Goal: Transaction & Acquisition: Purchase product/service

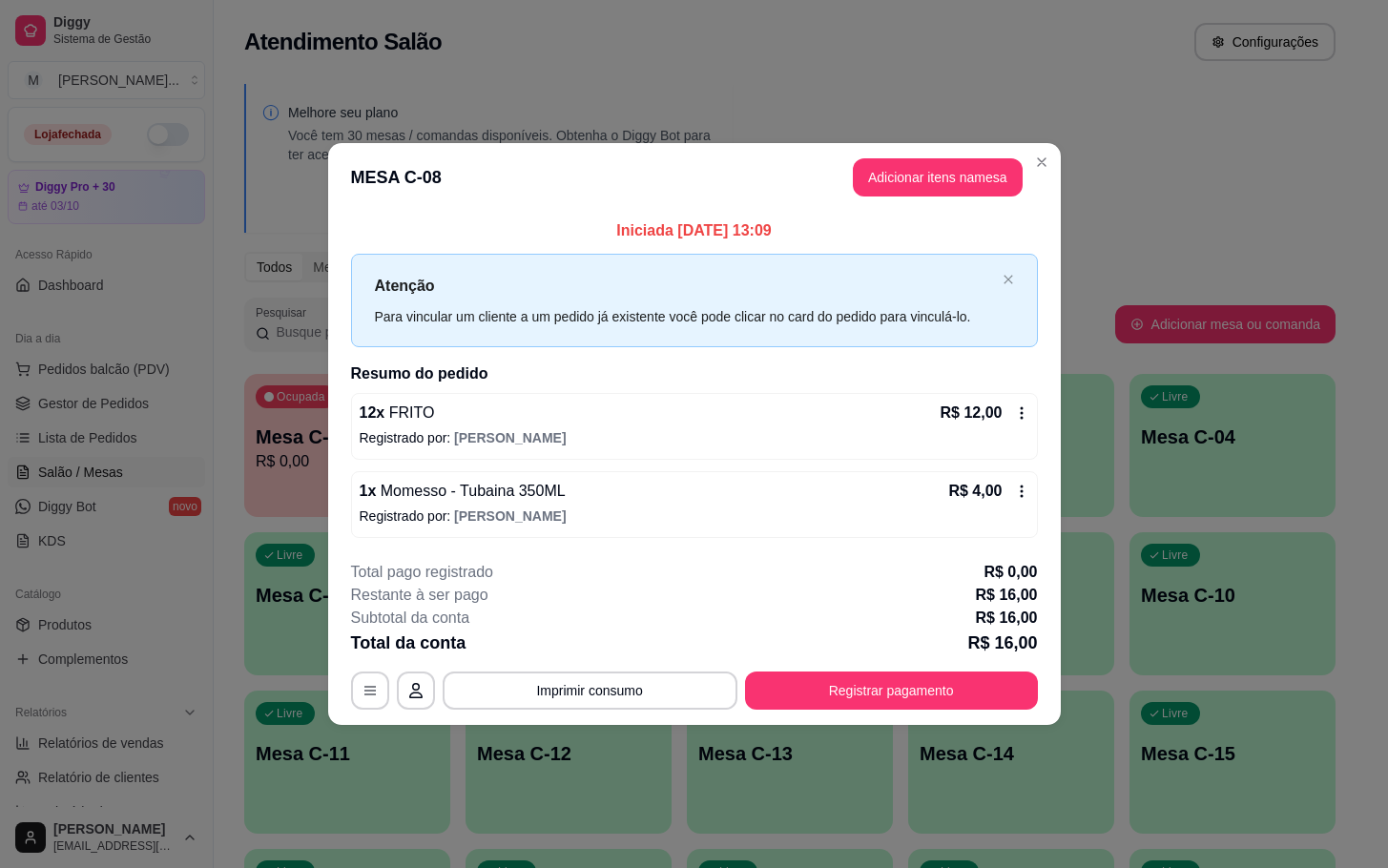
scroll to position [232, 0]
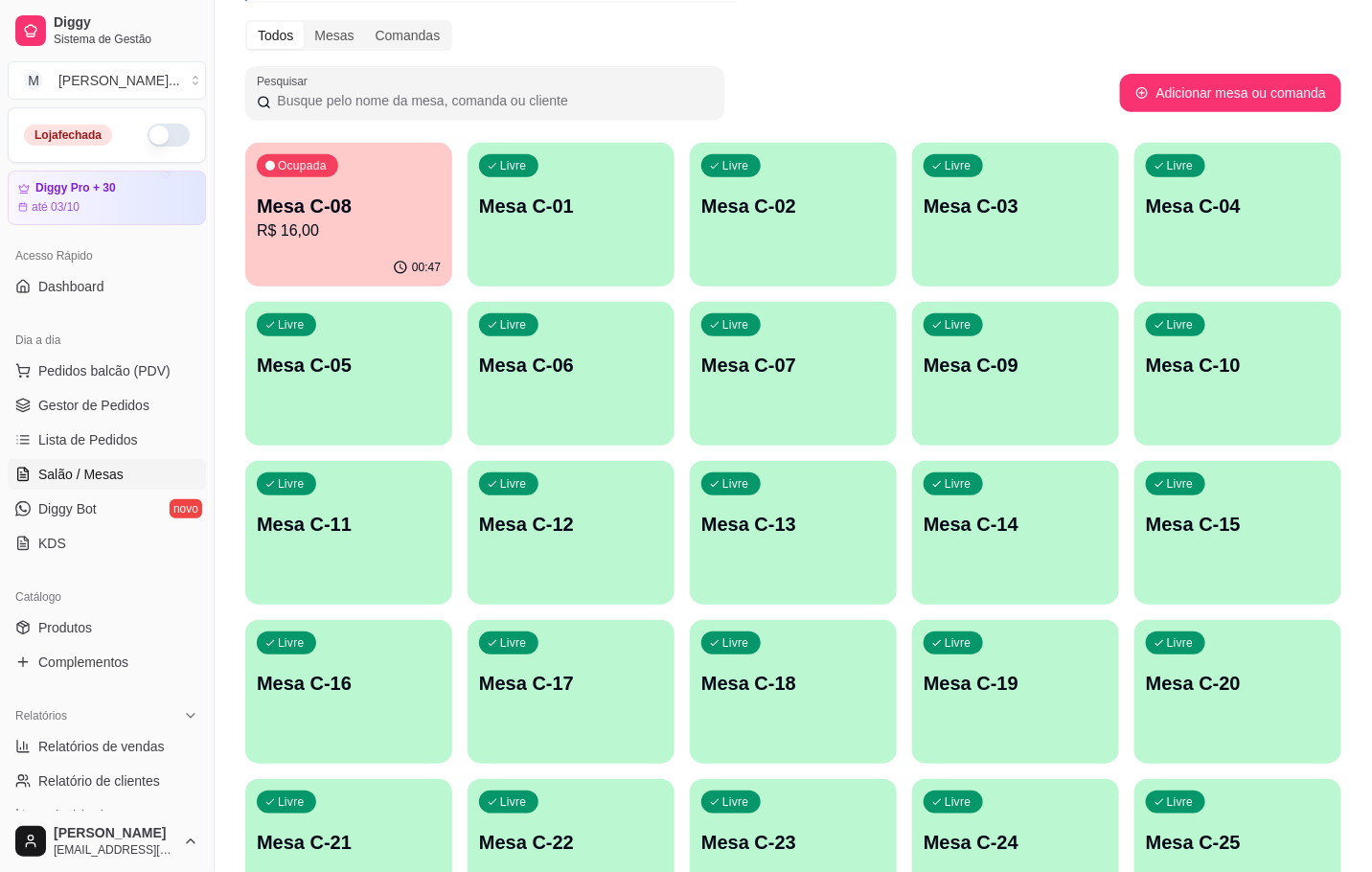
click at [981, 823] on div "Livre Mesa C-24" at bounding box center [1016, 838] width 207 height 120
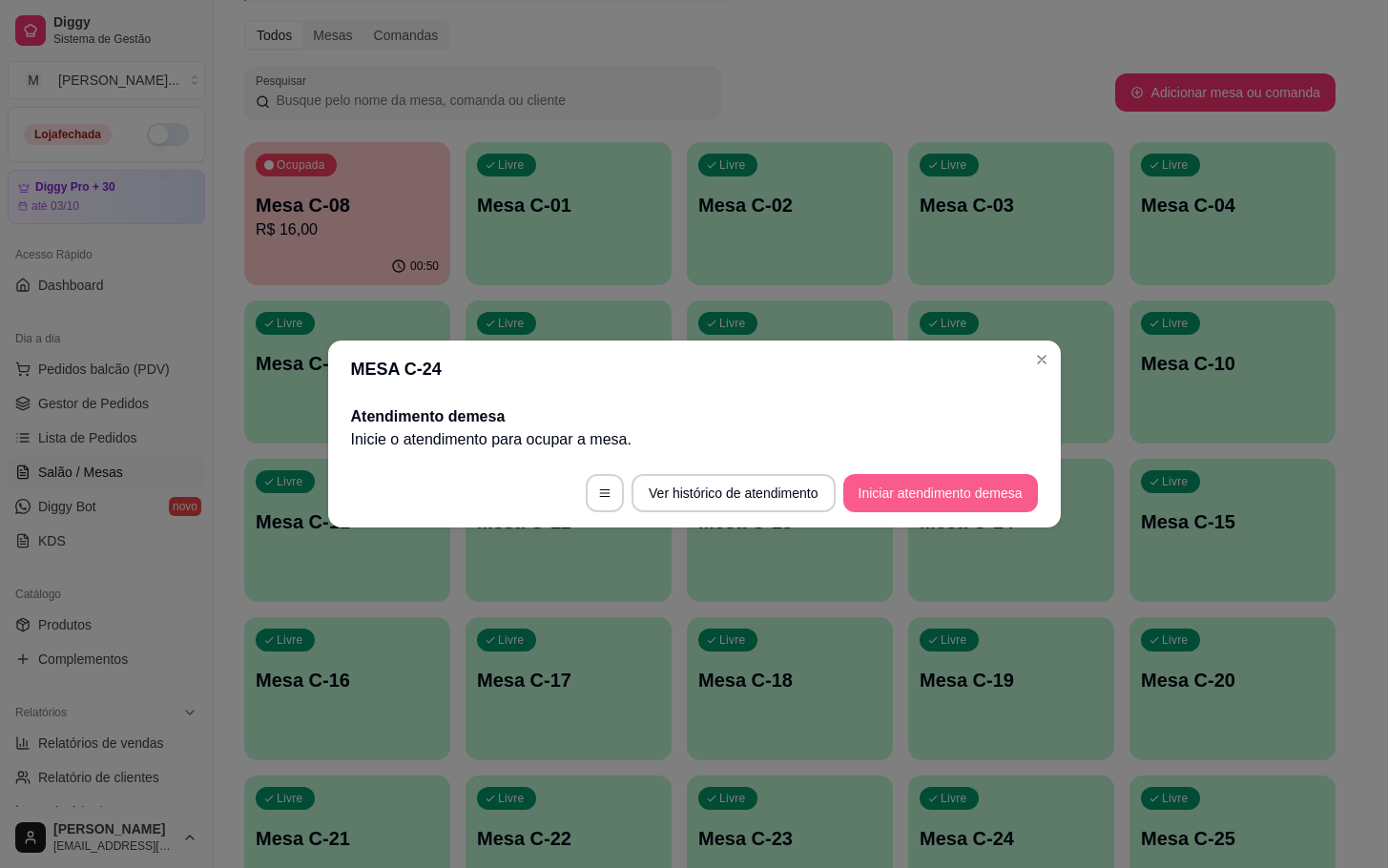
click at [916, 512] on footer "Ver histórico de atendimento Iniciar atendimento de mesa" at bounding box center [694, 493] width 733 height 69
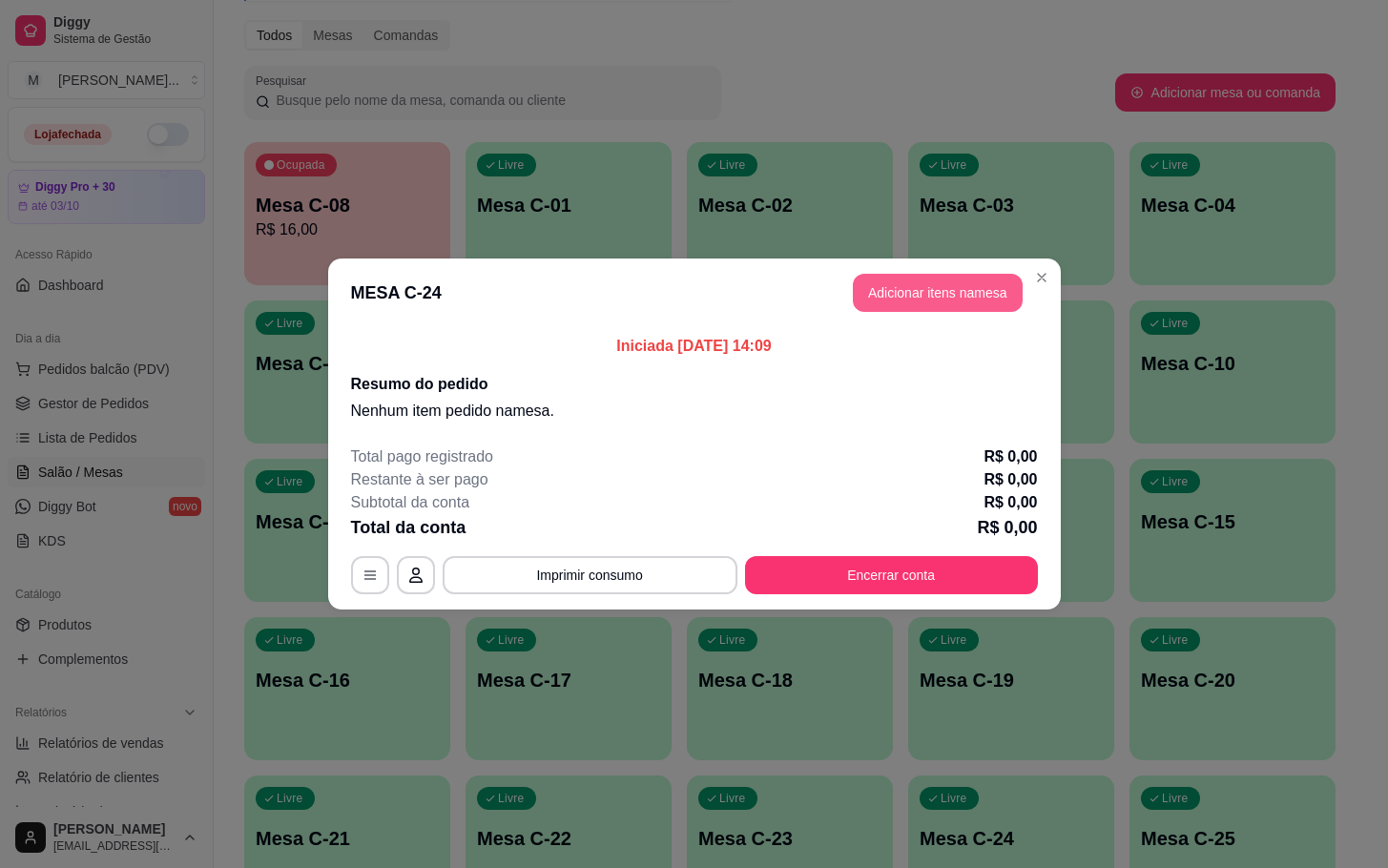
click at [912, 301] on button "Adicionar itens na mesa" at bounding box center [937, 293] width 170 height 38
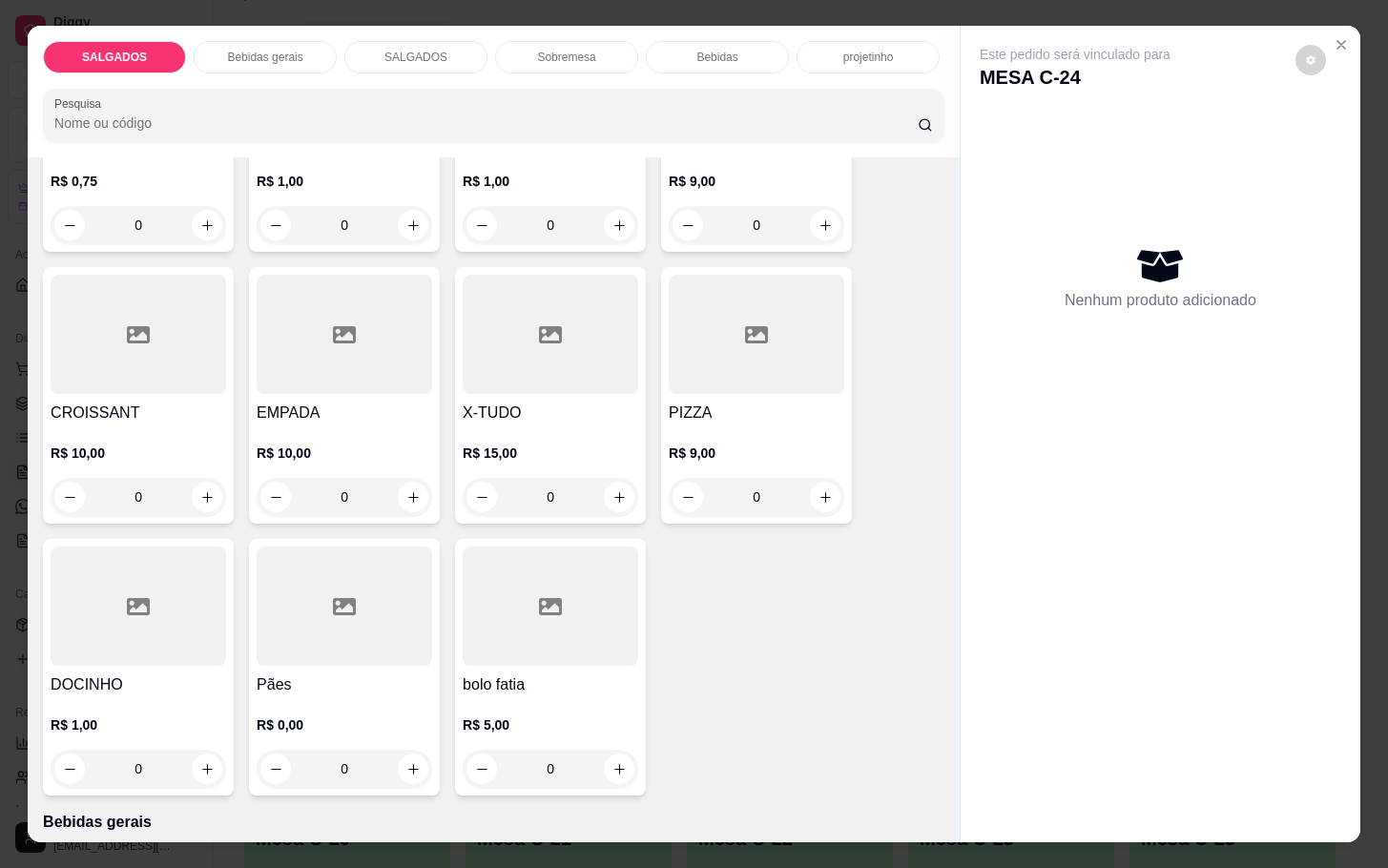
scroll to position [0, 0]
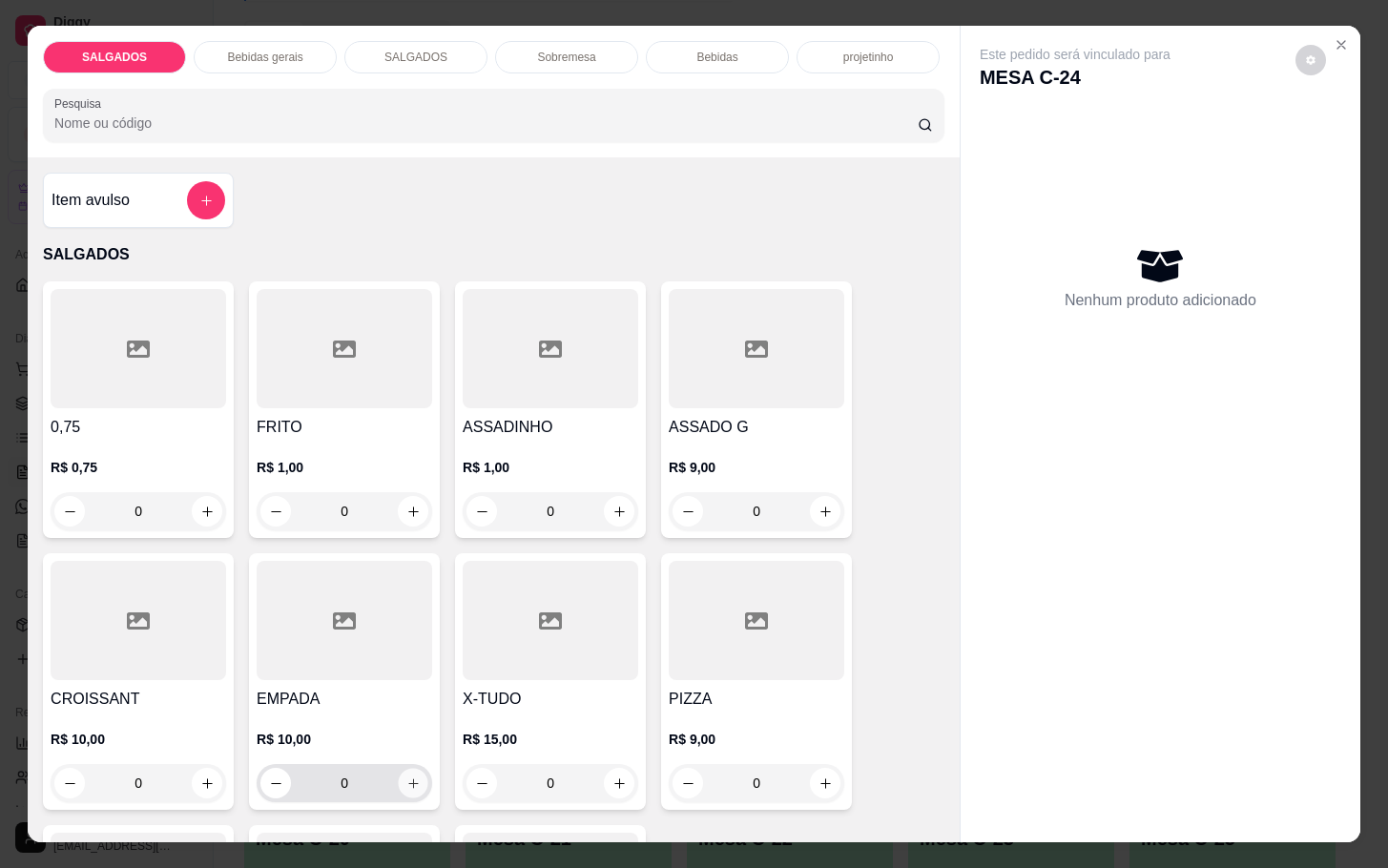
click at [407, 776] on icon "increase-product-quantity" at bounding box center [413, 783] width 14 height 14
type input "1"
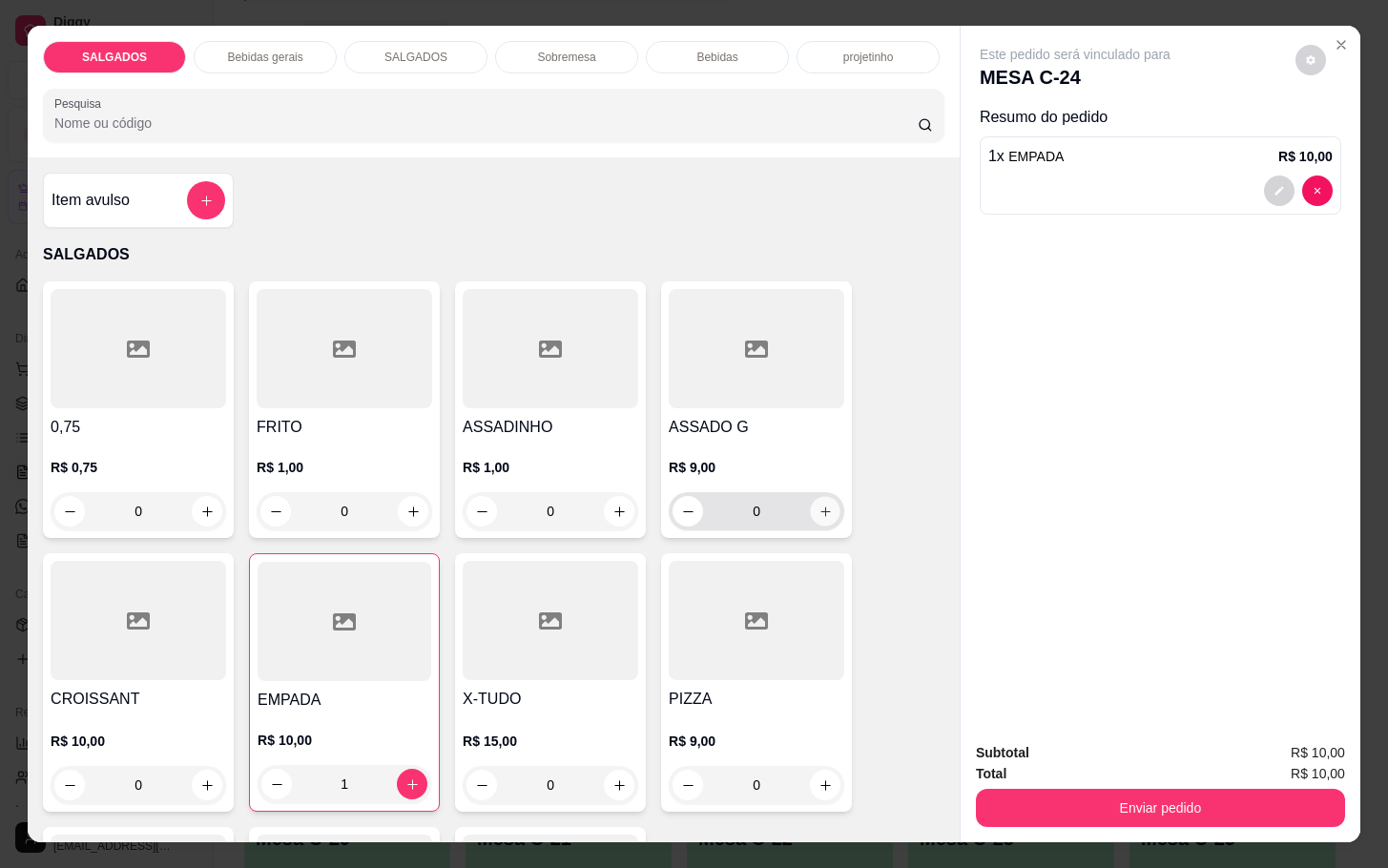
click at [822, 509] on button "increase-product-quantity" at bounding box center [825, 511] width 30 height 30
type input "1"
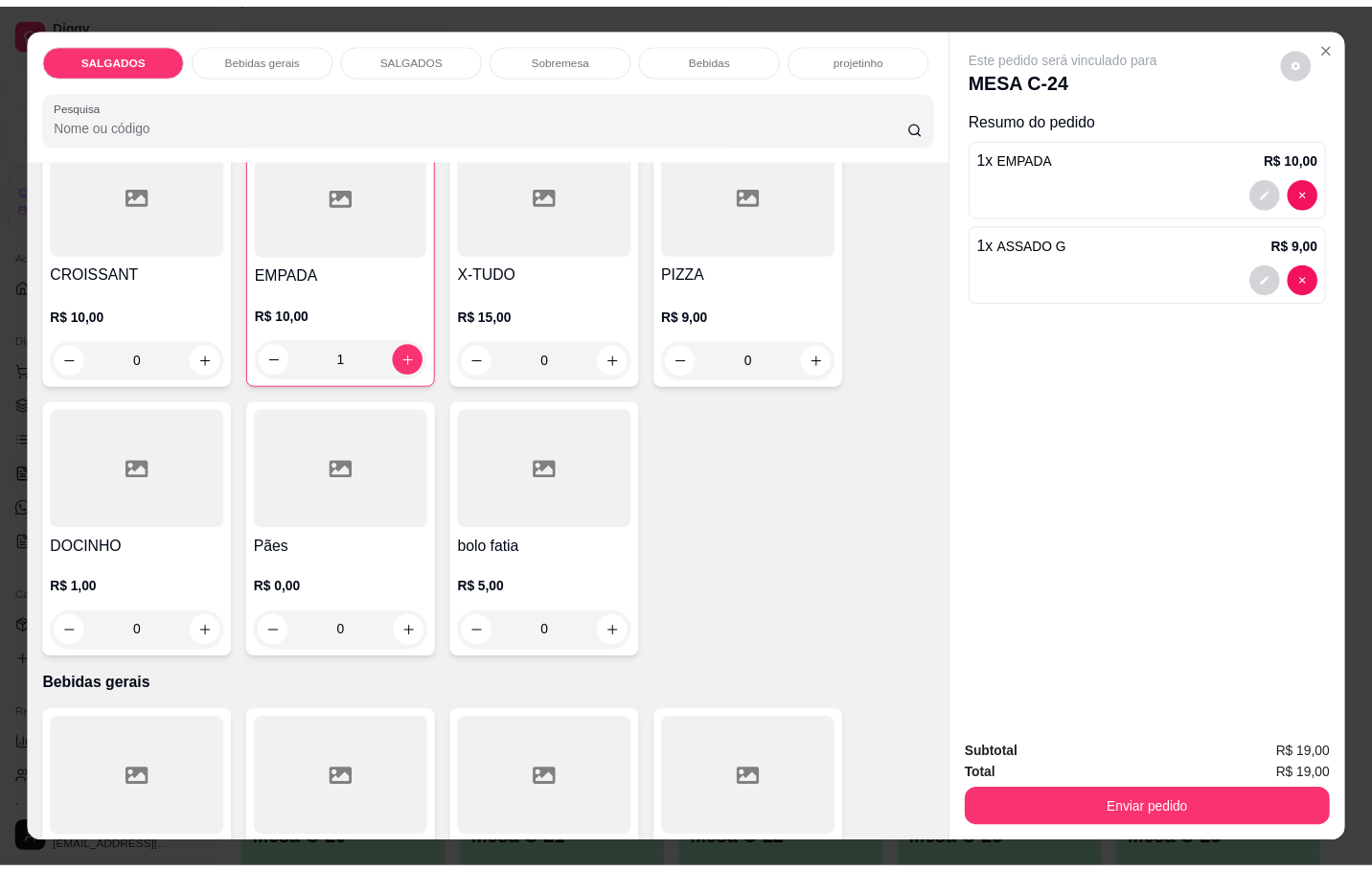
scroll to position [862, 0]
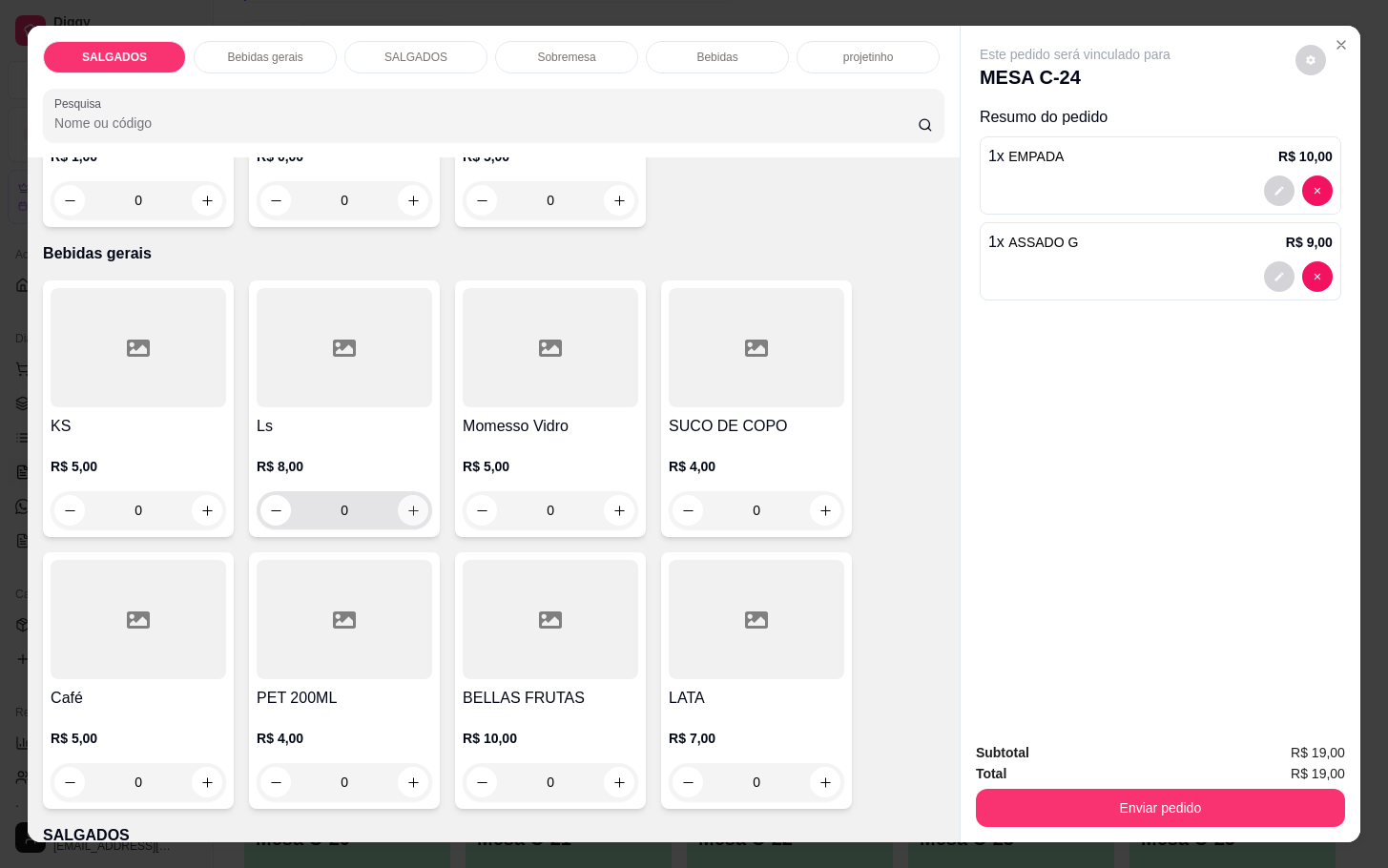
click at [407, 504] on icon "increase-product-quantity" at bounding box center [413, 510] width 14 height 14
type input "1"
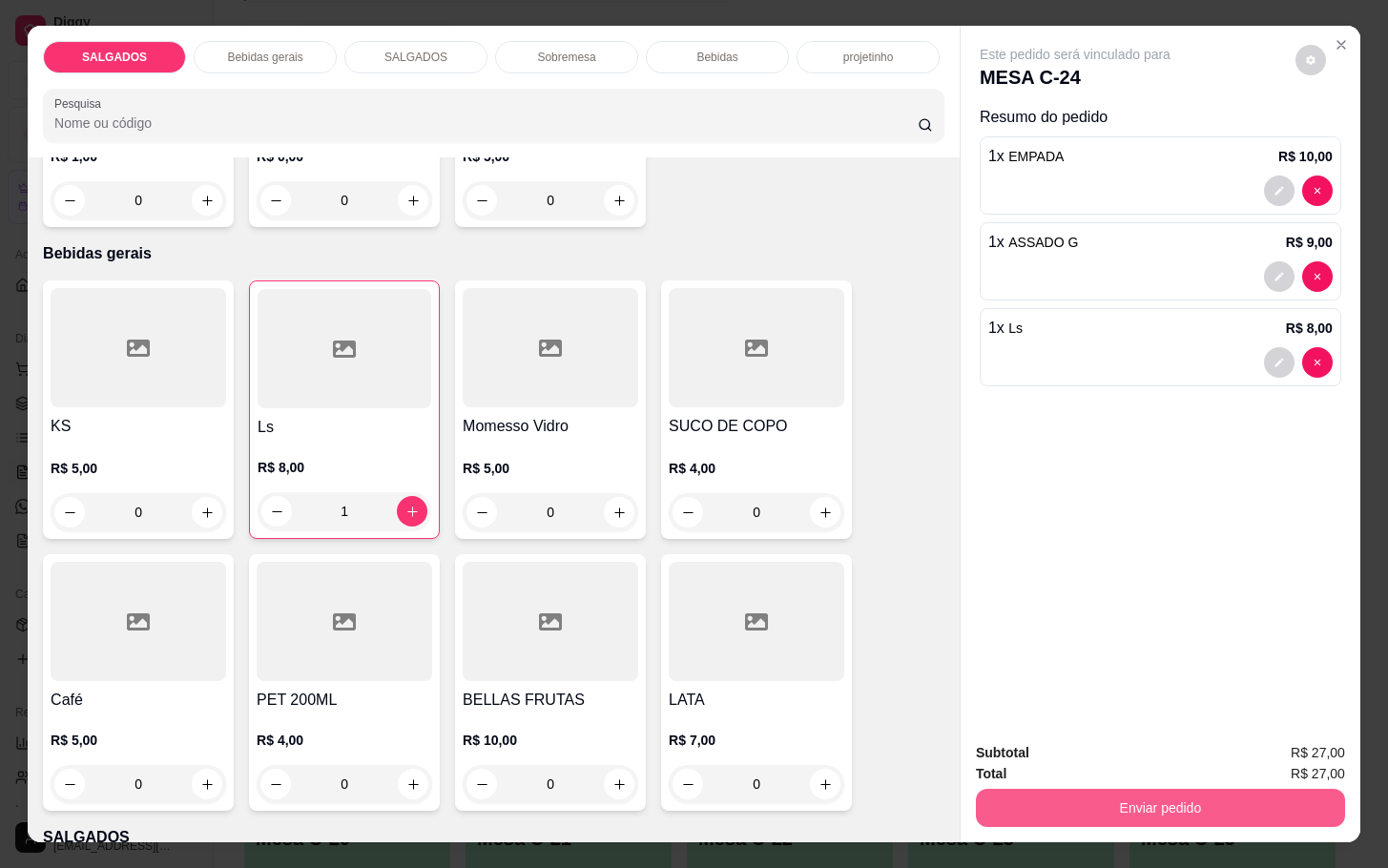
click at [1114, 788] on button "Enviar pedido" at bounding box center [1160, 808] width 369 height 38
click at [1125, 818] on div "Subtotal R$ 27,00 Total R$ 27,00 Enviar pedido" at bounding box center [1160, 785] width 400 height 115
click at [1114, 799] on button "Enviar pedido" at bounding box center [1160, 808] width 369 height 38
click at [1311, 746] on button "Enviar pedido" at bounding box center [1292, 751] width 107 height 36
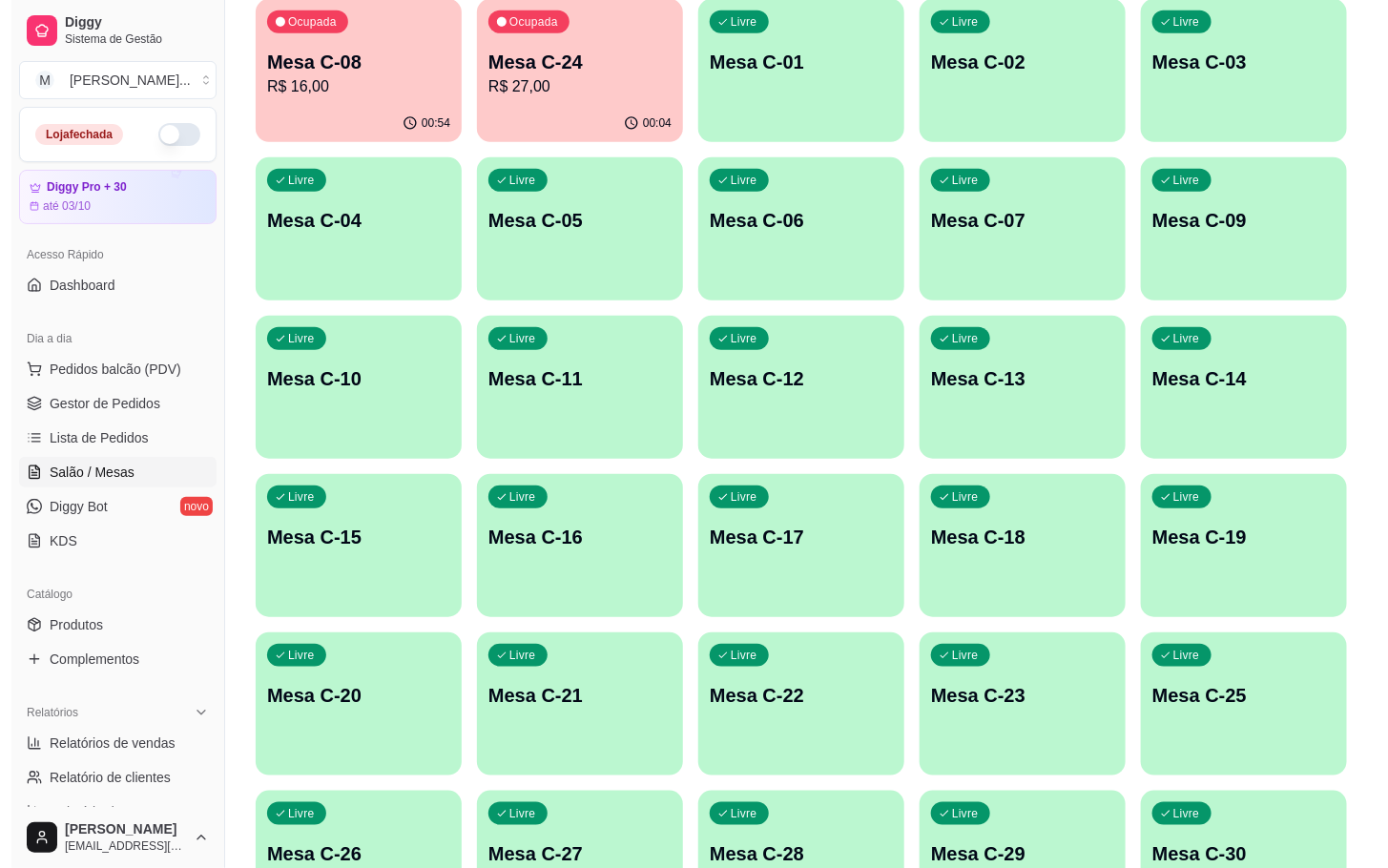
scroll to position [518, 0]
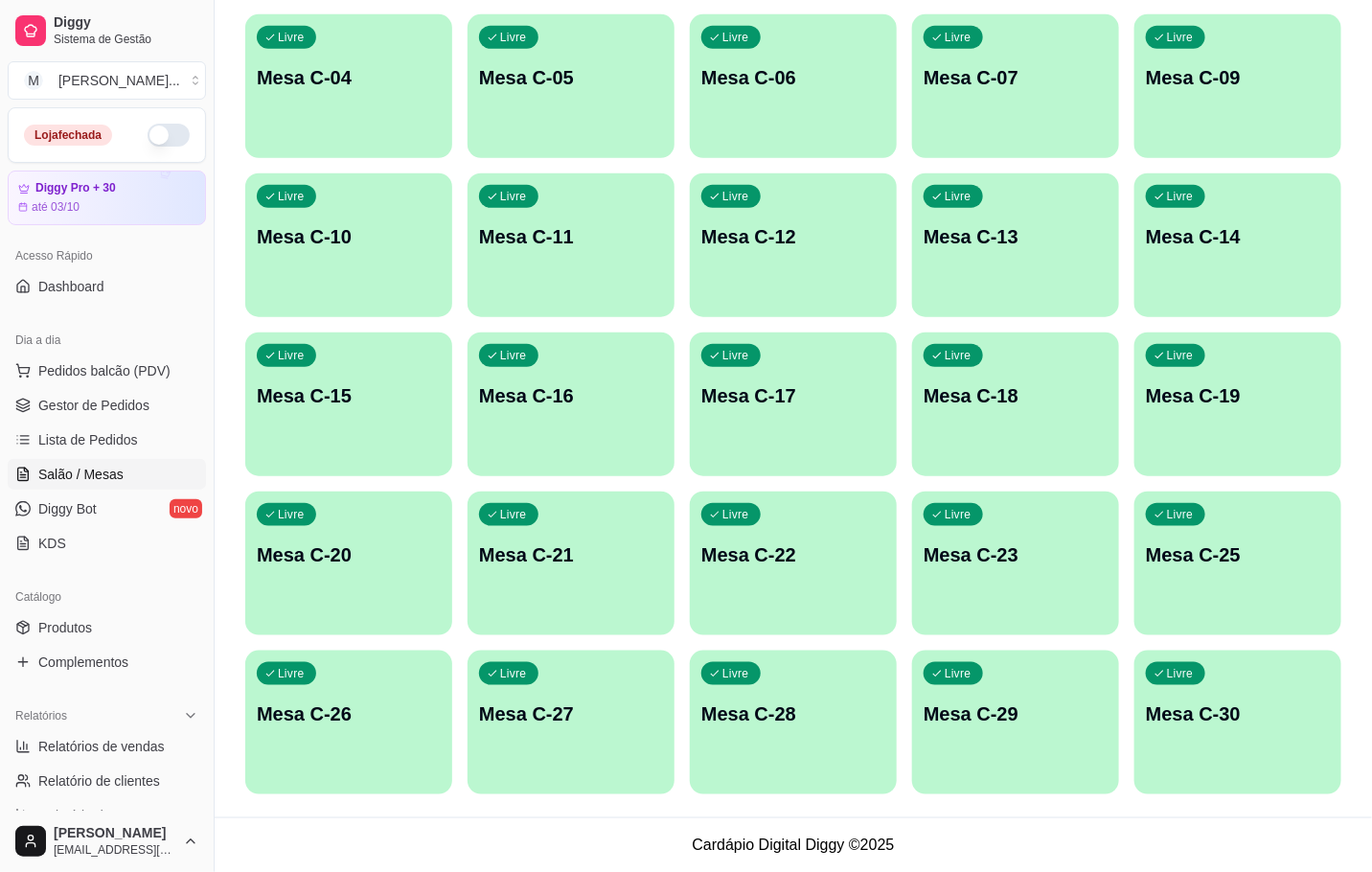
click at [800, 733] on div "Livre Mesa C-28" at bounding box center [793, 710] width 207 height 120
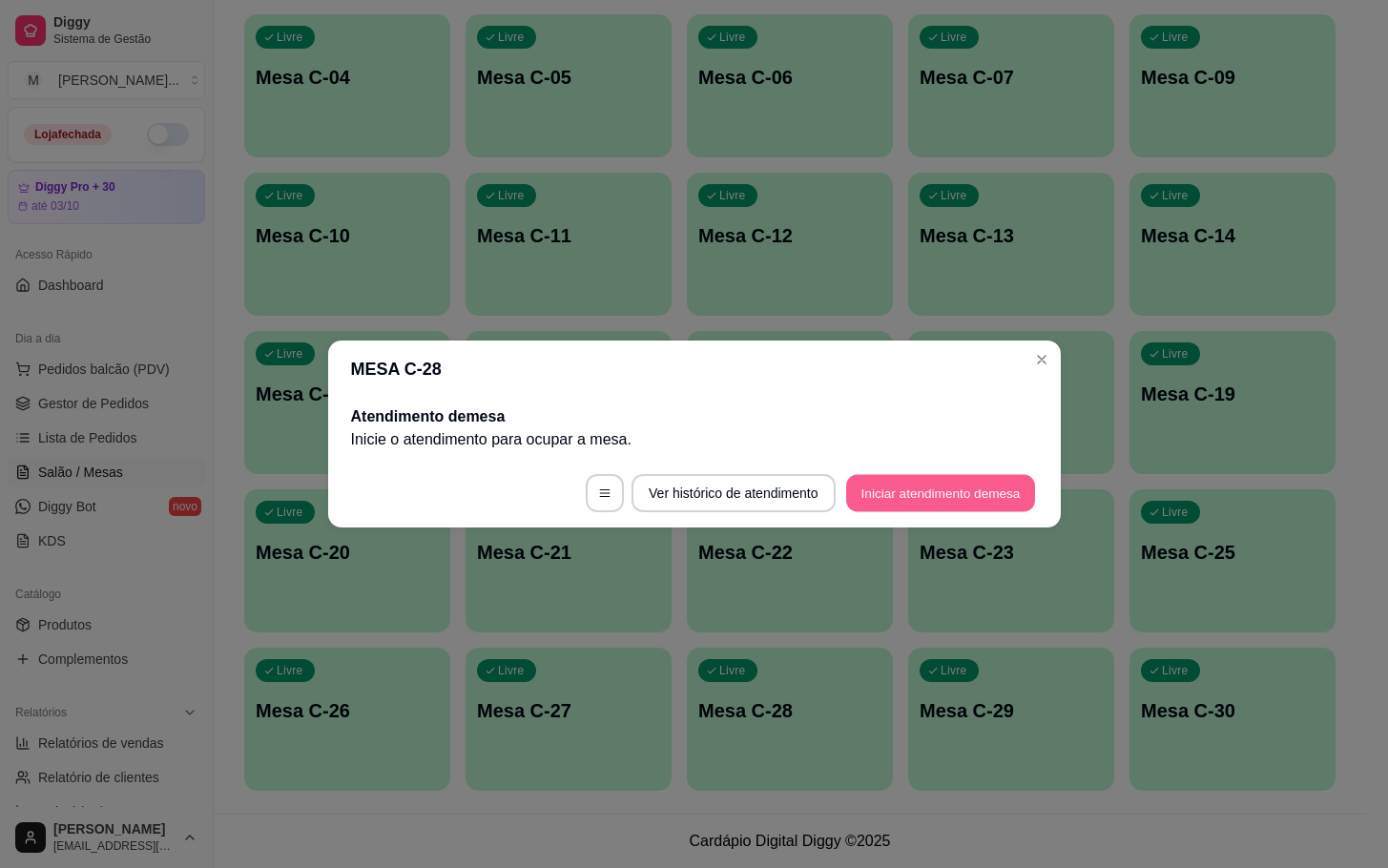
click at [939, 492] on button "Iniciar atendimento de mesa" at bounding box center [940, 493] width 189 height 37
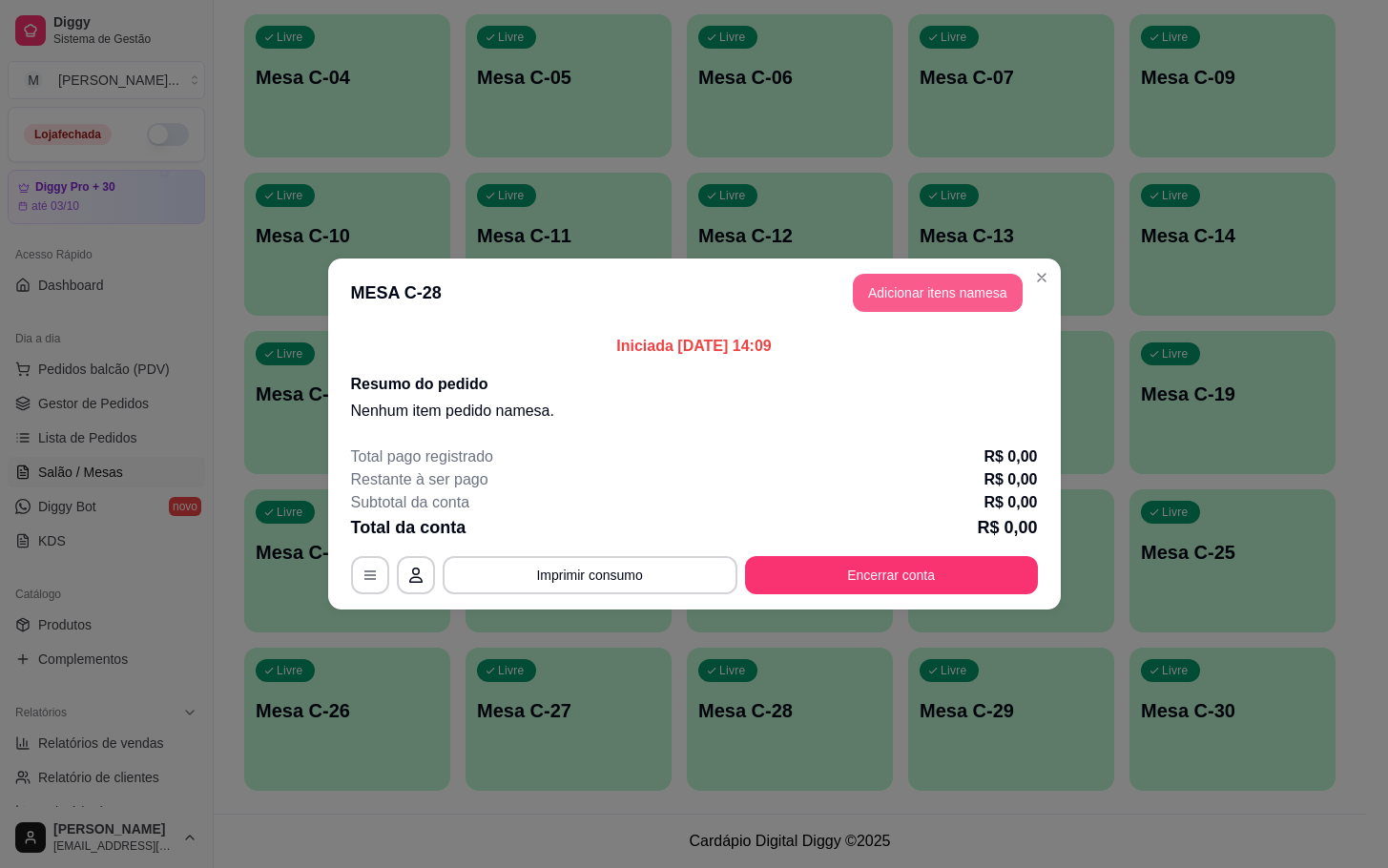
click at [880, 303] on button "Adicionar itens na mesa" at bounding box center [937, 293] width 170 height 38
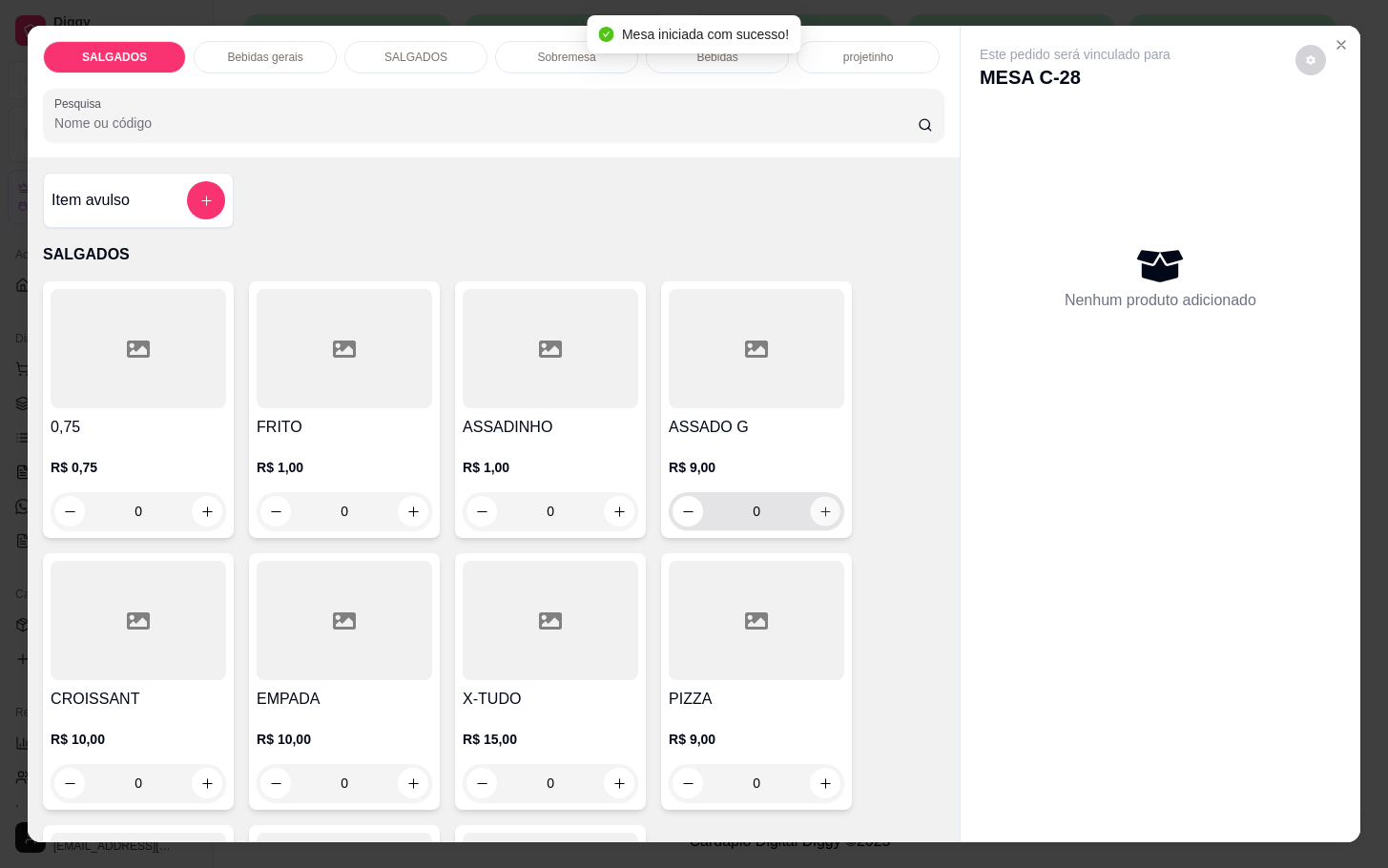
click at [818, 504] on icon "increase-product-quantity" at bounding box center [825, 511] width 14 height 14
type input "1"
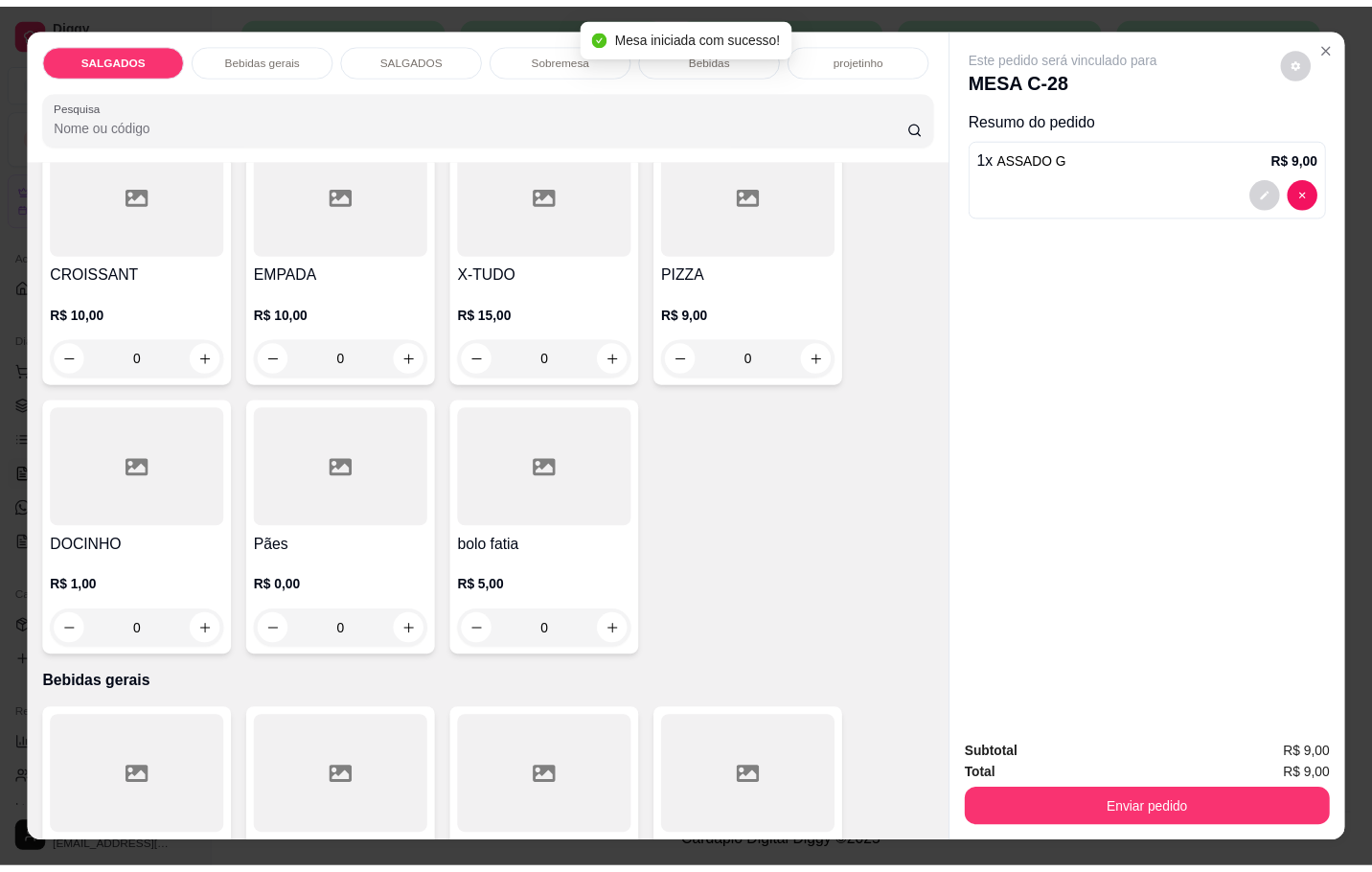
scroll to position [719, 0]
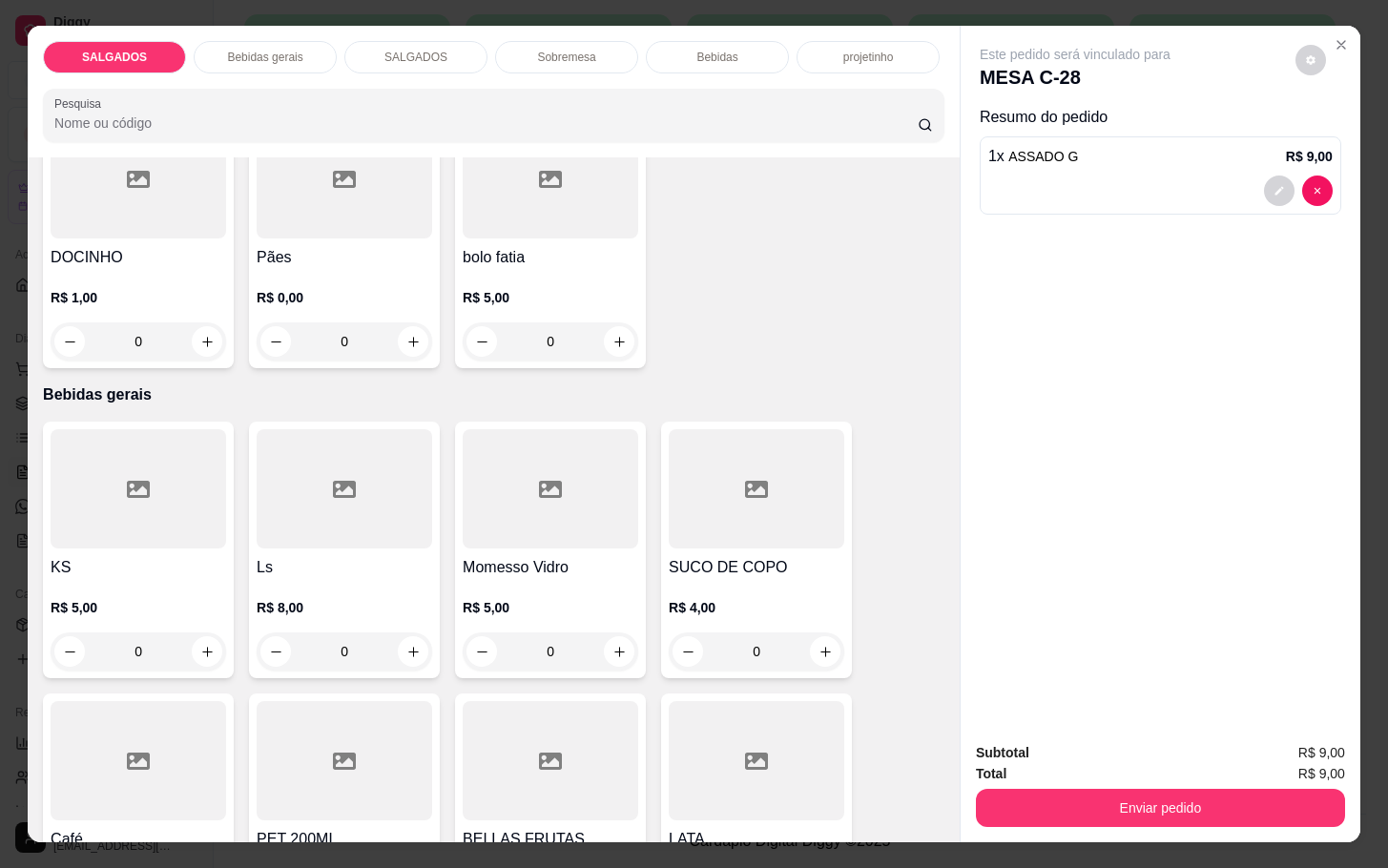
click at [216, 652] on div "KS R$ 5,00 0" at bounding box center [138, 549] width 191 height 256
click at [207, 636] on button "increase-product-quantity" at bounding box center [207, 651] width 31 height 31
type input "1"
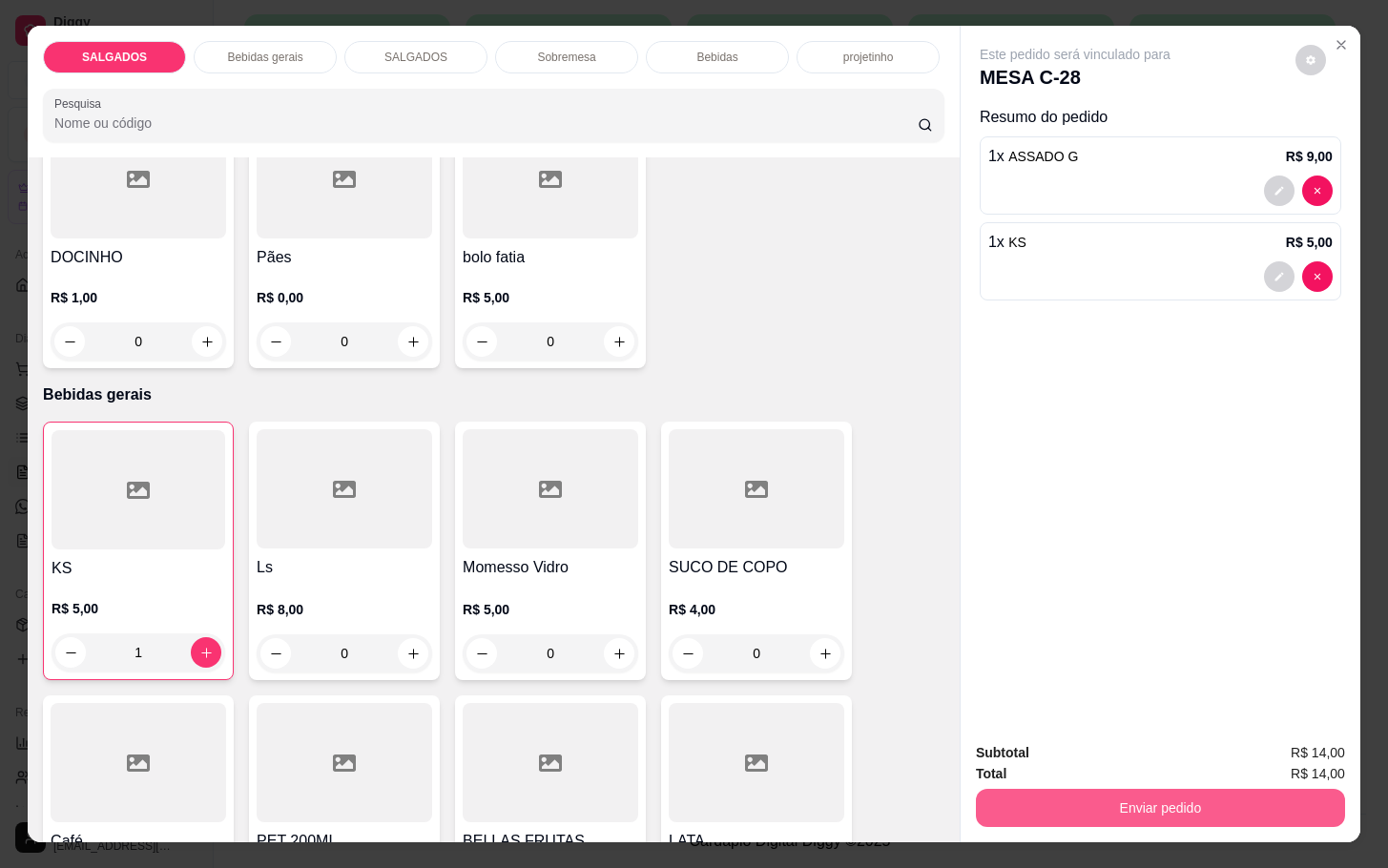
click at [1130, 793] on button "Enviar pedido" at bounding box center [1160, 808] width 369 height 38
click at [1305, 741] on button "Enviar pedido" at bounding box center [1292, 751] width 107 height 36
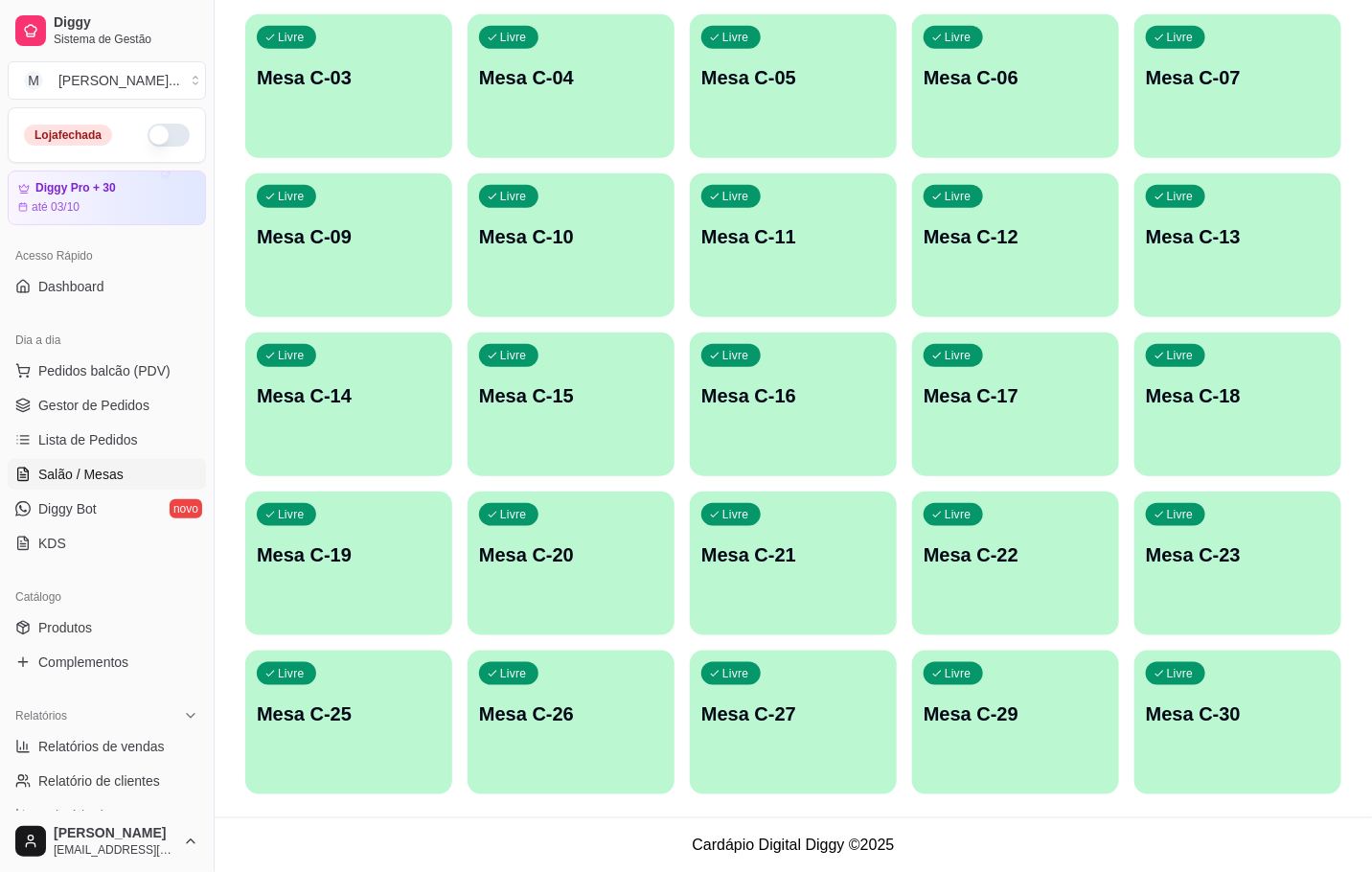
scroll to position [0, 0]
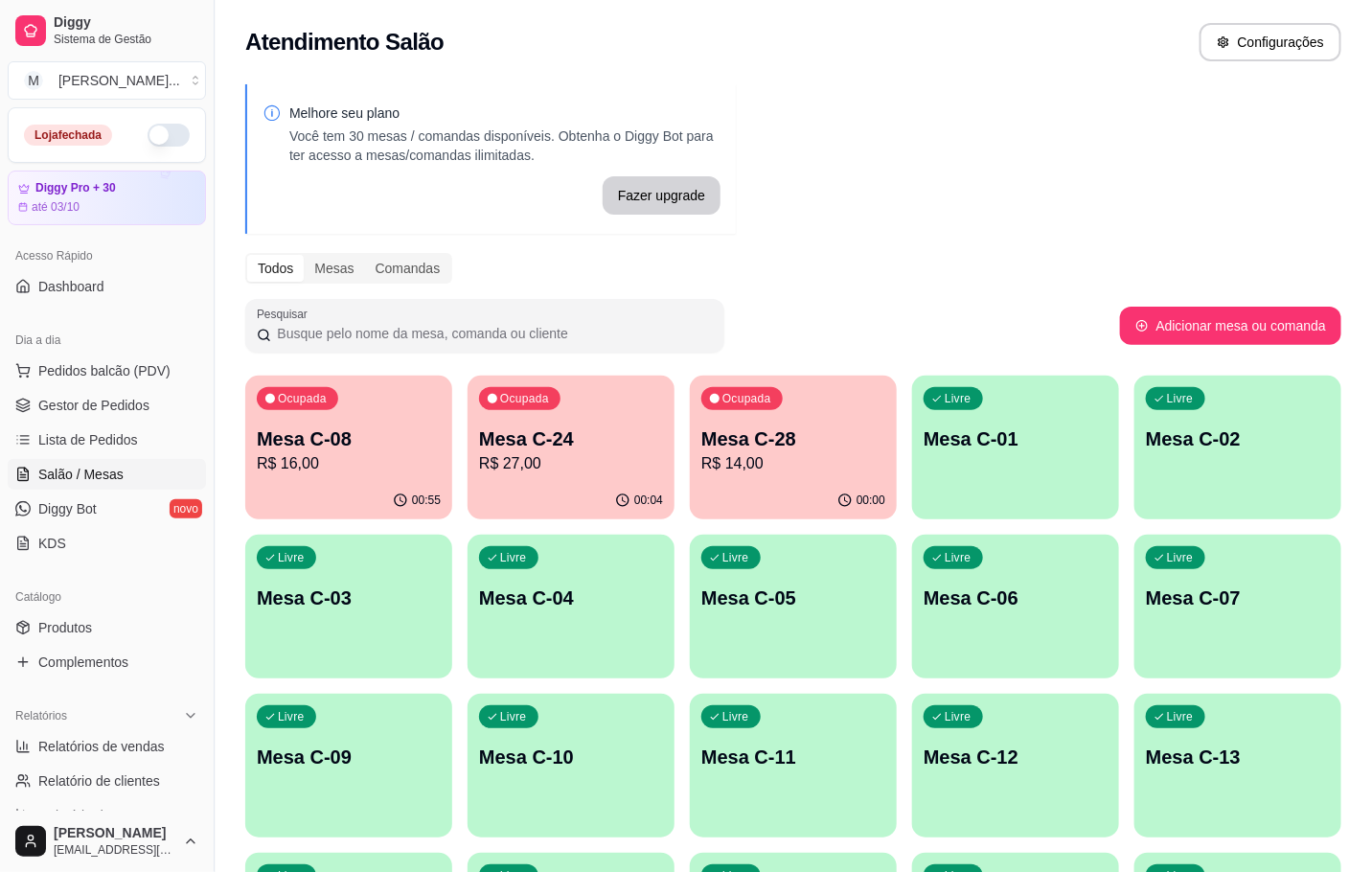
click at [787, 423] on div "Ocupada Mesa C-28 R$ 14,00" at bounding box center [793, 429] width 207 height 106
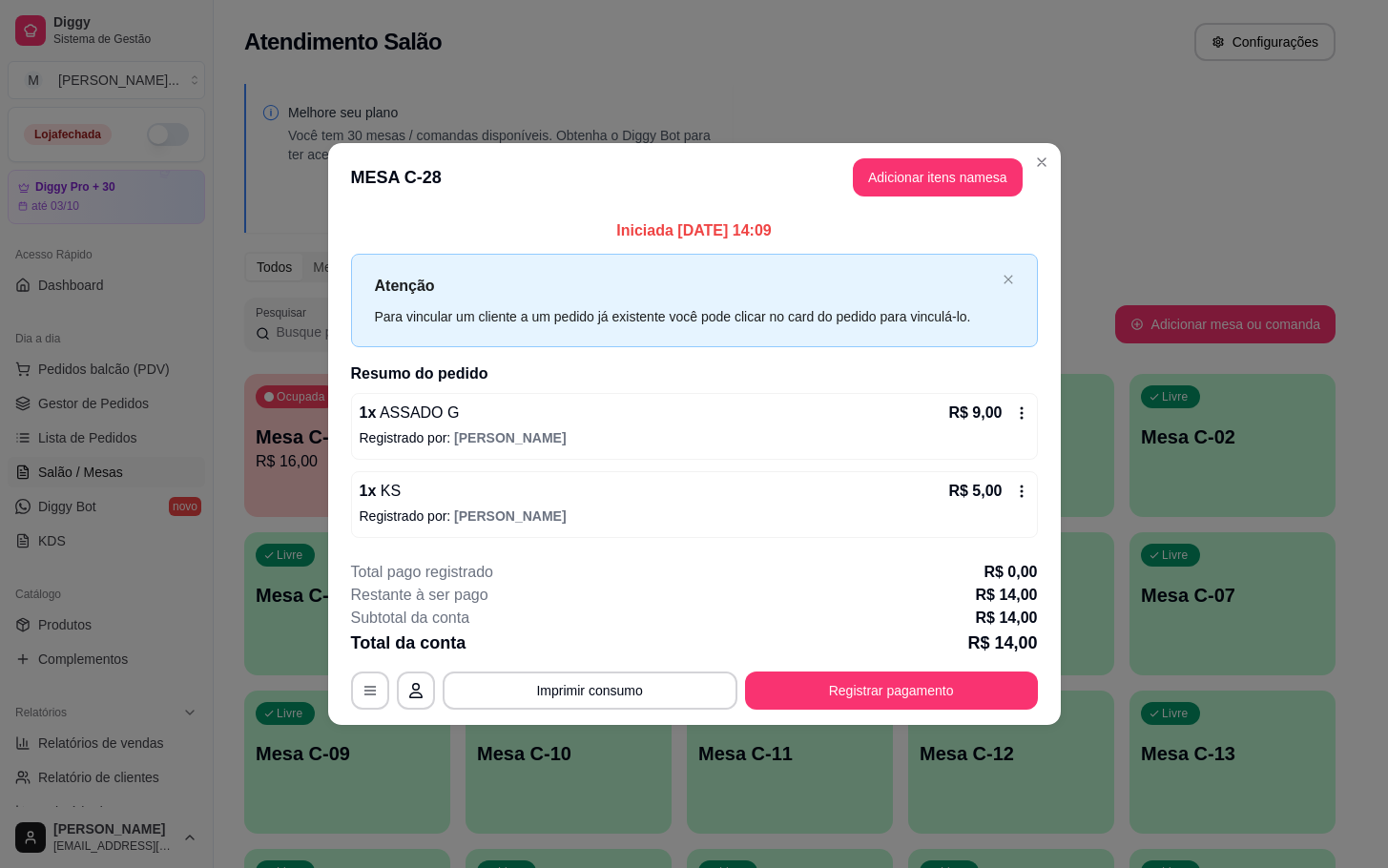
click at [916, 711] on footer "**********" at bounding box center [694, 635] width 733 height 179
click at [906, 705] on button "Registrar pagamento" at bounding box center [890, 691] width 293 height 38
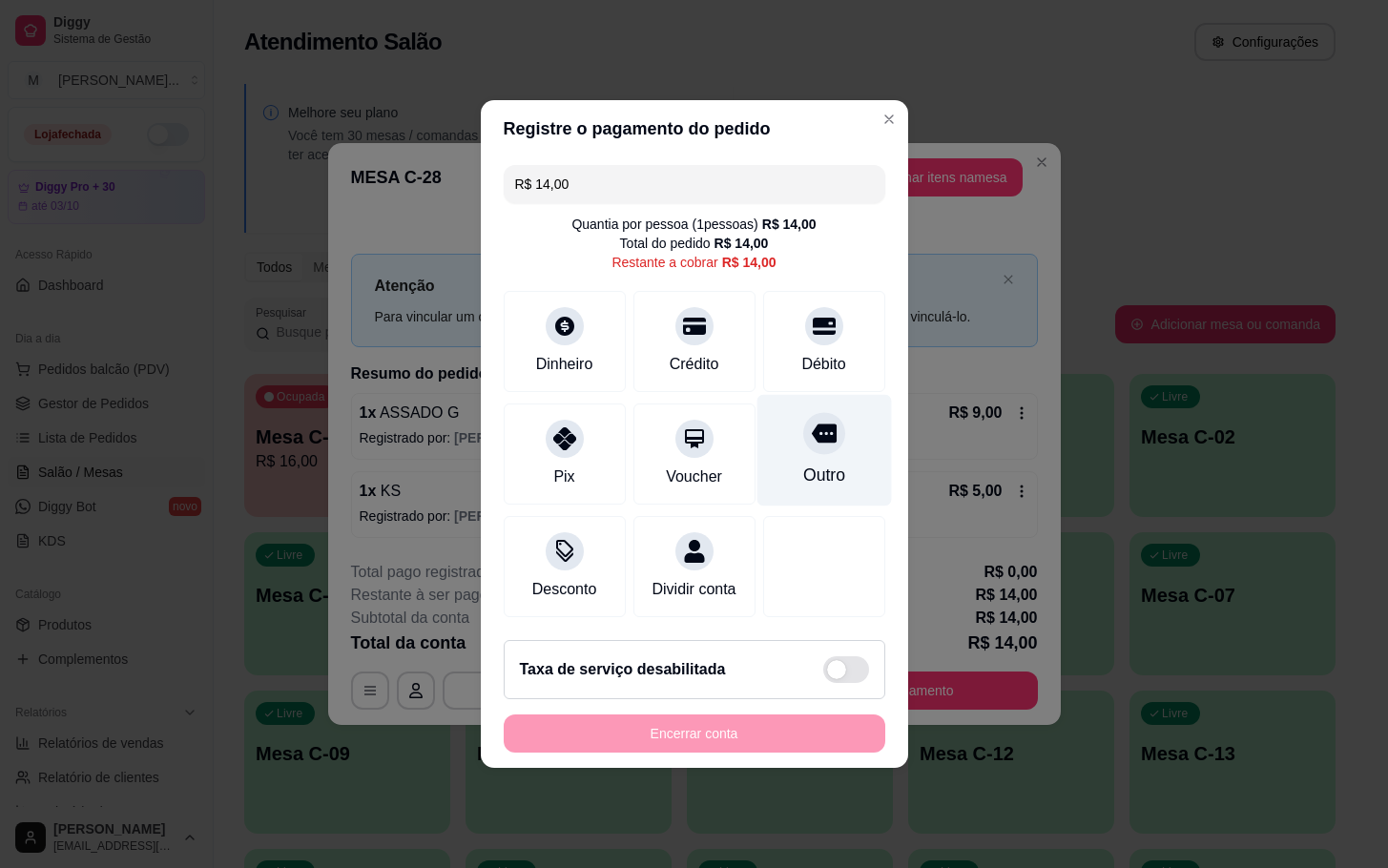
click at [811, 430] on icon at bounding box center [823, 434] width 25 height 19
type input "R$ 0,00"
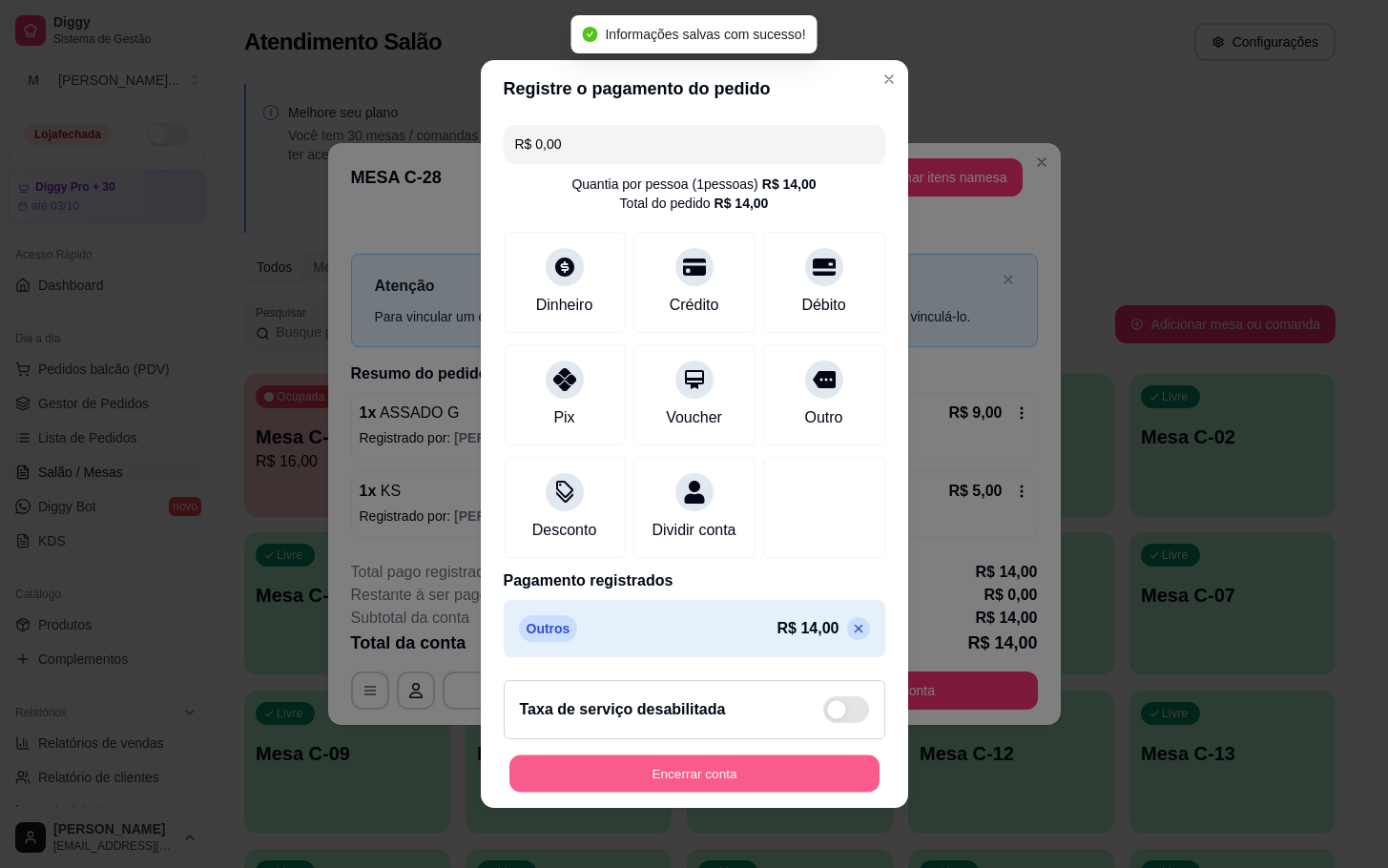
click at [779, 792] on button "Encerrar conta" at bounding box center [694, 773] width 370 height 37
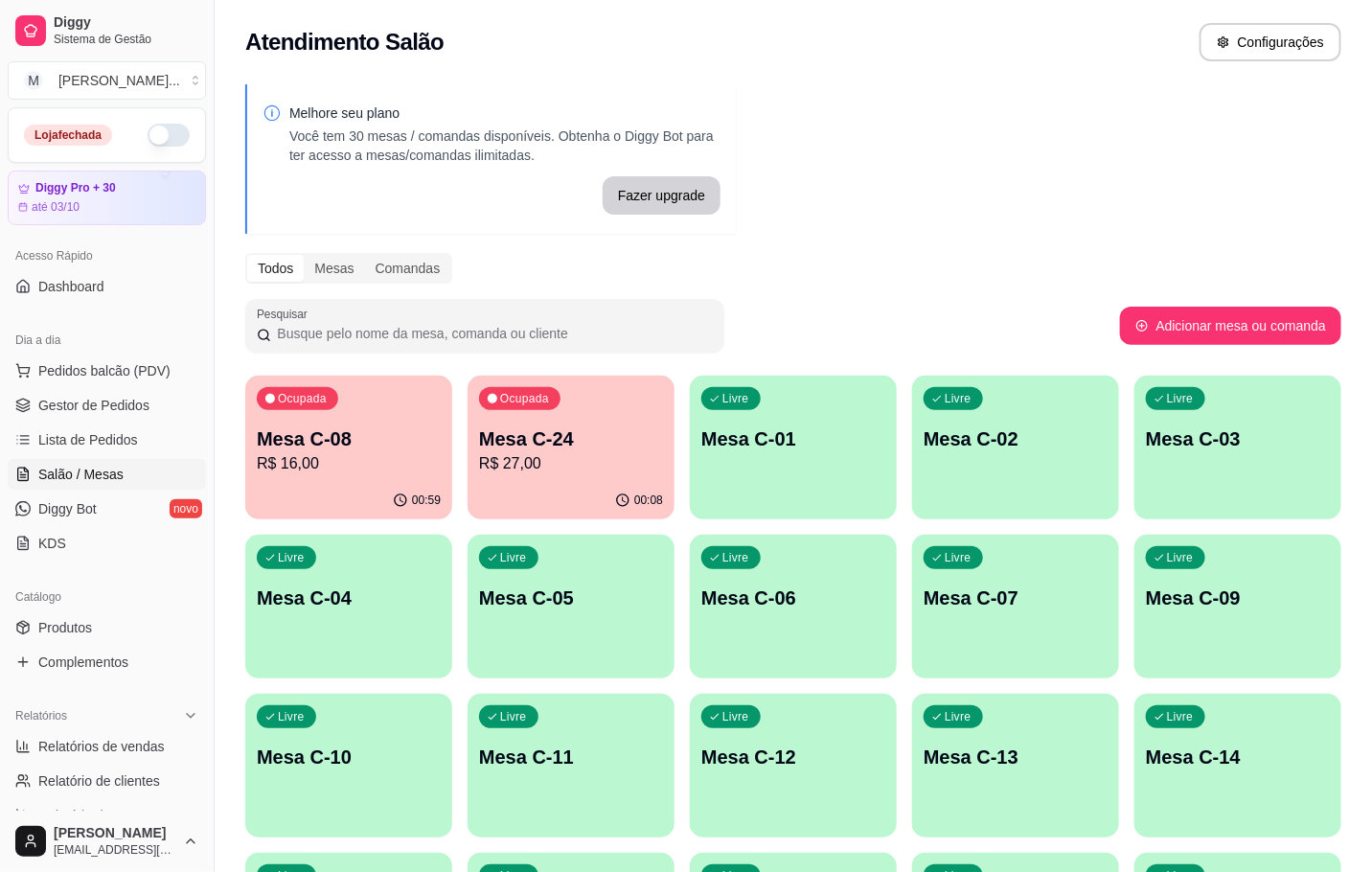
click at [533, 445] on p "Mesa C-24" at bounding box center [570, 438] width 184 height 27
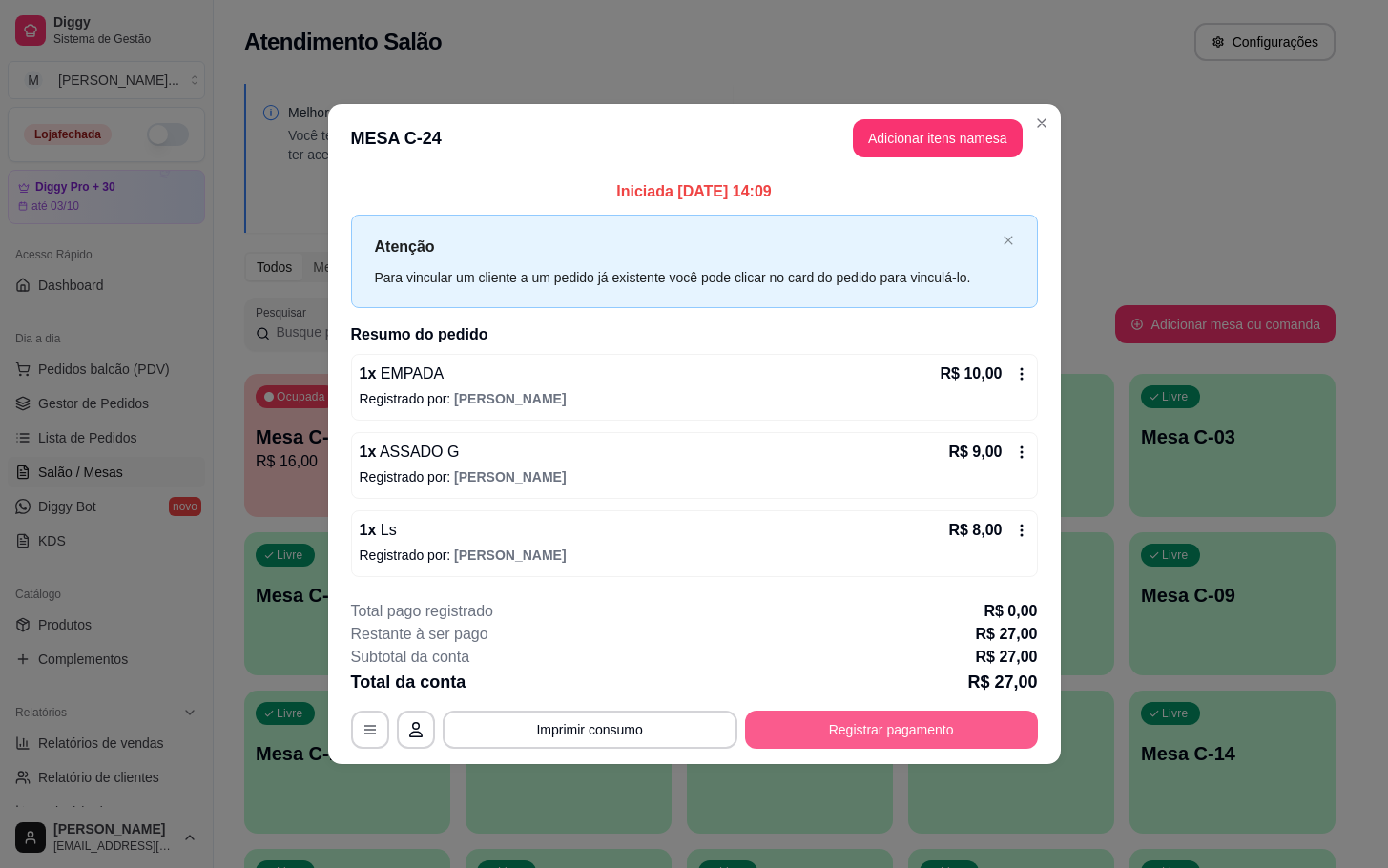
click at [915, 737] on button "Registrar pagamento" at bounding box center [890, 730] width 293 height 38
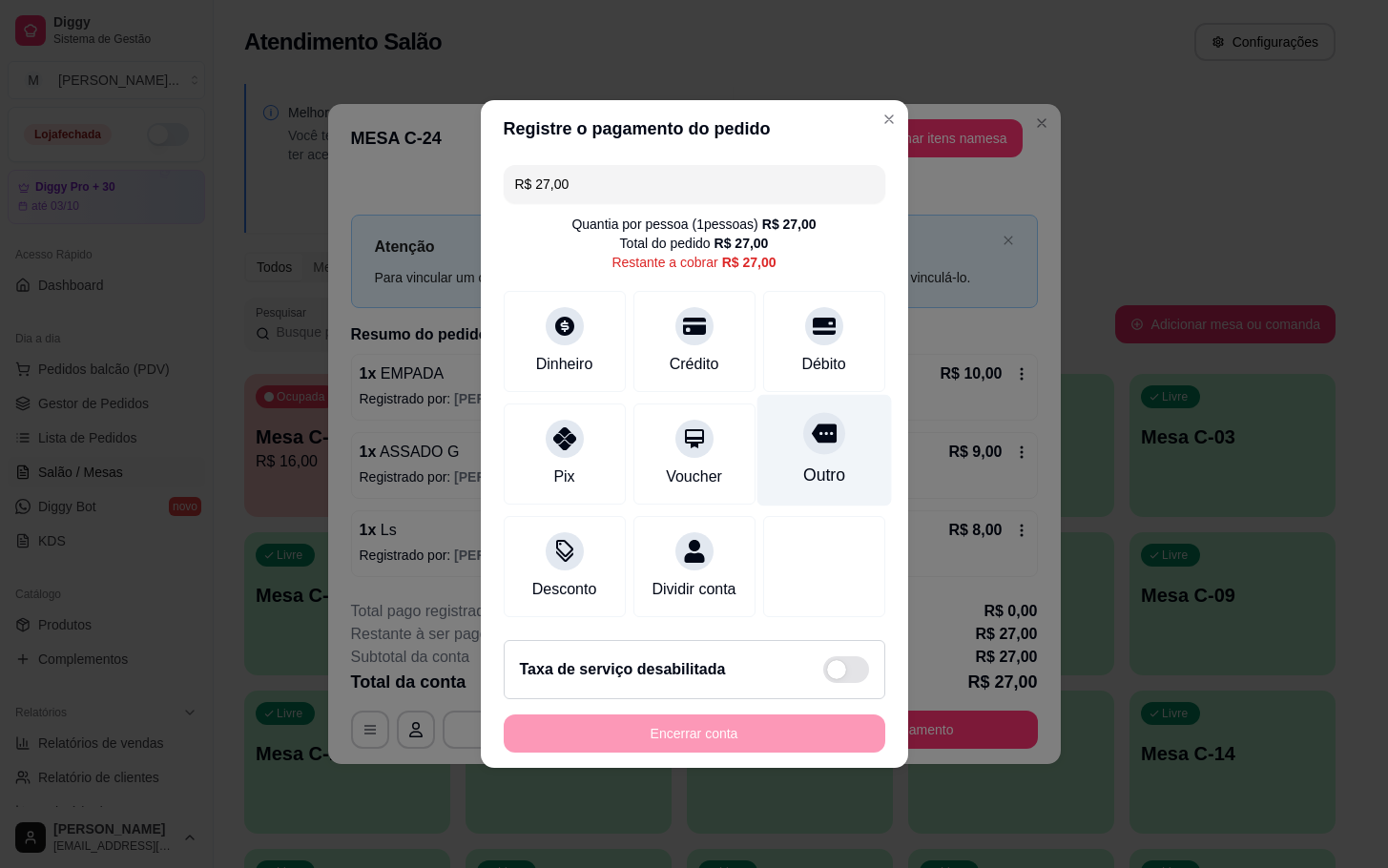
click at [811, 427] on icon at bounding box center [823, 434] width 25 height 19
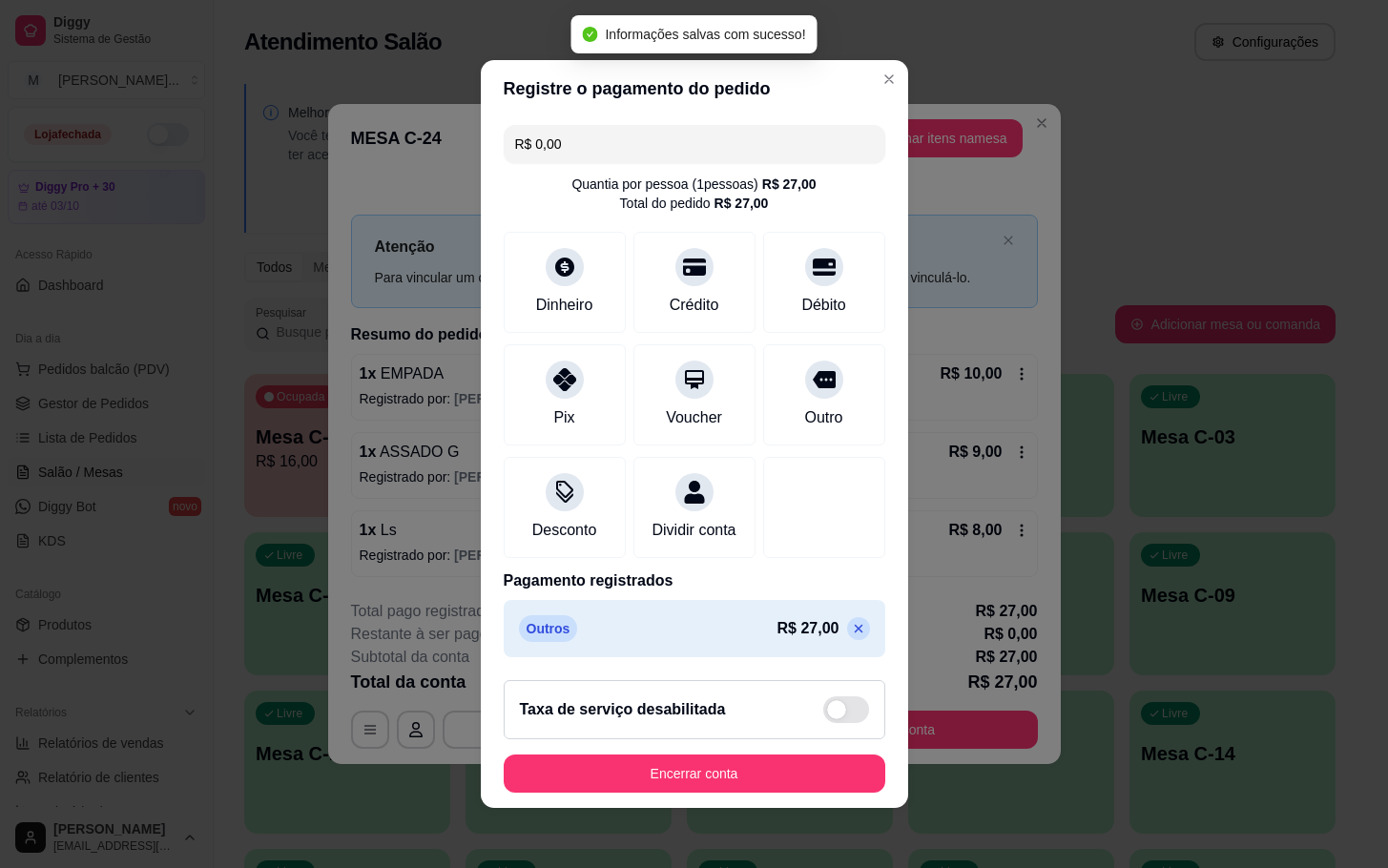
type input "R$ 0,00"
click at [746, 767] on button "Encerrar conta" at bounding box center [694, 773] width 382 height 38
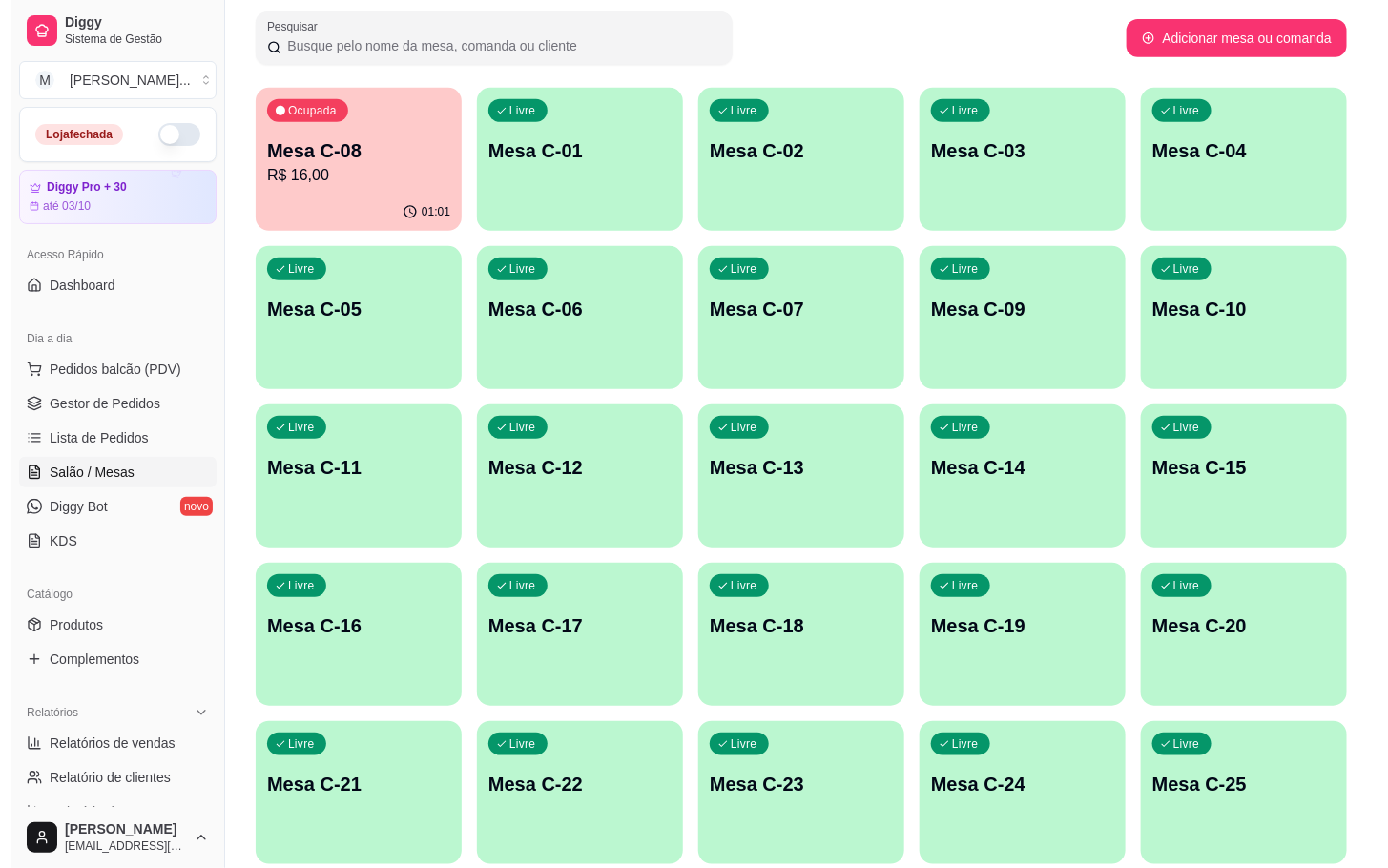
scroll to position [518, 0]
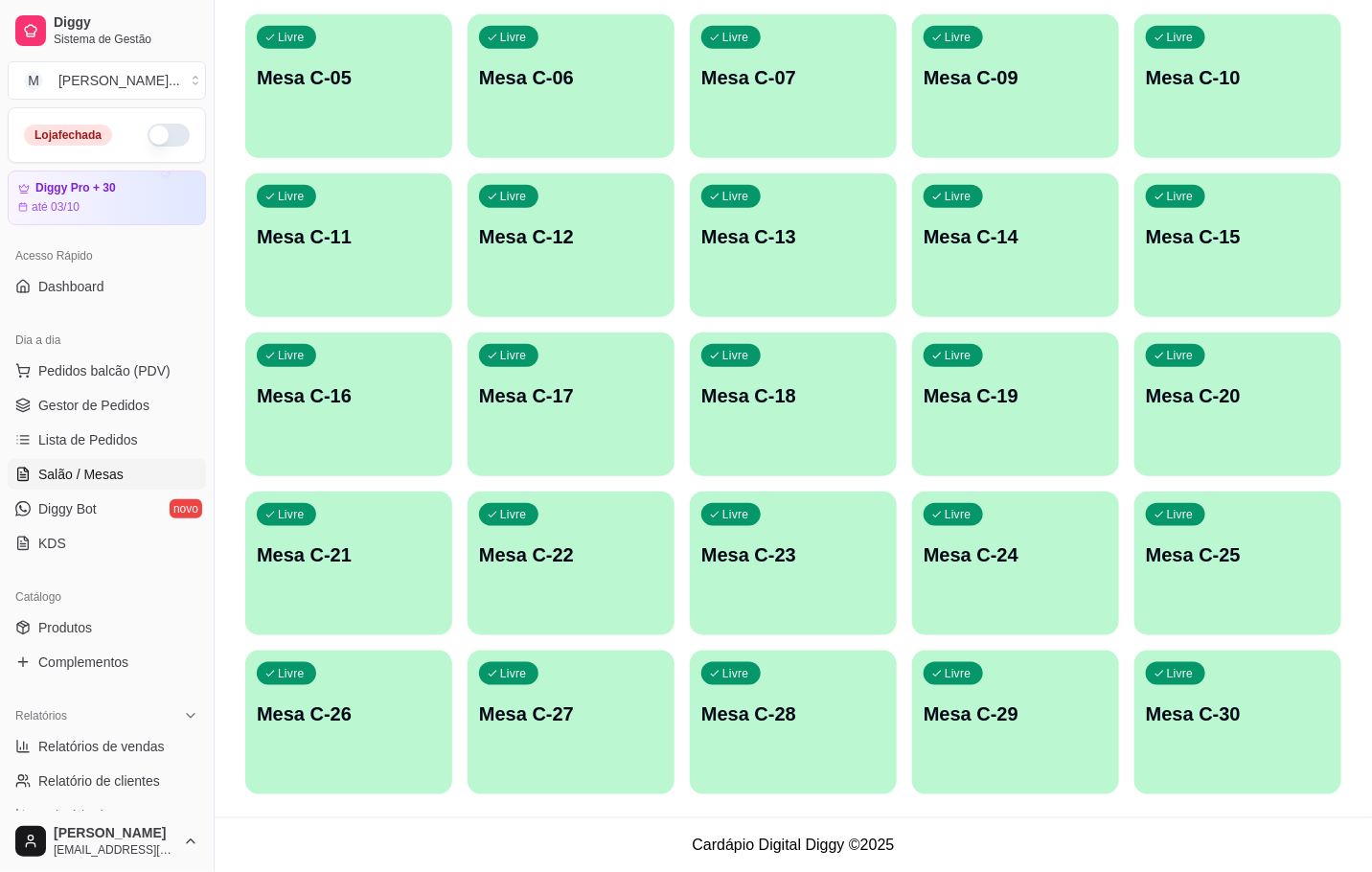
click at [946, 558] on p "Mesa C-24" at bounding box center [1015, 555] width 184 height 27
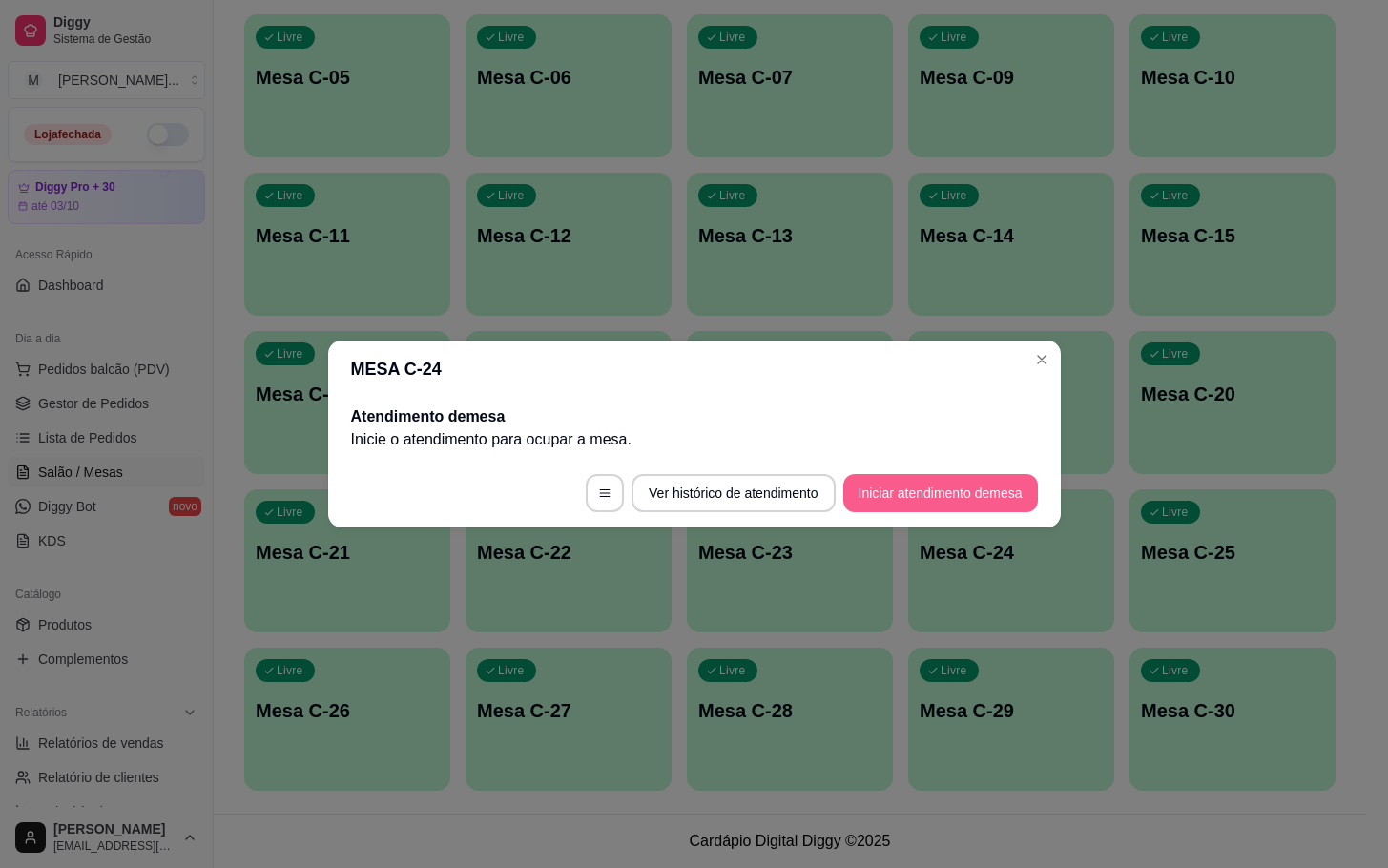
click at [928, 486] on button "Iniciar atendimento de mesa" at bounding box center [940, 493] width 195 height 38
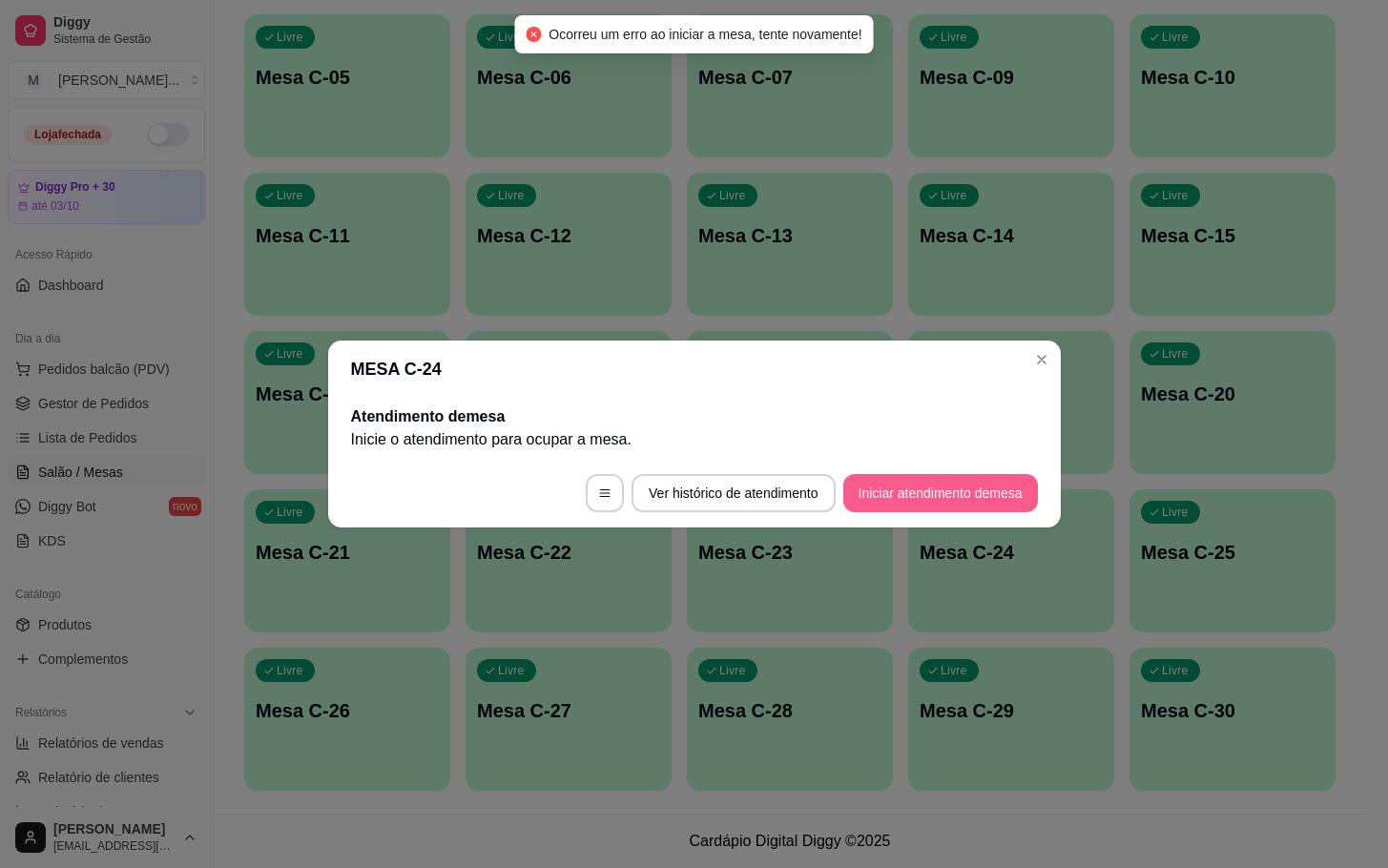
click at [971, 475] on button "Iniciar atendimento de mesa" at bounding box center [940, 493] width 195 height 38
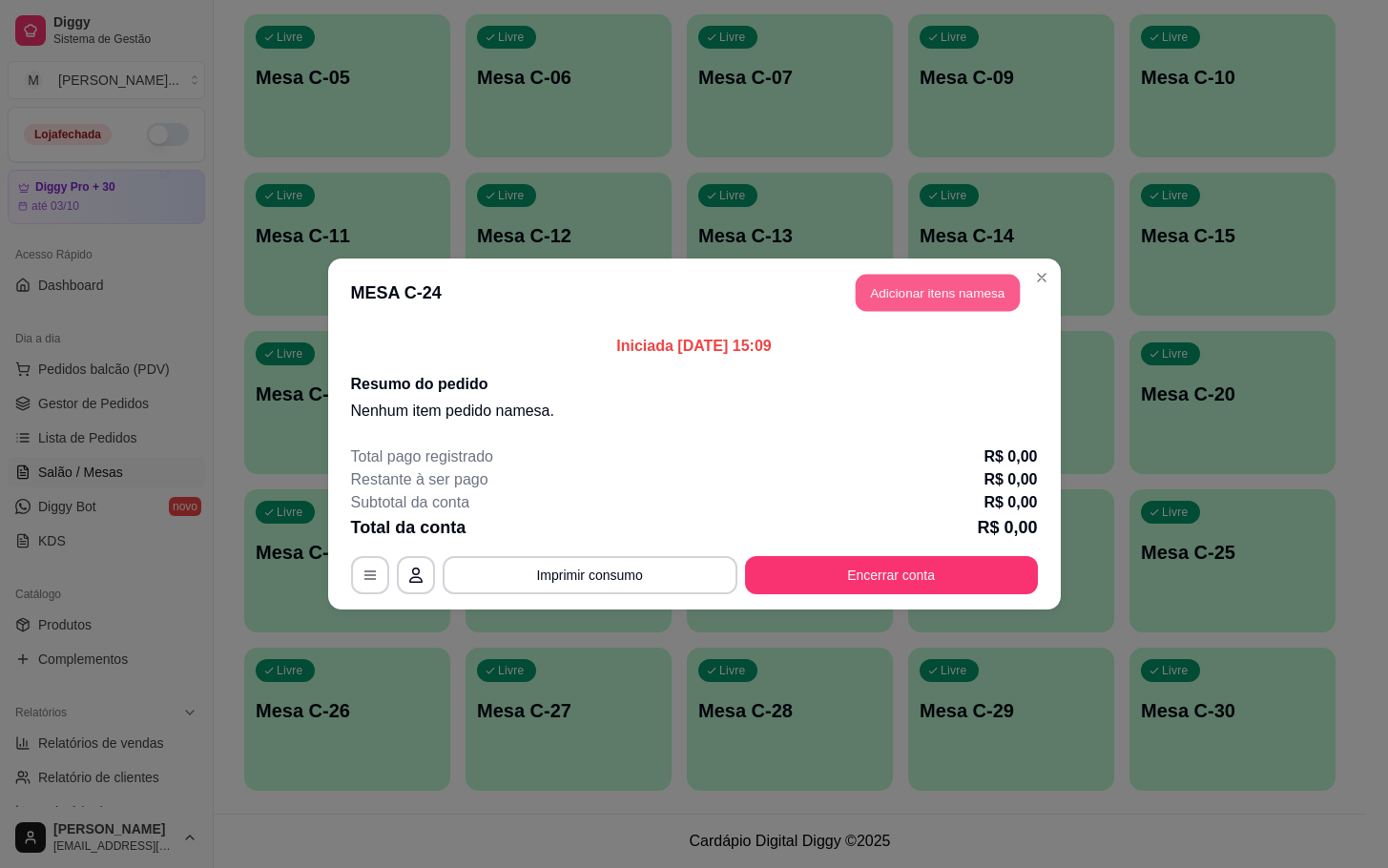
click at [959, 290] on button "Adicionar itens na mesa" at bounding box center [937, 293] width 164 height 37
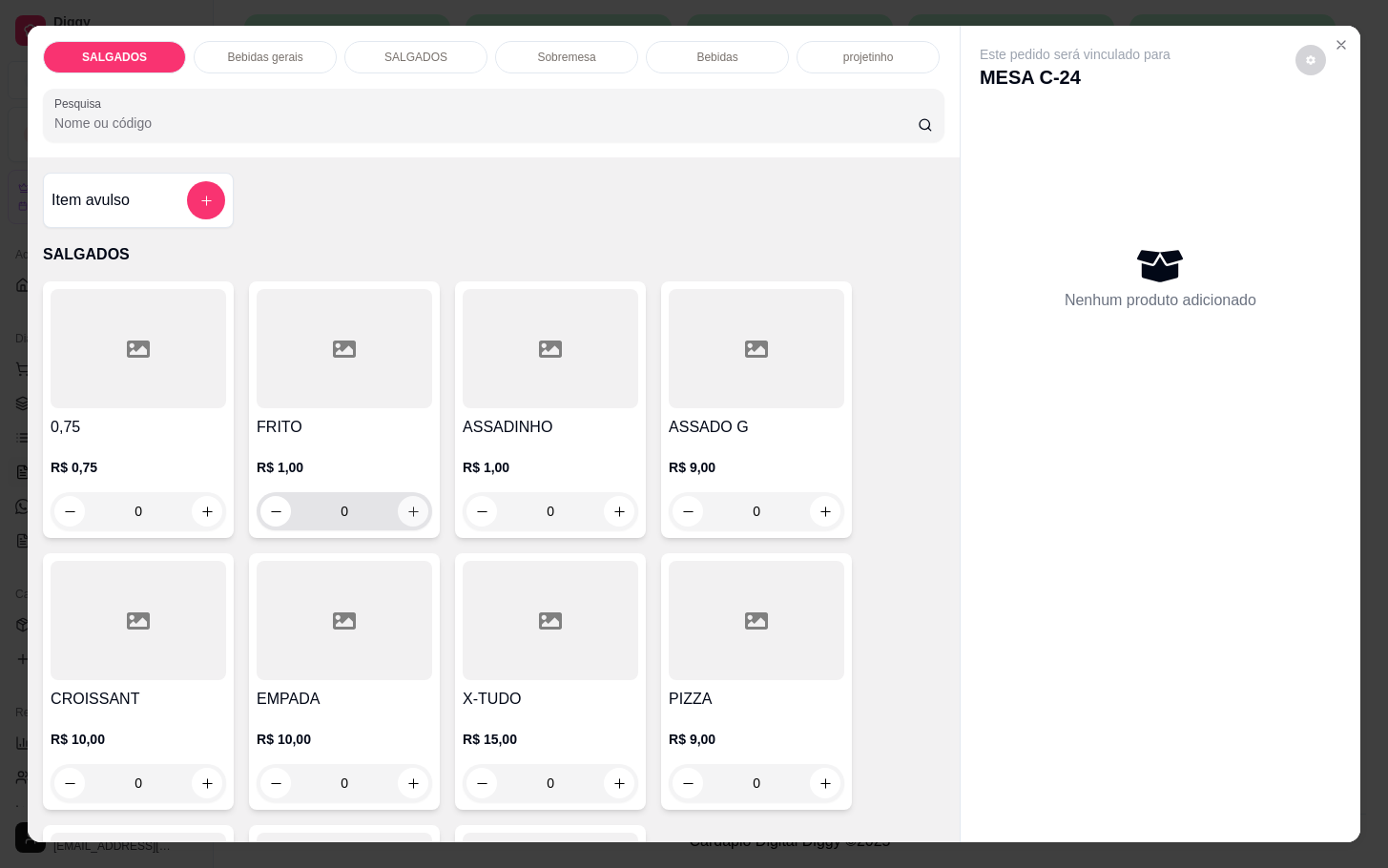
click at [407, 504] on icon "increase-product-quantity" at bounding box center [413, 511] width 14 height 14
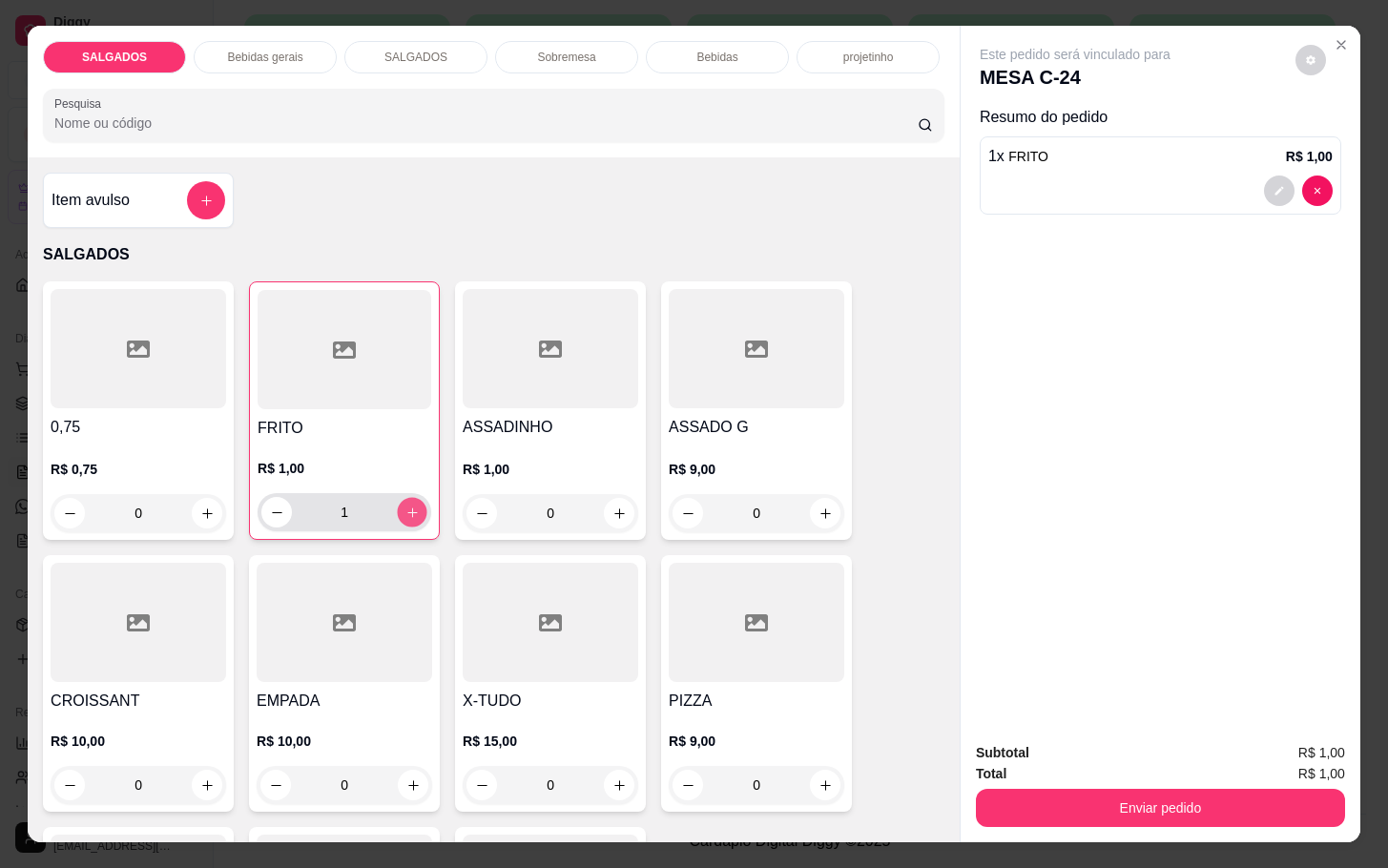
click at [406, 505] on icon "increase-product-quantity" at bounding box center [412, 512] width 14 height 14
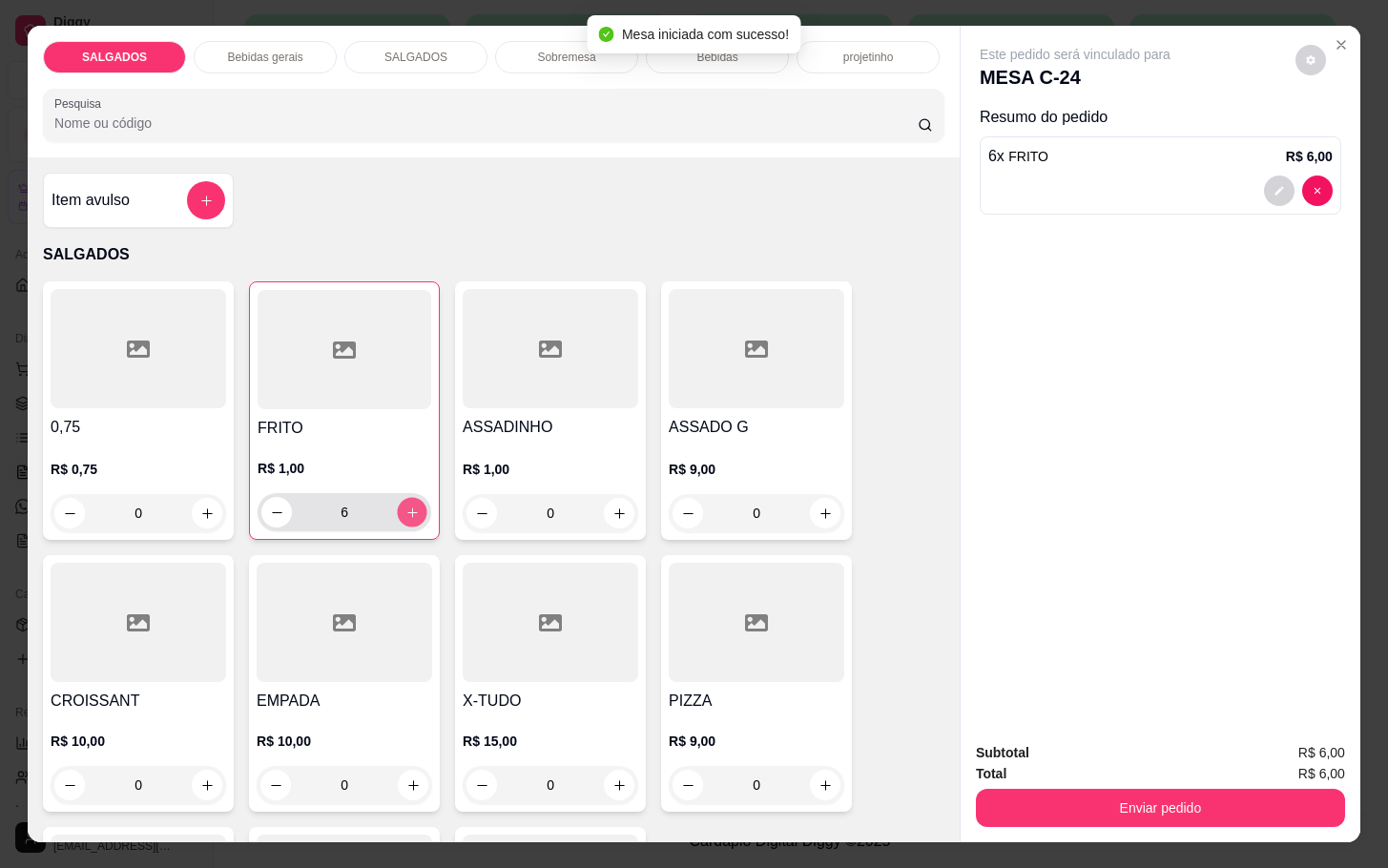
click at [406, 505] on icon "increase-product-quantity" at bounding box center [412, 512] width 14 height 14
type input "7"
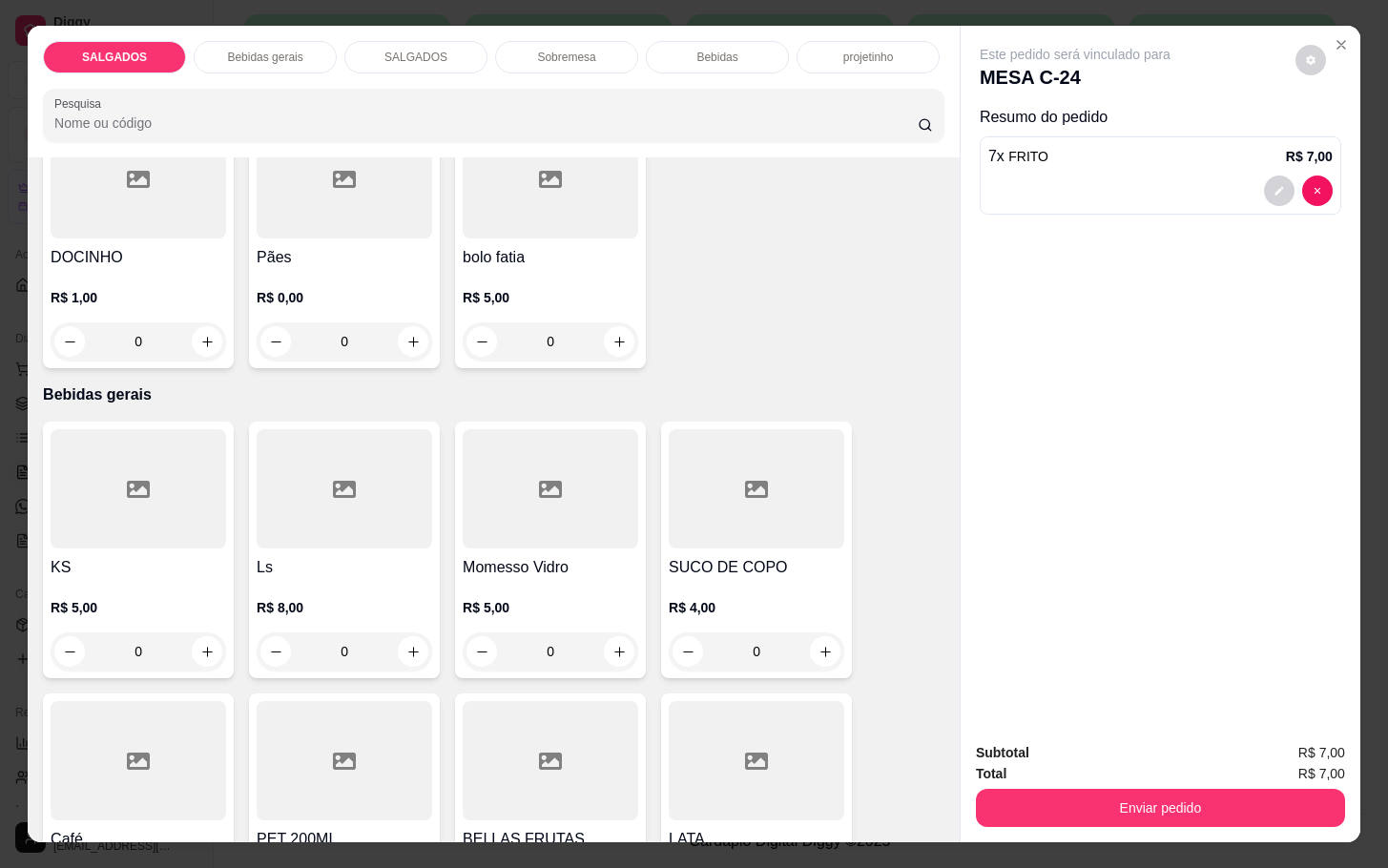
scroll to position [858, 0]
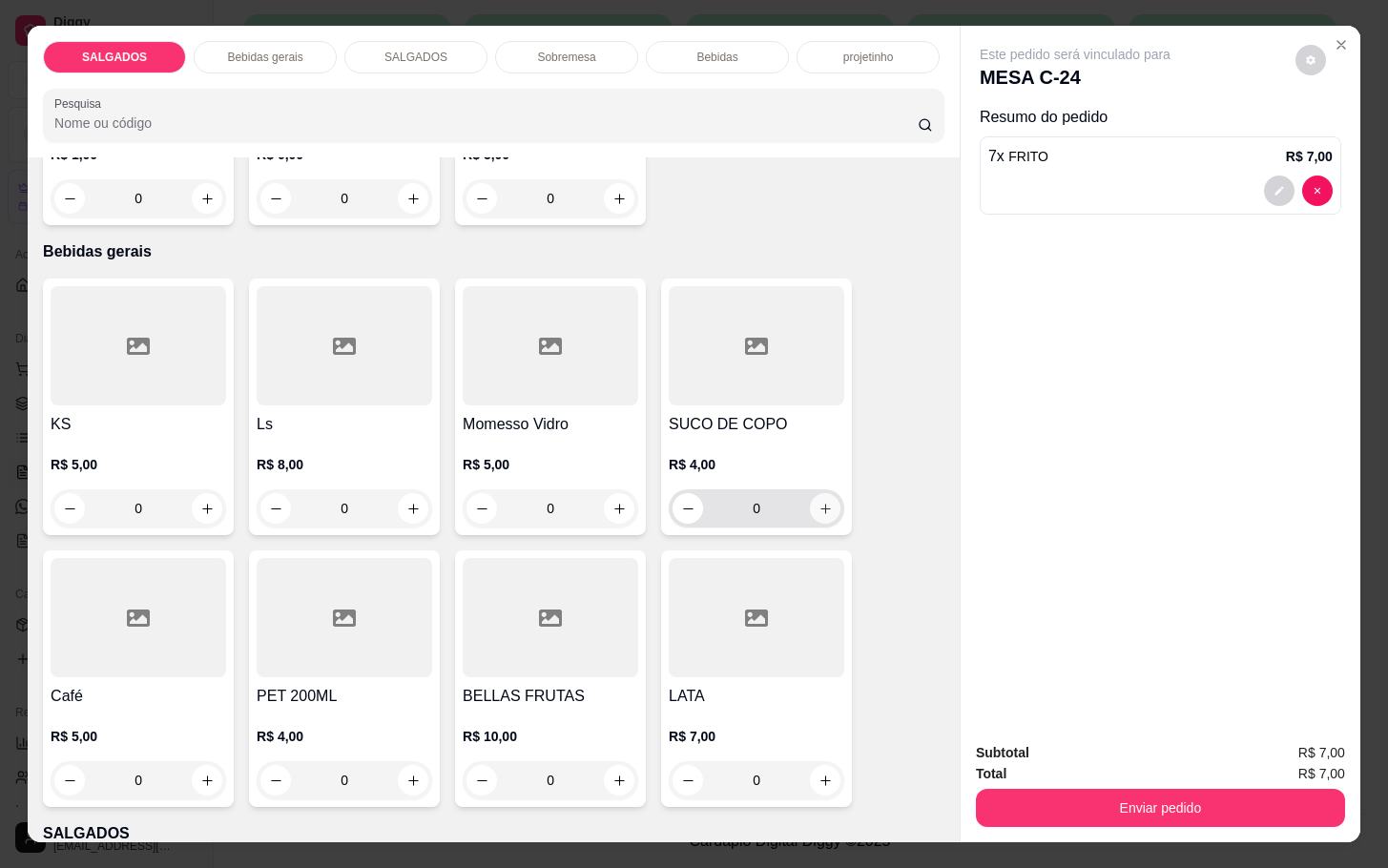
click at [818, 502] on icon "increase-product-quantity" at bounding box center [825, 508] width 14 height 14
type input "1"
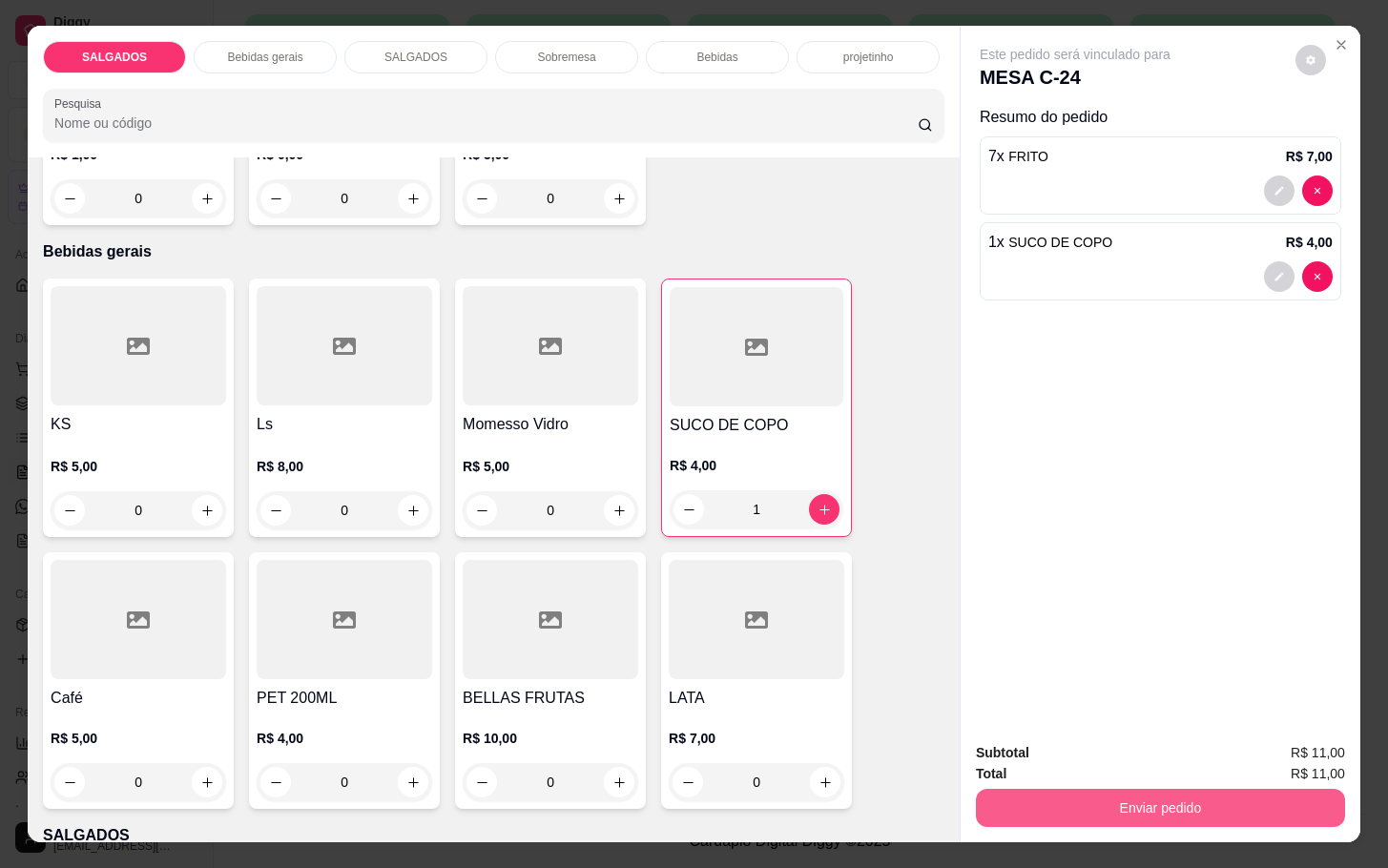
click at [1001, 804] on button "Enviar pedido" at bounding box center [1160, 808] width 369 height 38
click at [1267, 736] on button "Enviar pedido" at bounding box center [1292, 751] width 107 height 36
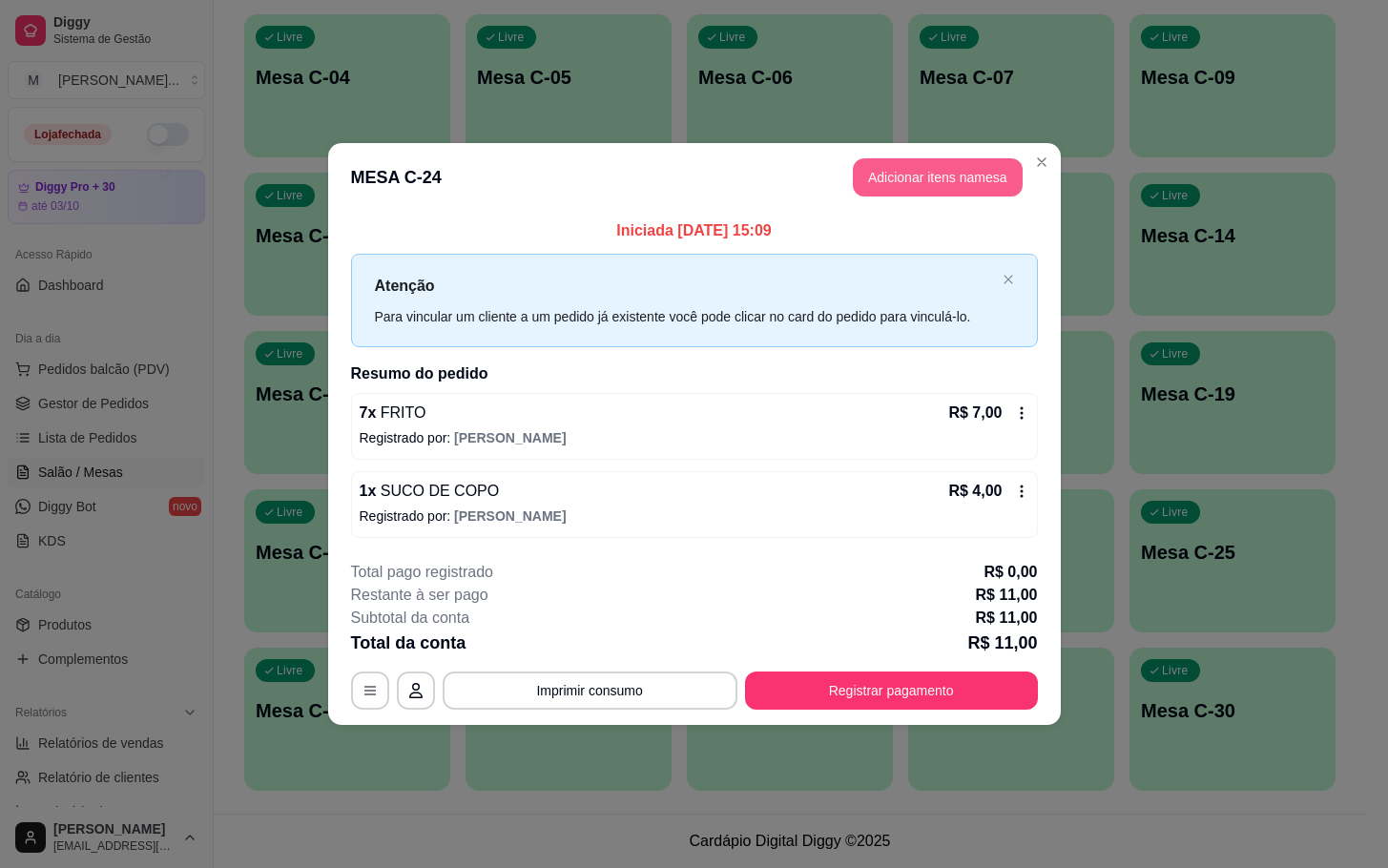
click at [907, 160] on button "Adicionar itens na mesa" at bounding box center [937, 177] width 170 height 38
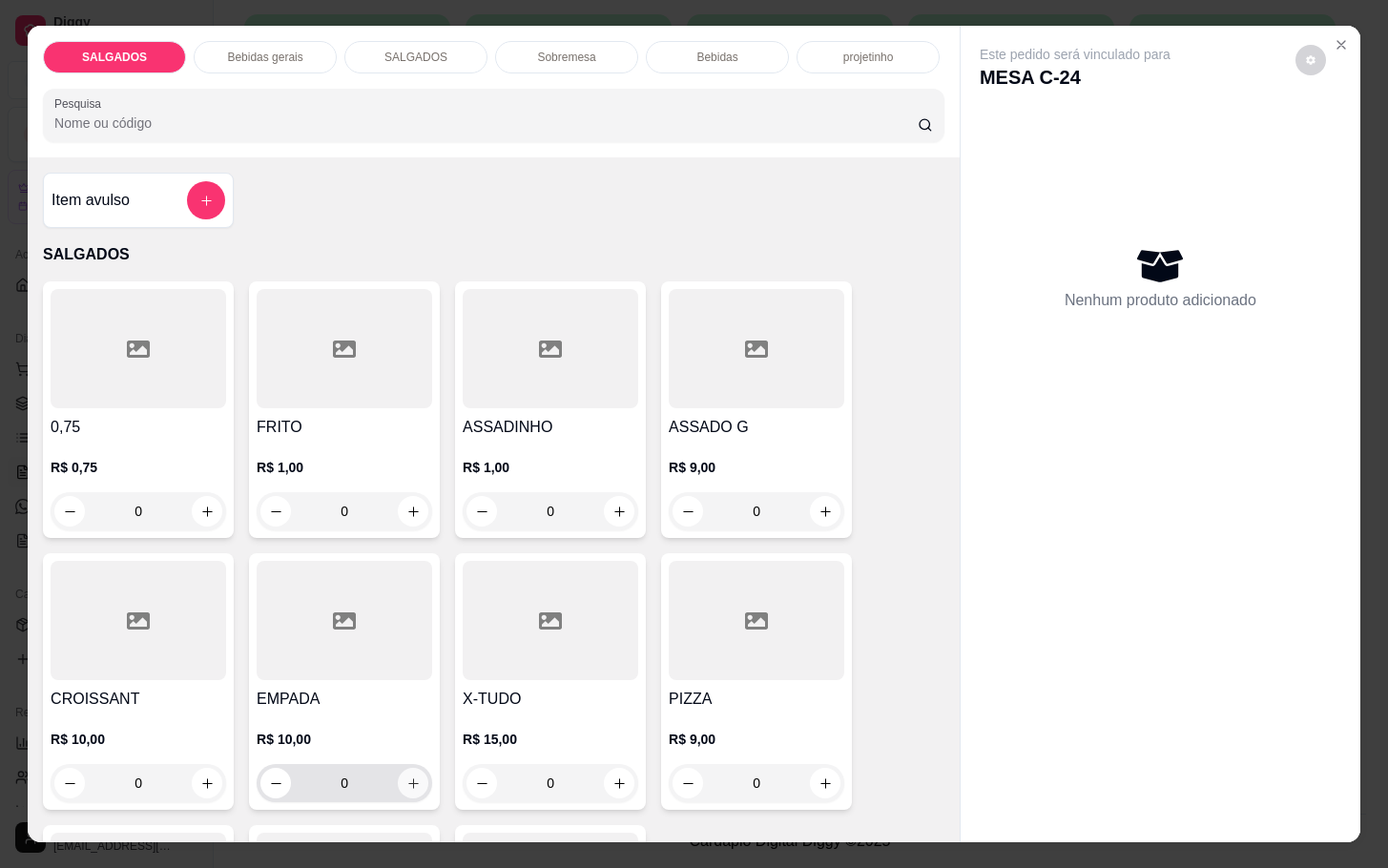
scroll to position [573, 0]
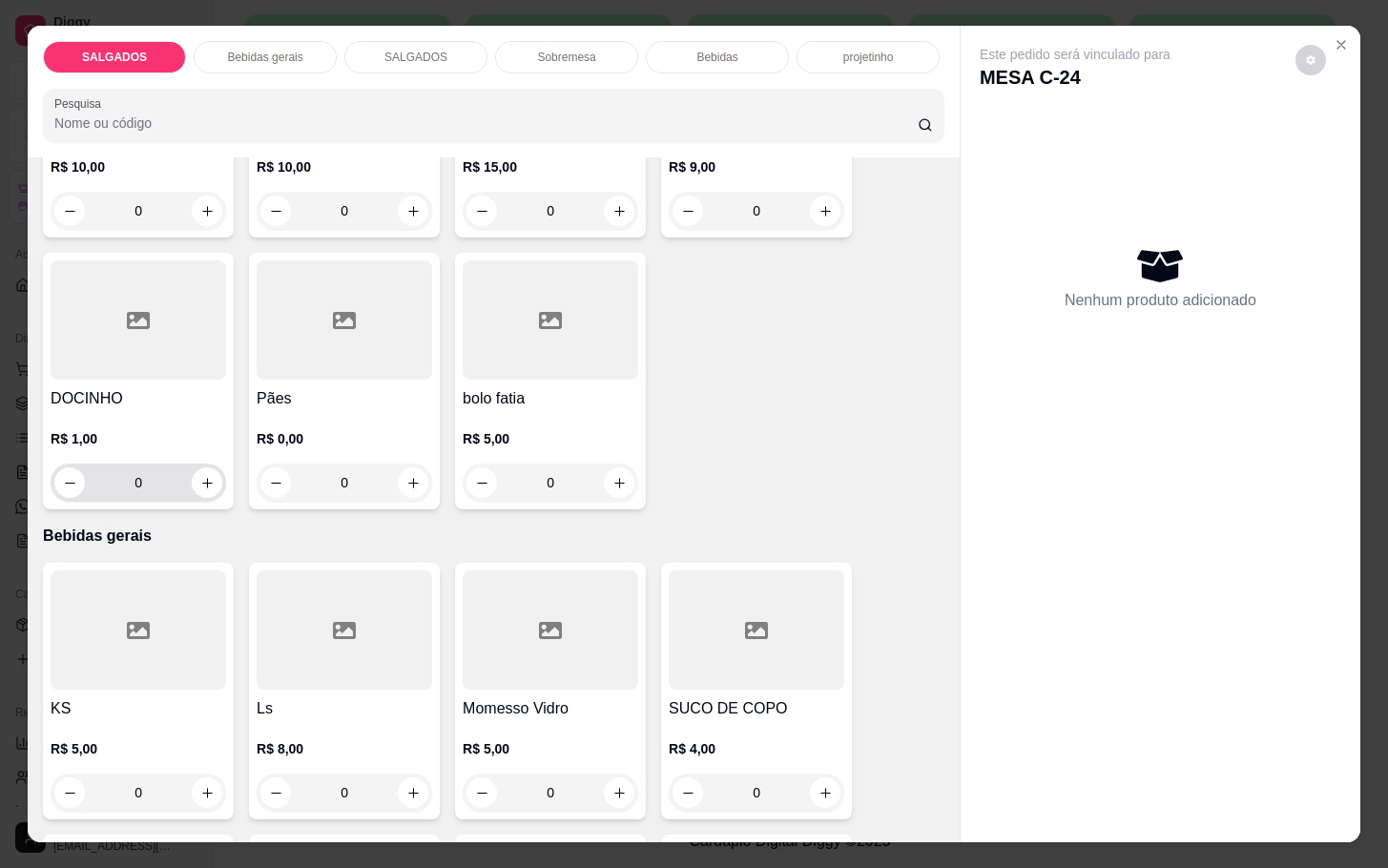
click at [166, 481] on input "0" at bounding box center [137, 482] width 106 height 38
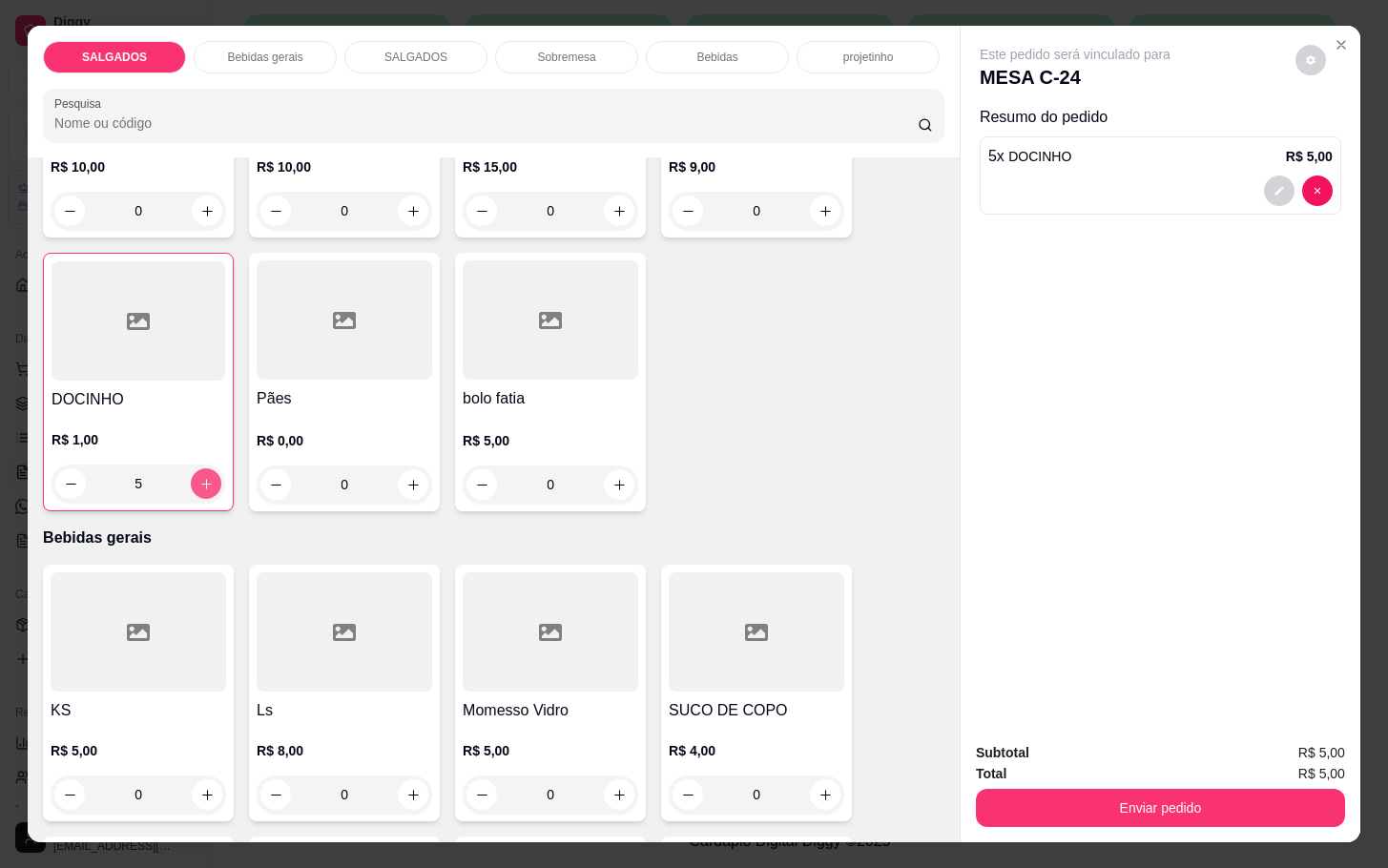
click at [204, 473] on button "increase-product-quantity" at bounding box center [206, 483] width 31 height 31
type input "6"
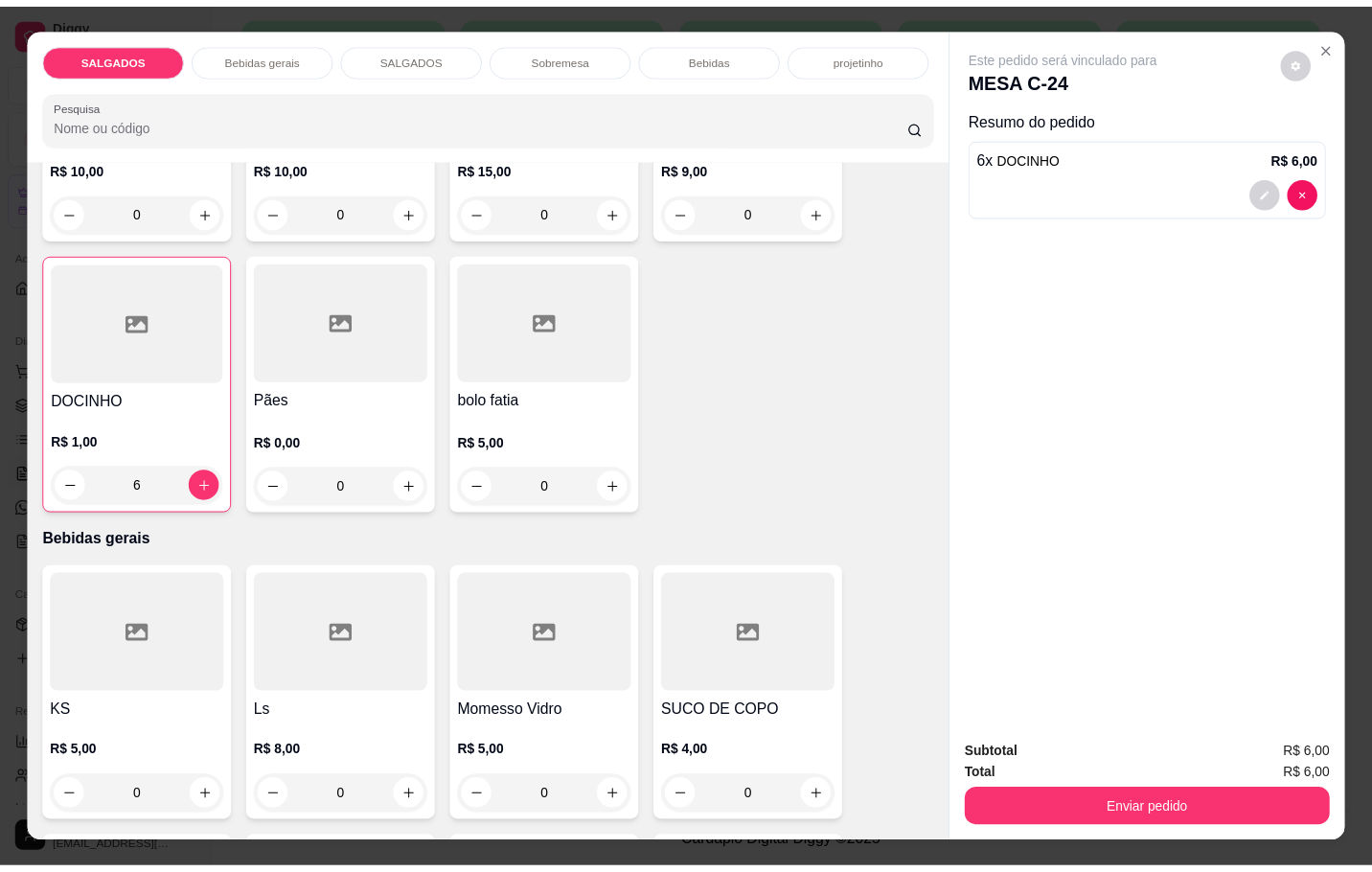
scroll to position [0, 0]
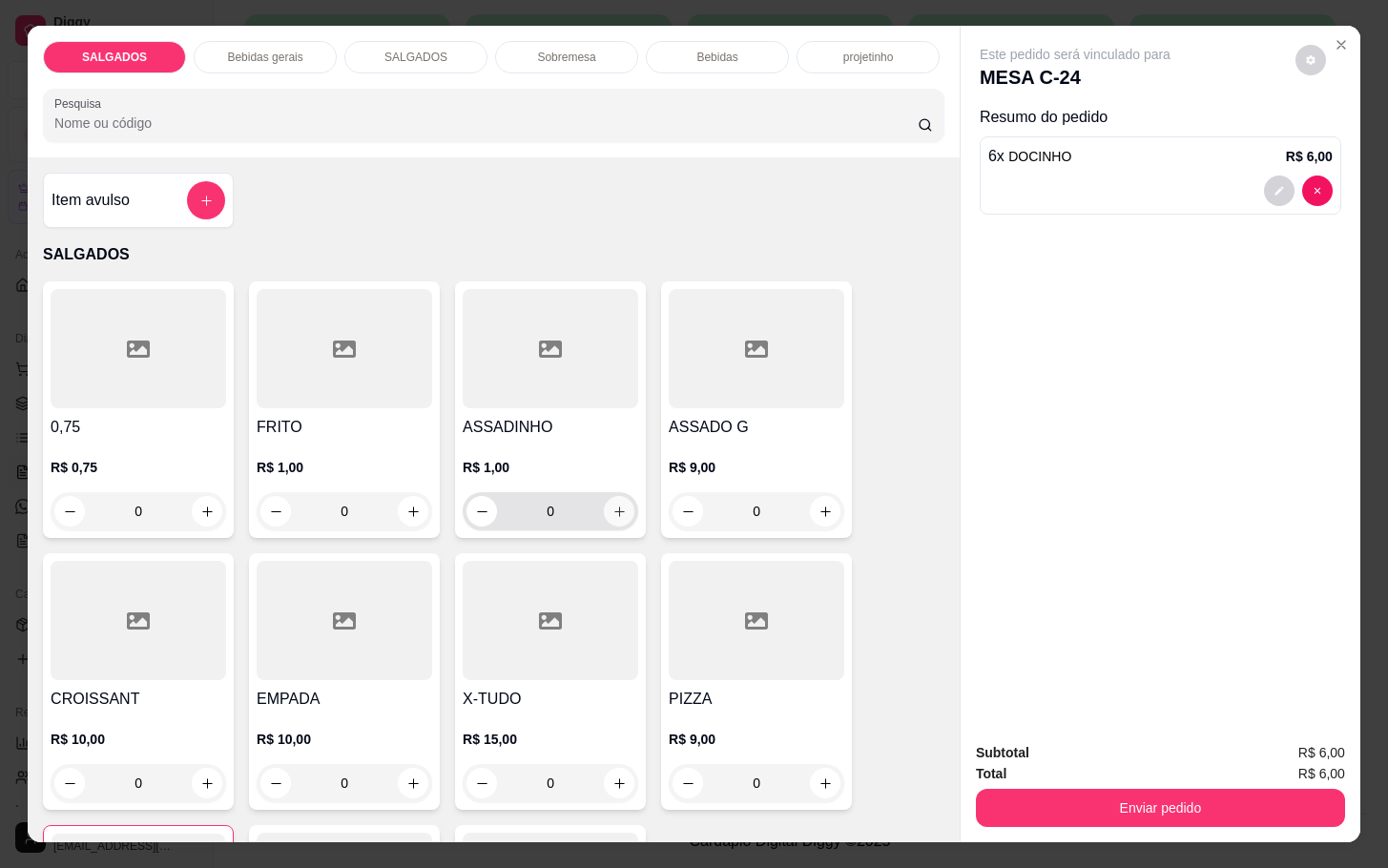
click at [610, 512] on button "increase-product-quantity" at bounding box center [619, 511] width 31 height 31
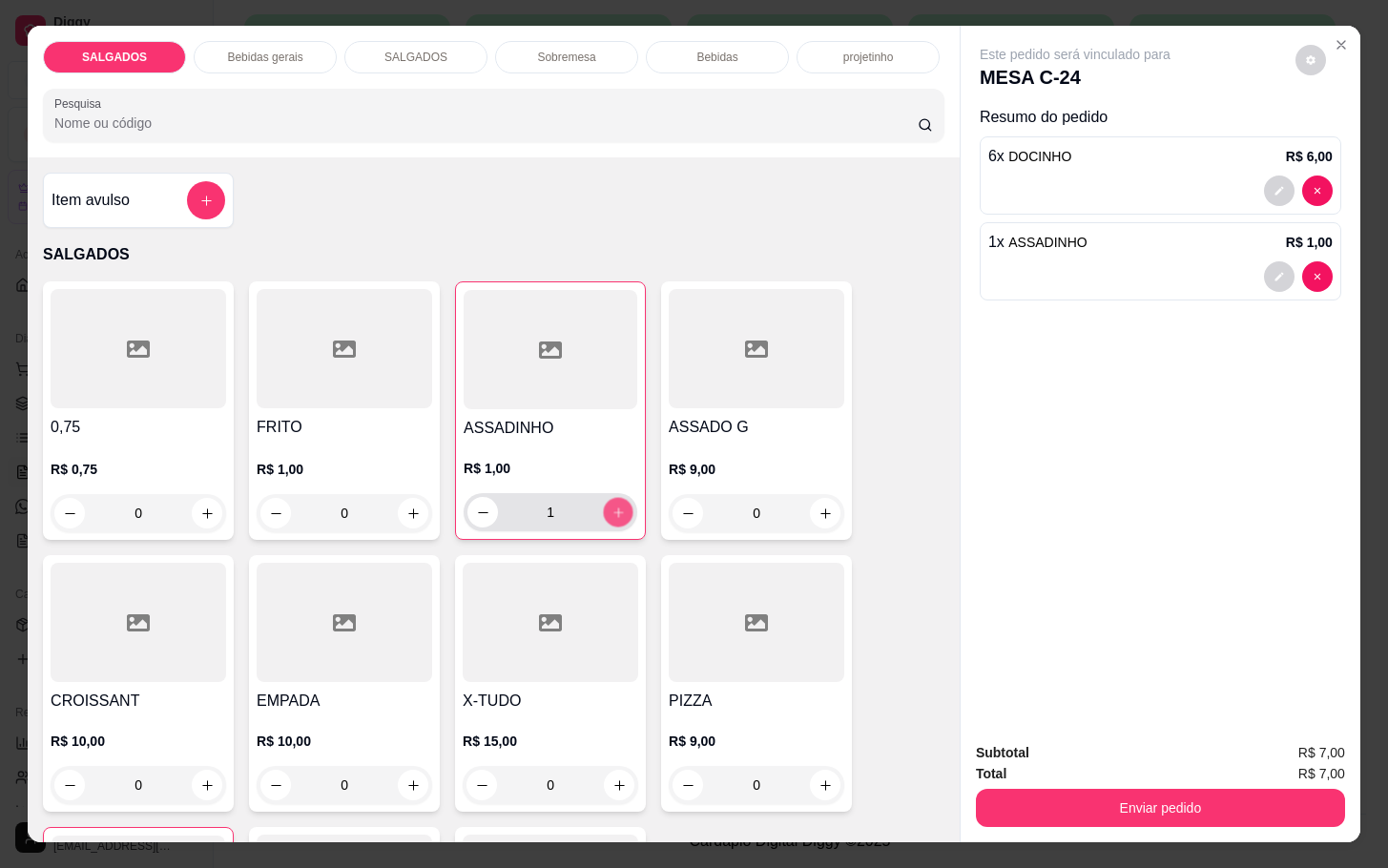
click at [610, 512] on button "increase-product-quantity" at bounding box center [618, 512] width 30 height 30
type input "3"
click at [1105, 821] on div "Subtotal R$ 9,00 Total R$ 9,00 Enviar pedido" at bounding box center [1160, 785] width 400 height 115
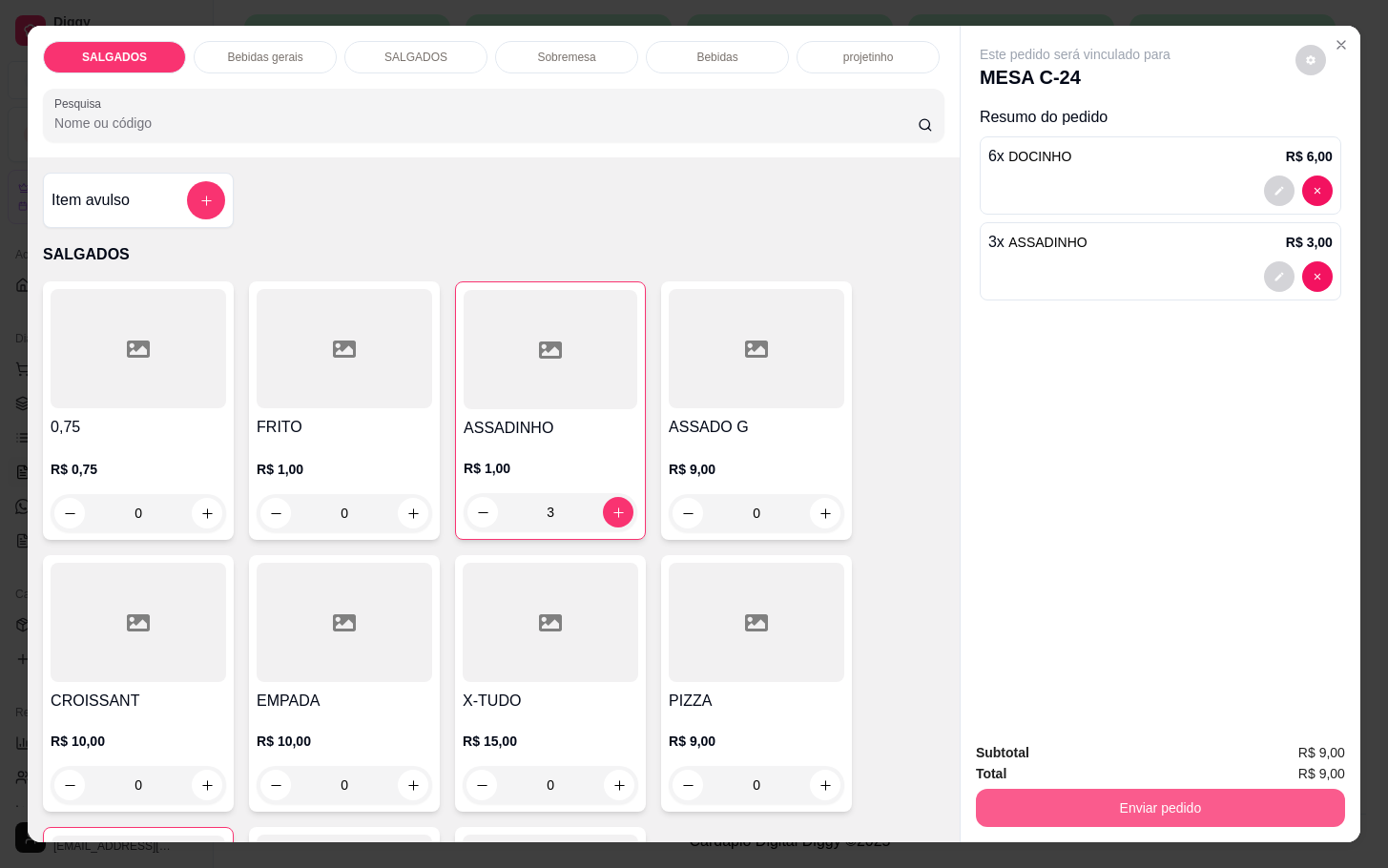
click at [1114, 788] on button "Enviar pedido" at bounding box center [1160, 808] width 369 height 38
click at [1305, 746] on button "Enviar pedido" at bounding box center [1292, 751] width 107 height 36
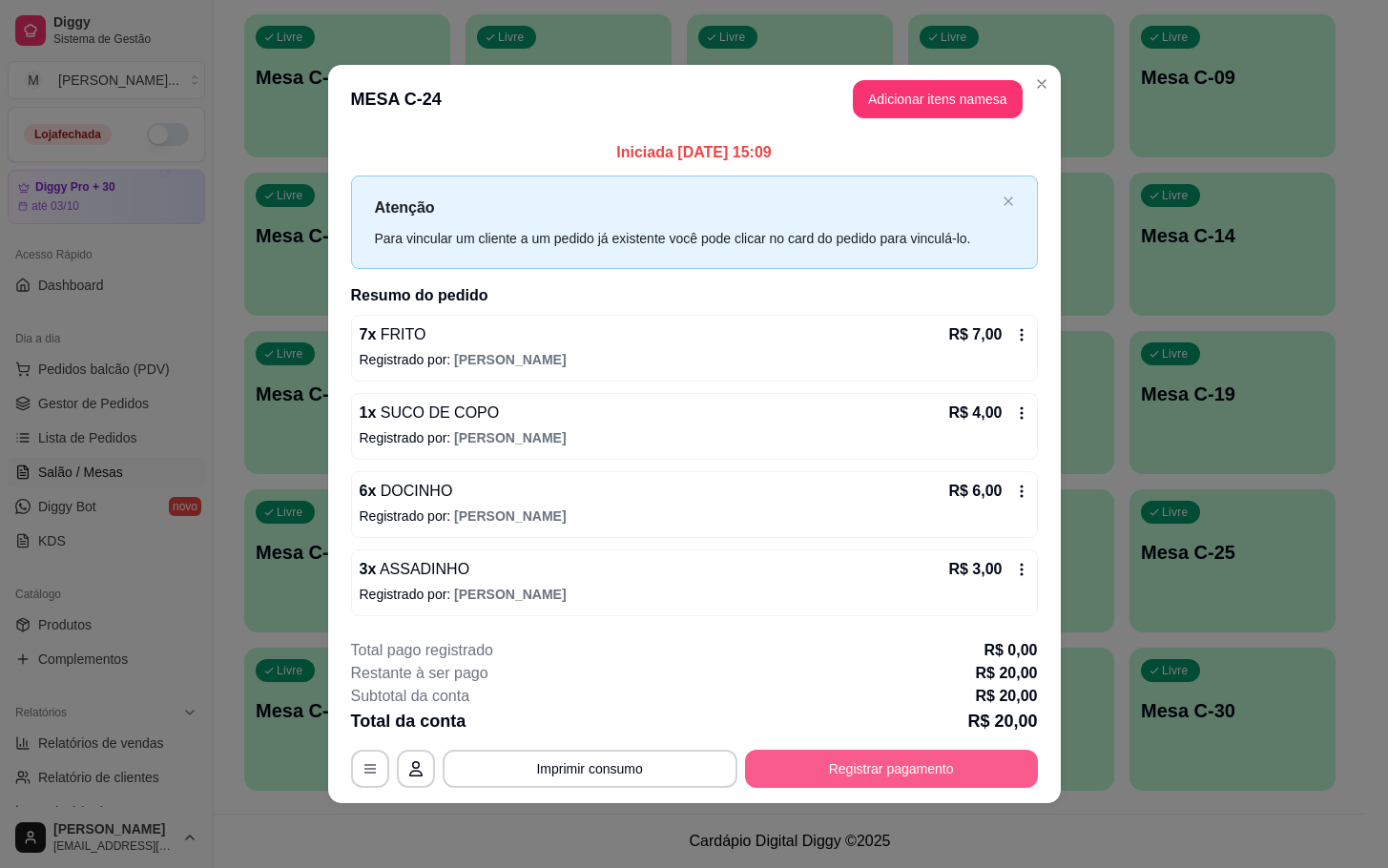
click at [819, 741] on div "**********" at bounding box center [694, 713] width 687 height 149
click at [815, 752] on button "Registrar pagamento" at bounding box center [890, 768] width 293 height 38
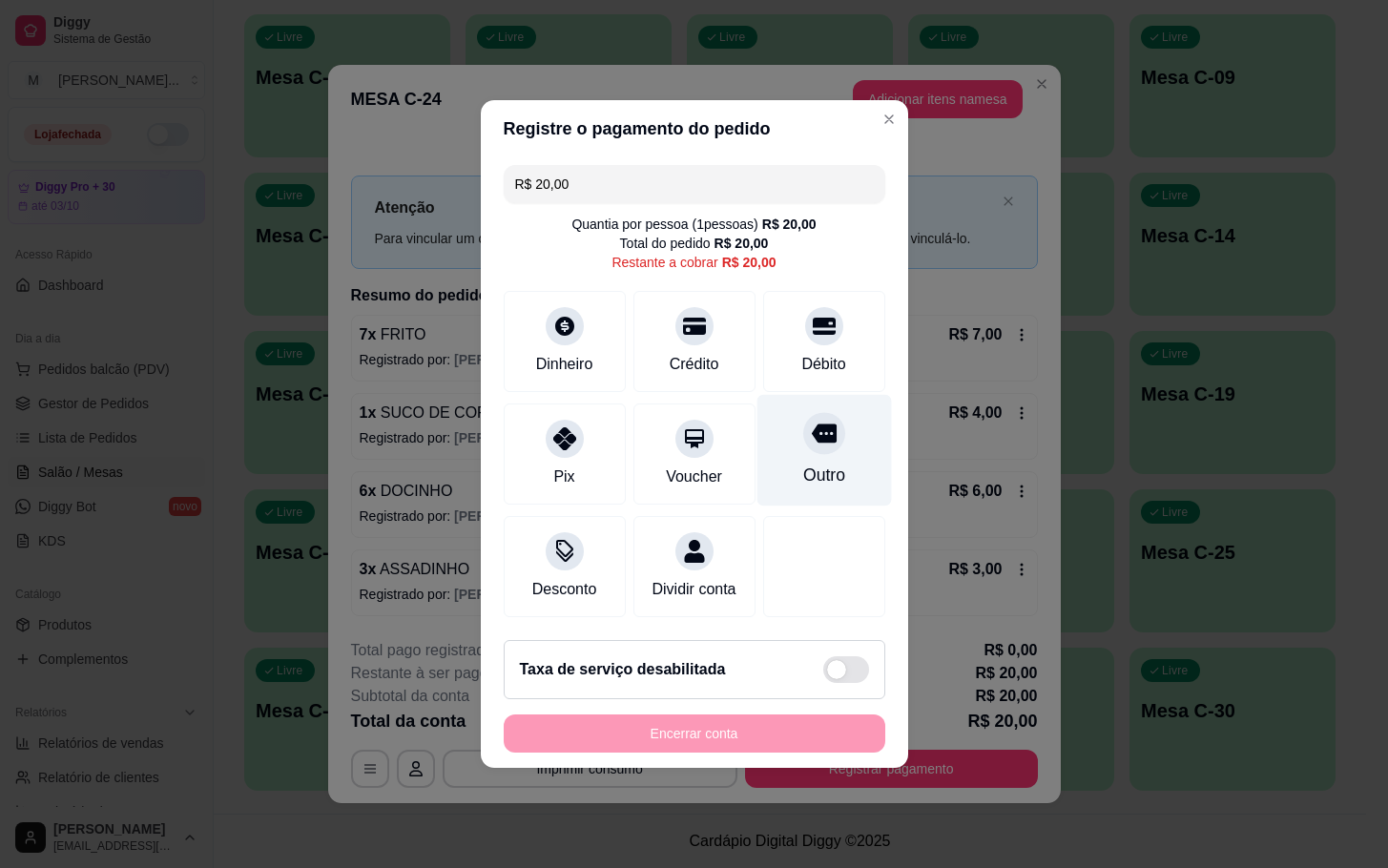
click at [818, 467] on div "Outro" at bounding box center [823, 475] width 42 height 25
type input "R$ 0,00"
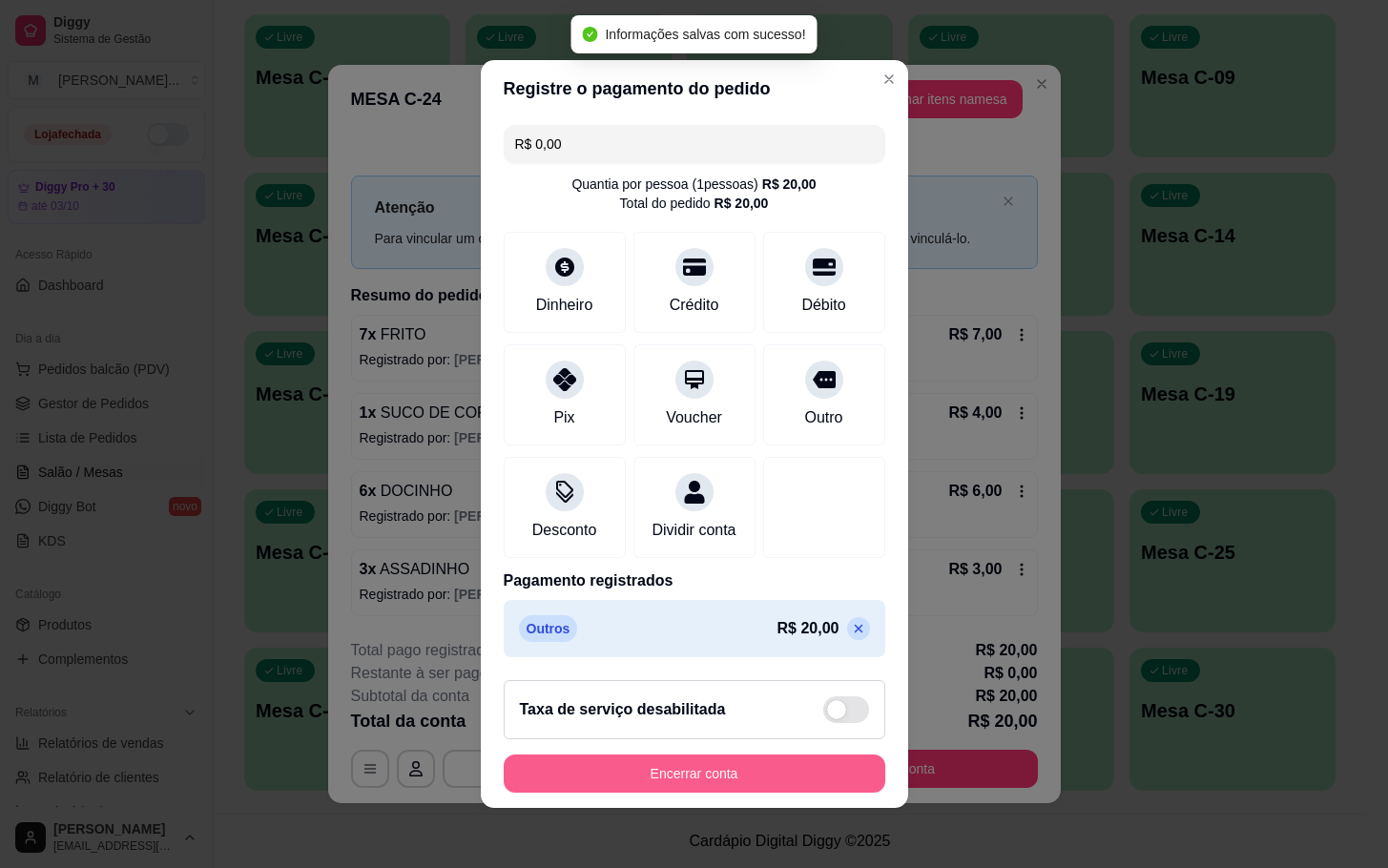
click at [718, 776] on button "Encerrar conta" at bounding box center [694, 773] width 382 height 38
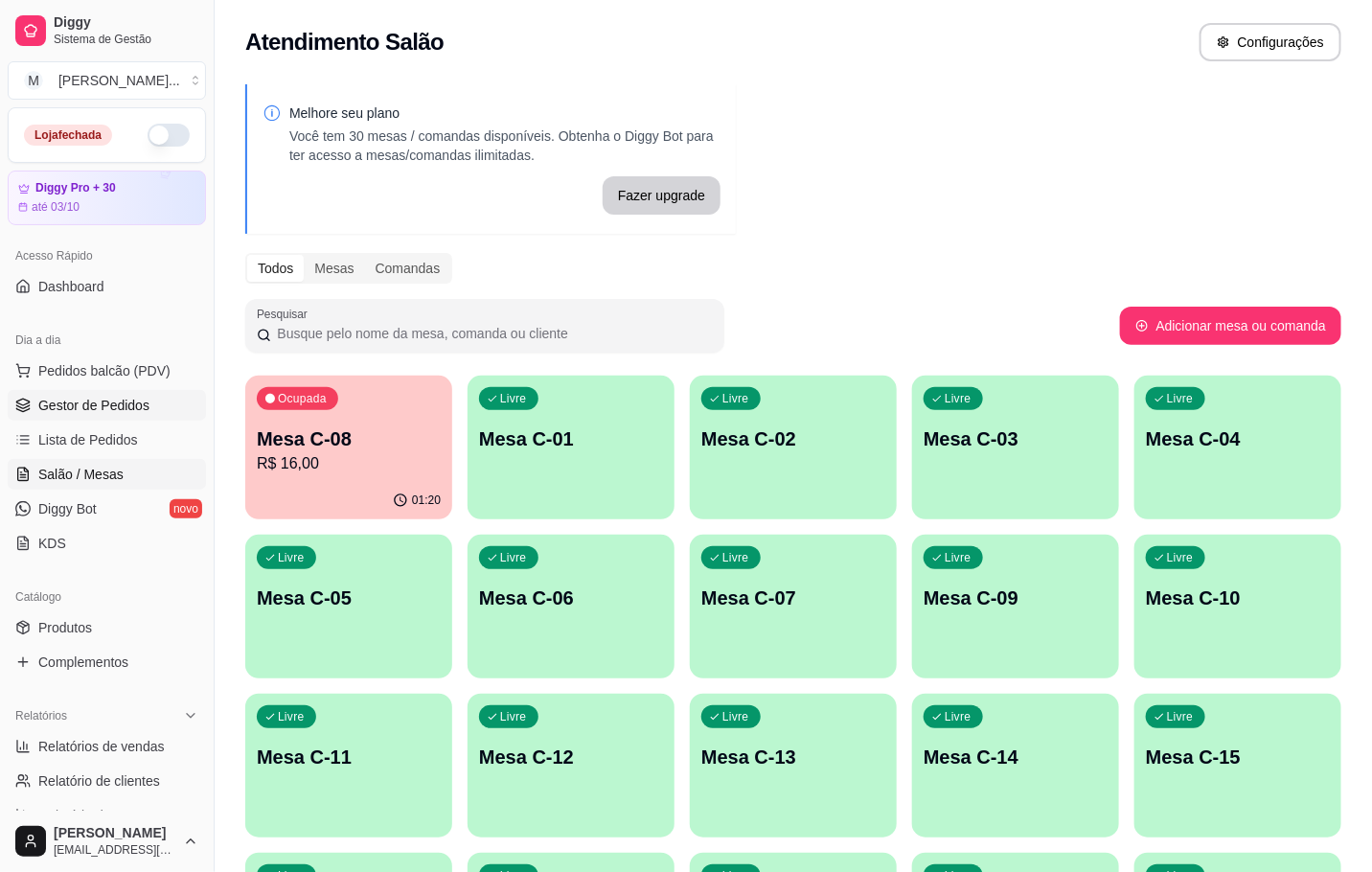
click at [26, 411] on icon at bounding box center [22, 410] width 13 height 3
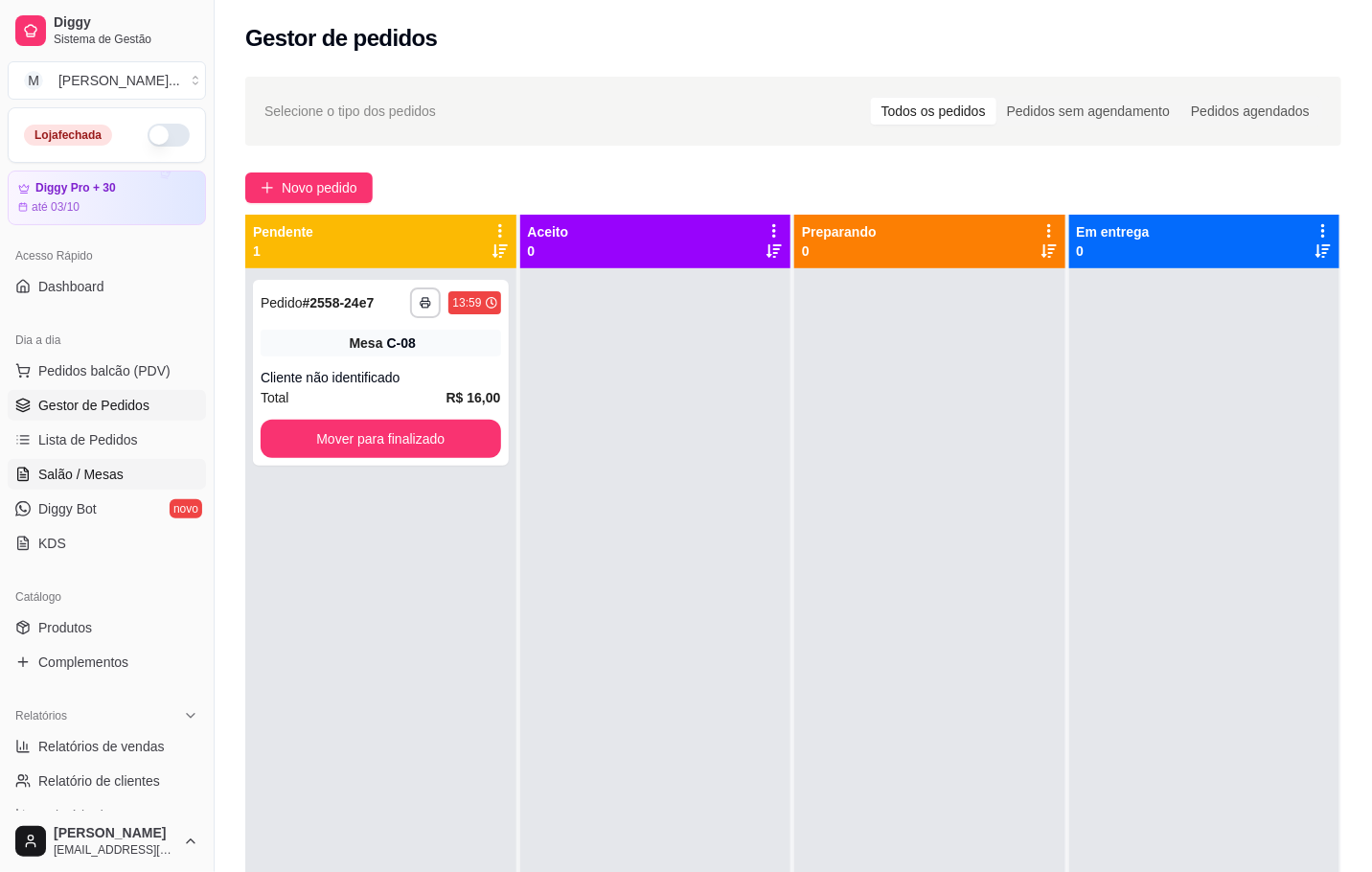
click at [61, 475] on span "Salão / Mesas" at bounding box center [81, 474] width 85 height 19
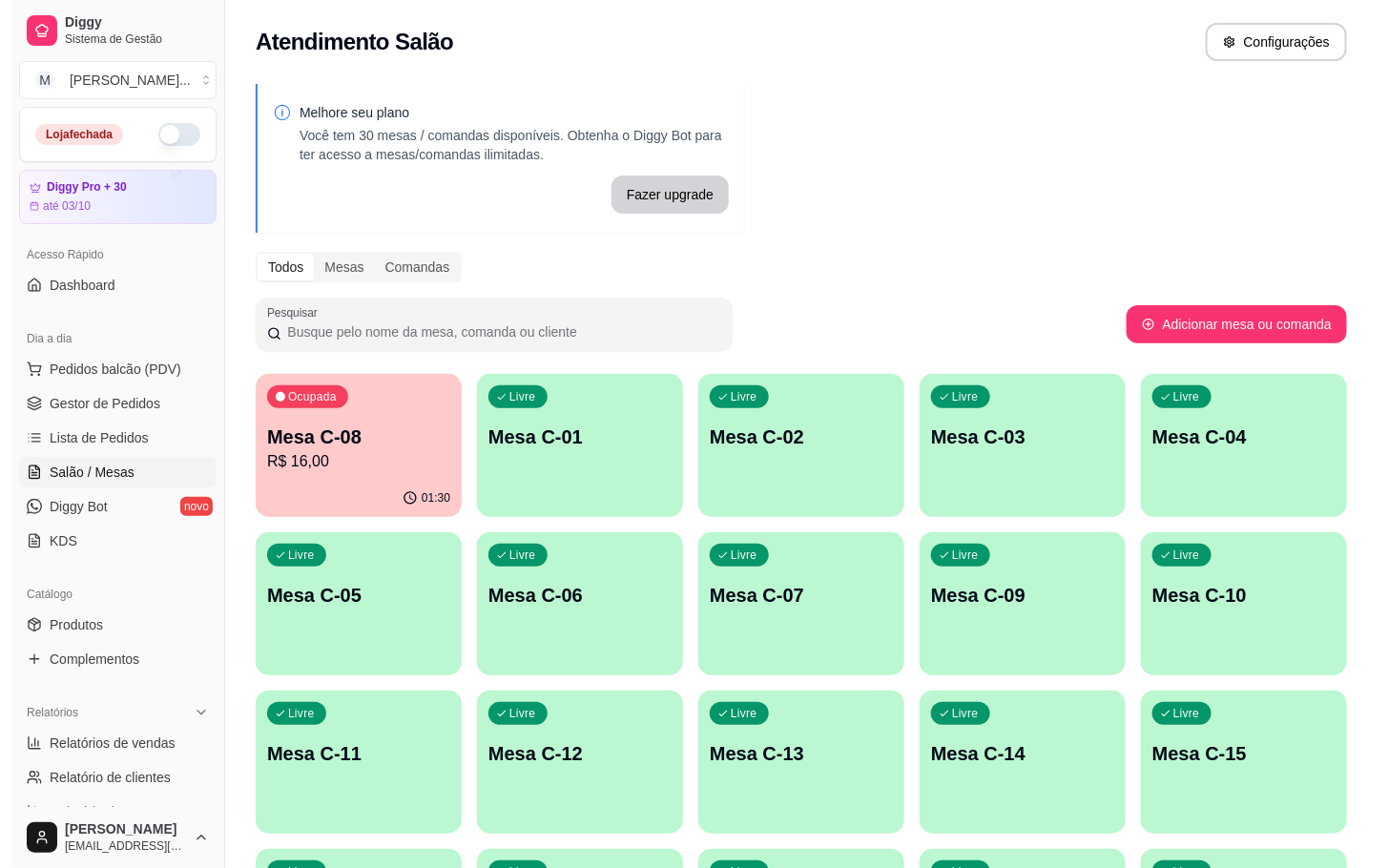
scroll to position [286, 0]
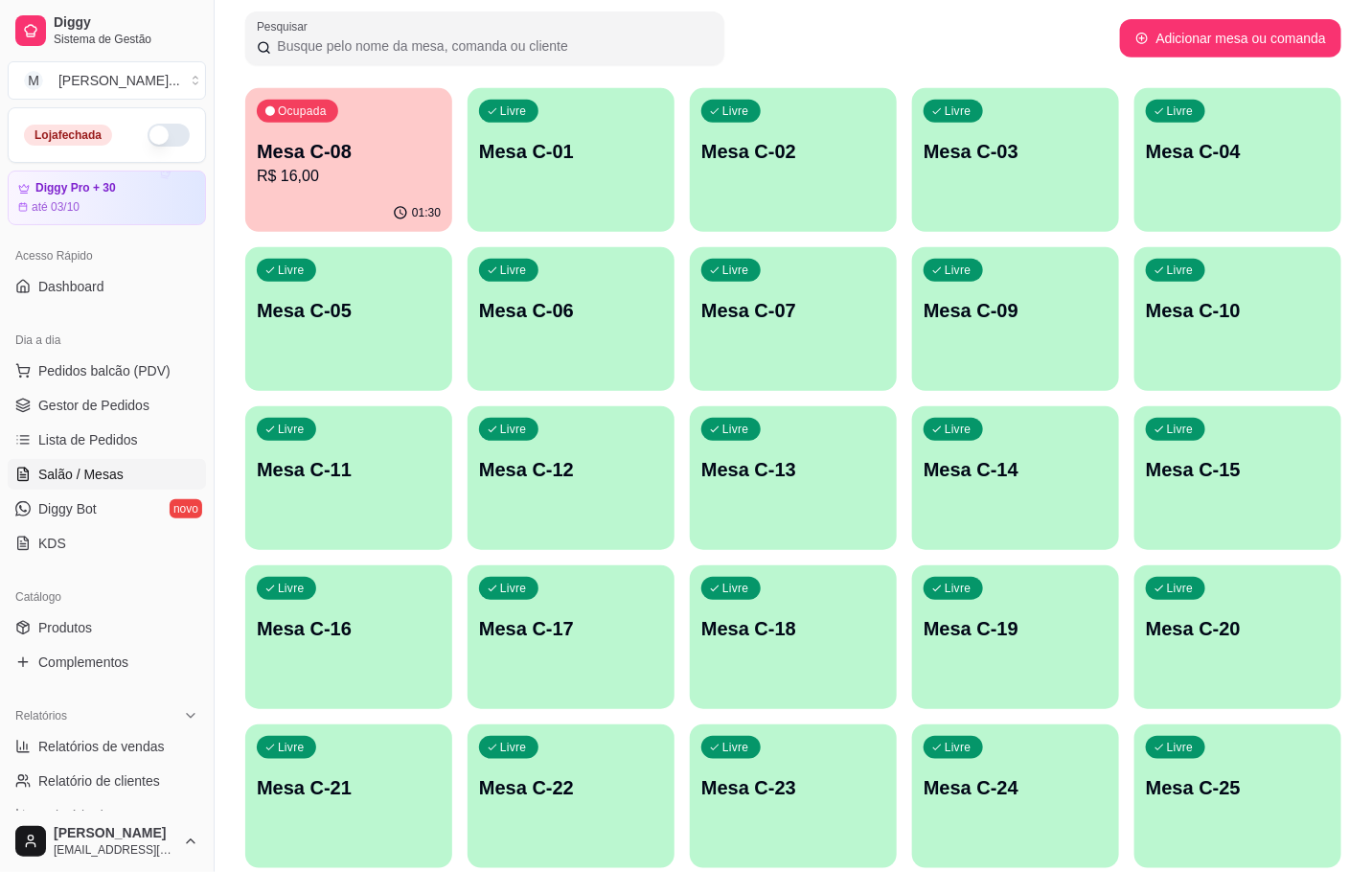
click at [981, 764] on div "Livre Mesa C-24" at bounding box center [1016, 784] width 207 height 120
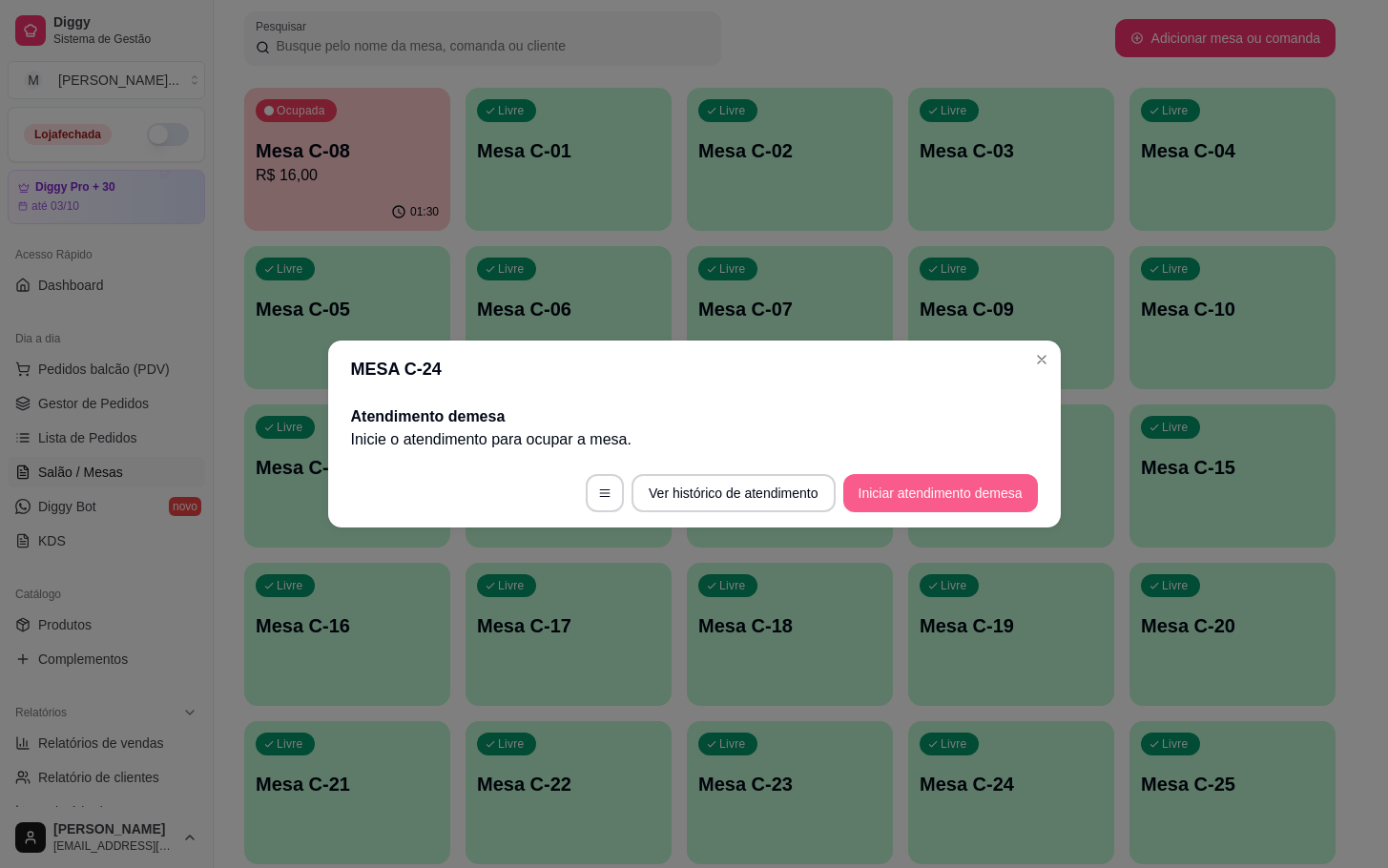
click at [970, 481] on button "Iniciar atendimento de mesa" at bounding box center [940, 493] width 195 height 38
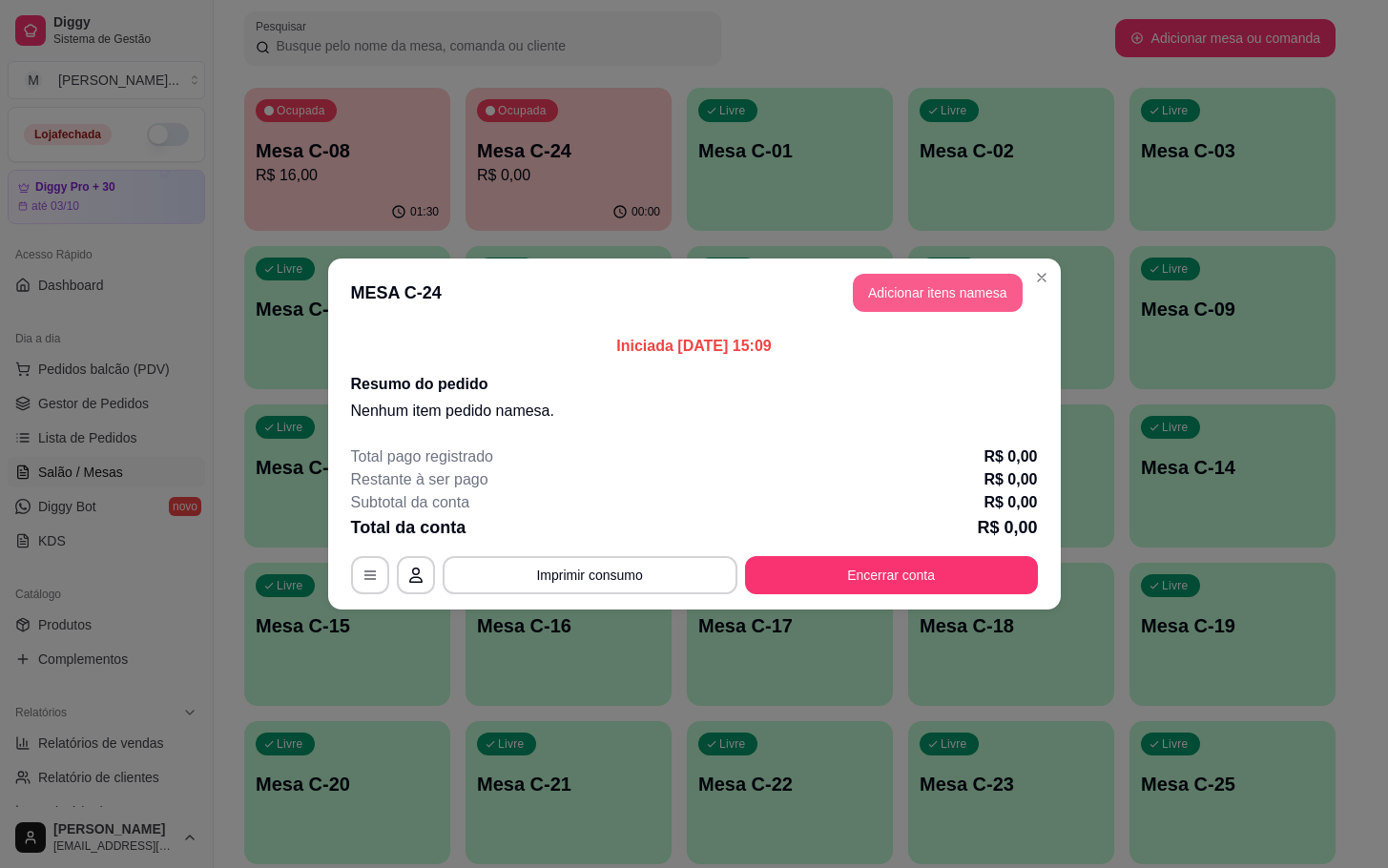
click at [899, 293] on button "Adicionar itens na mesa" at bounding box center [937, 293] width 170 height 38
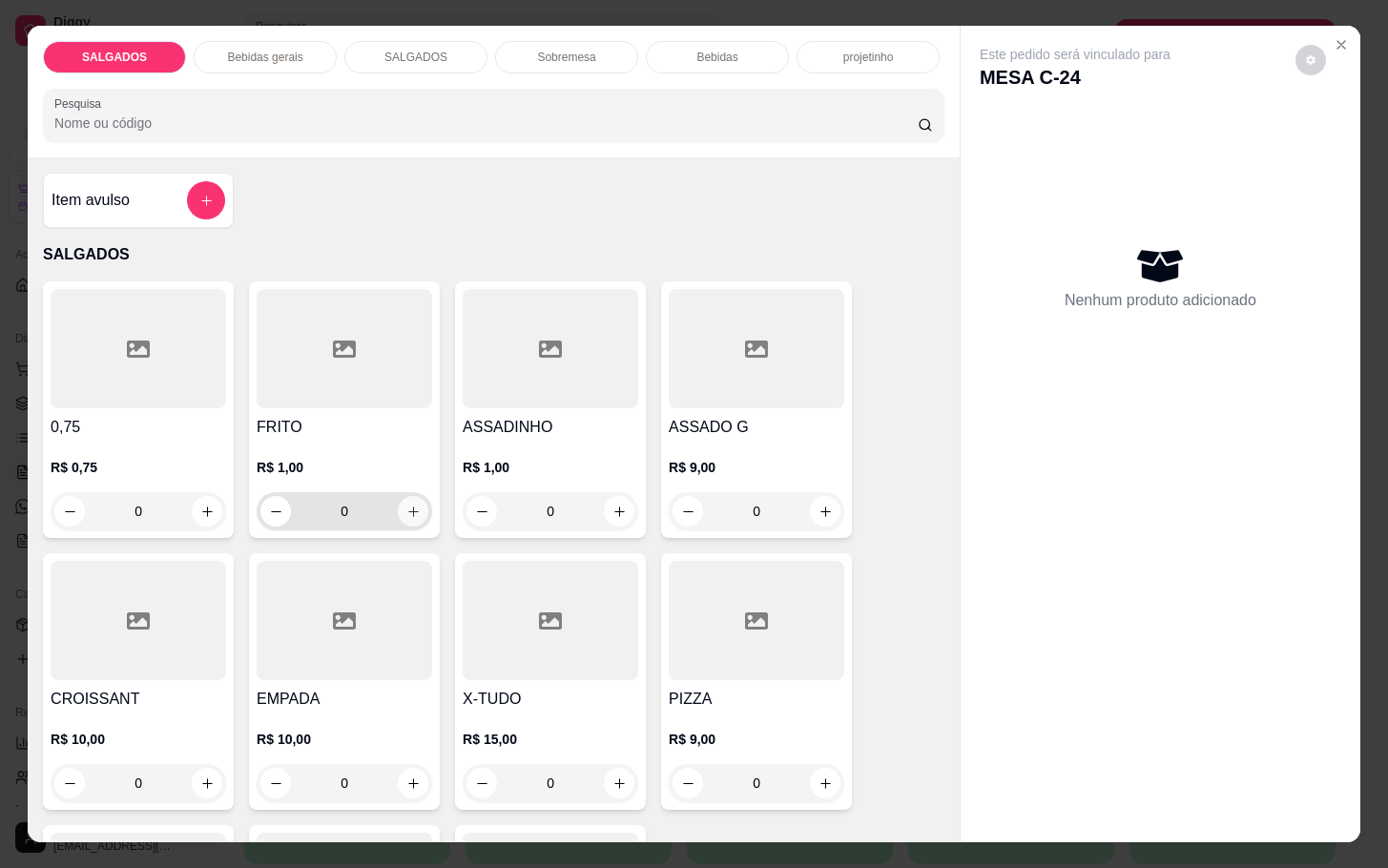
click at [398, 513] on button "increase-product-quantity" at bounding box center [413, 511] width 31 height 31
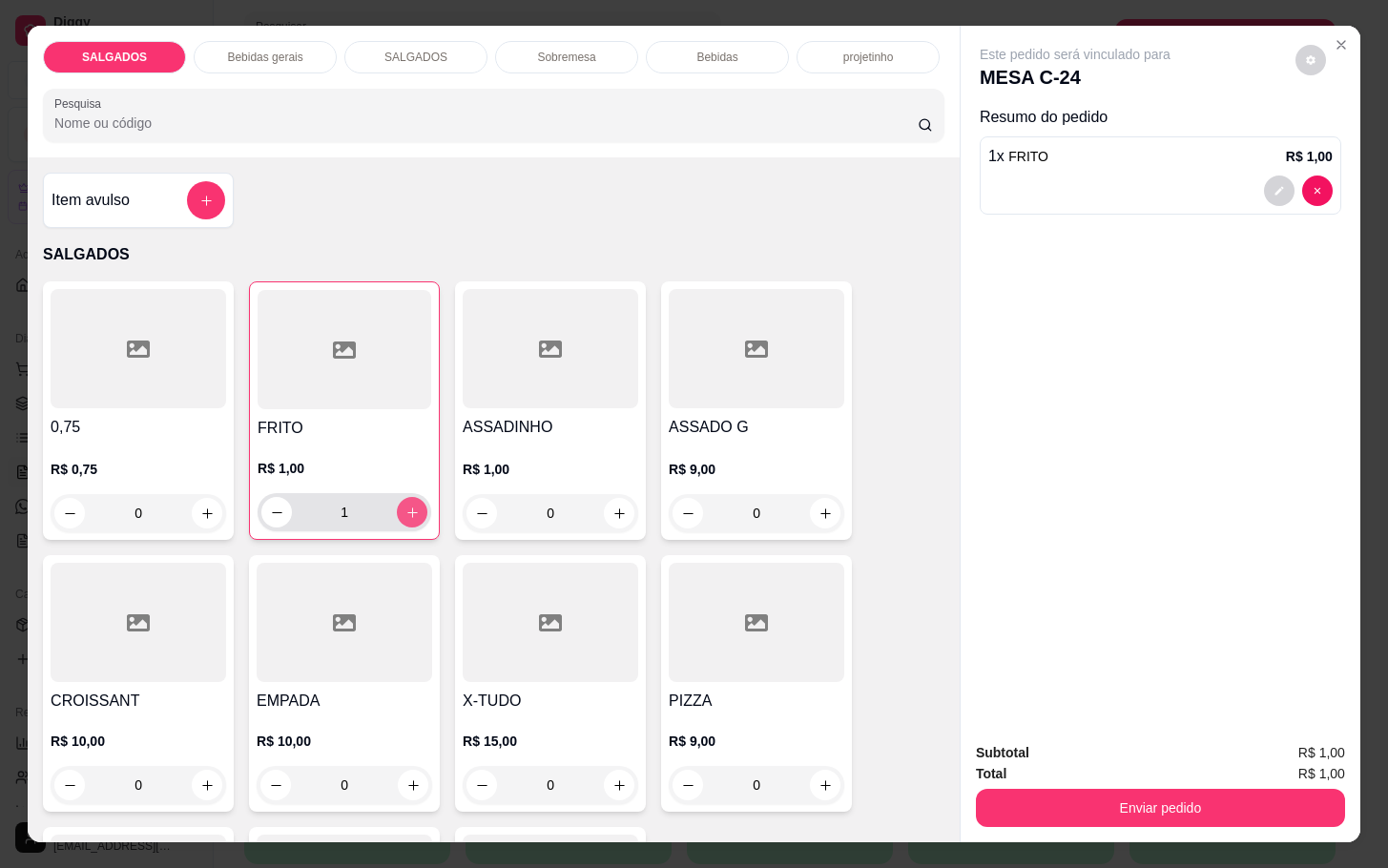
click at [398, 513] on button "increase-product-quantity" at bounding box center [412, 512] width 31 height 31
click at [398, 513] on button "increase-product-quantity" at bounding box center [412, 512] width 30 height 30
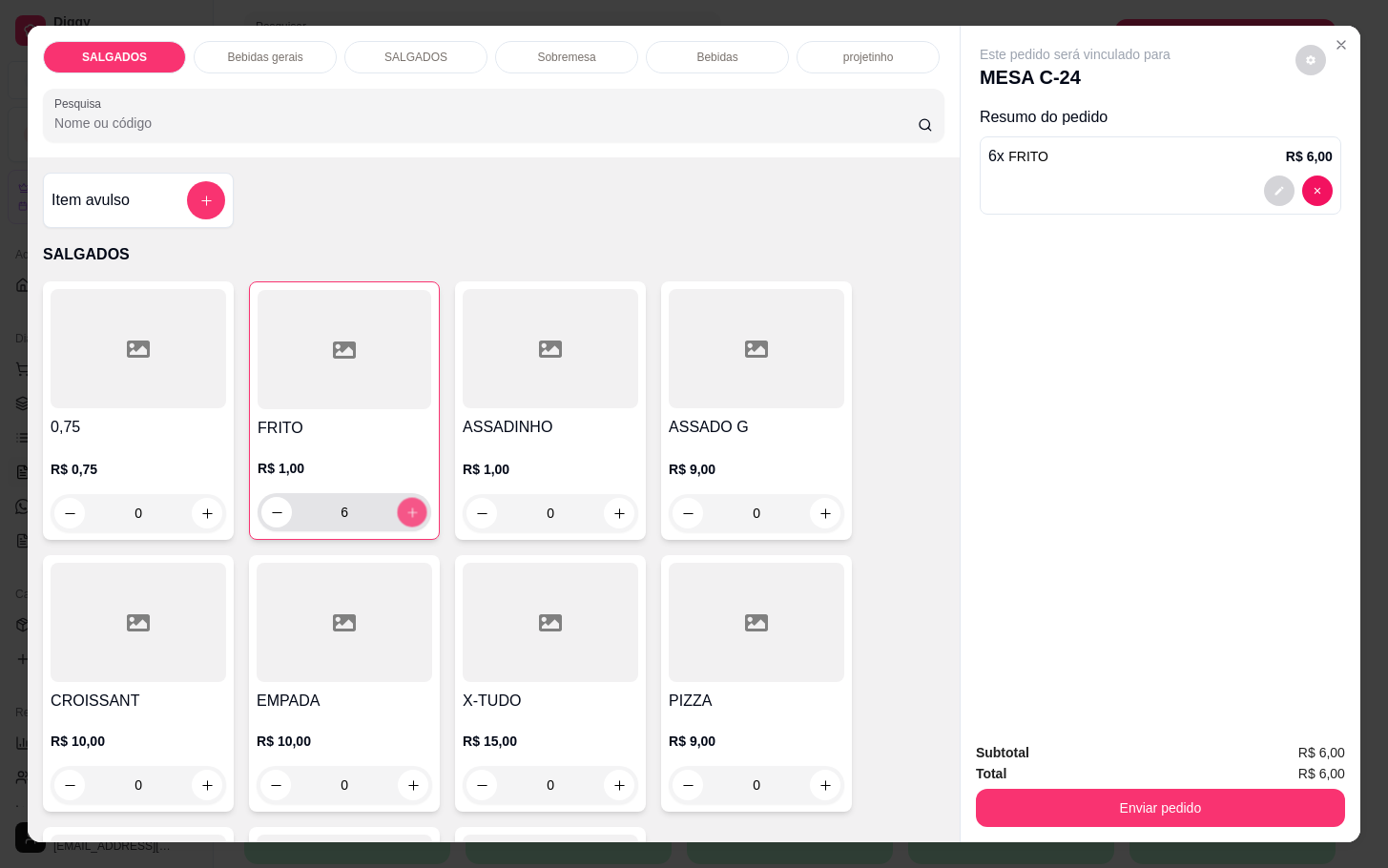
click at [398, 513] on button "increase-product-quantity" at bounding box center [412, 512] width 30 height 30
click at [398, 513] on button "increase-product-quantity" at bounding box center [412, 512] width 31 height 31
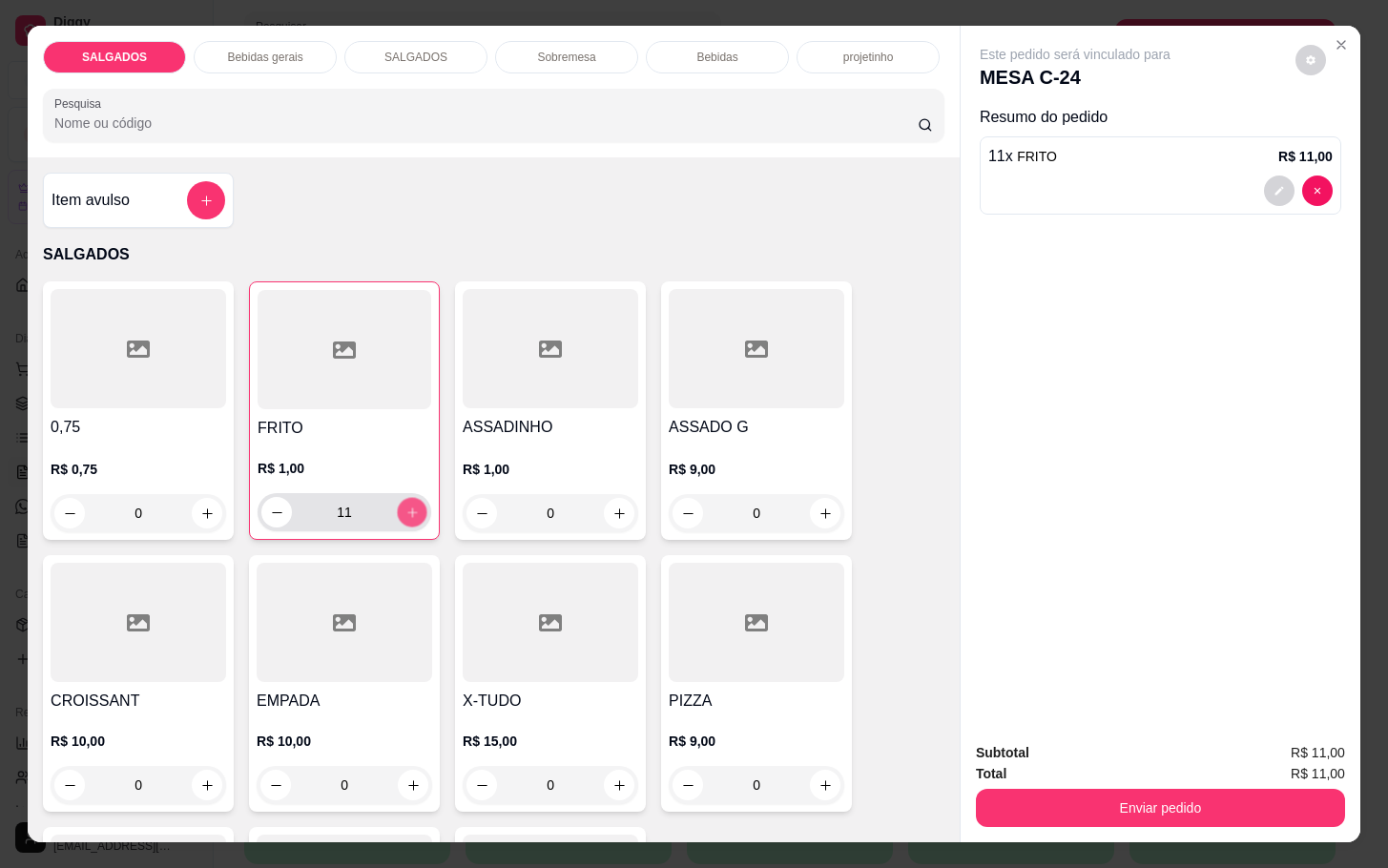
click at [398, 513] on button "increase-product-quantity" at bounding box center [412, 512] width 30 height 30
type input "12"
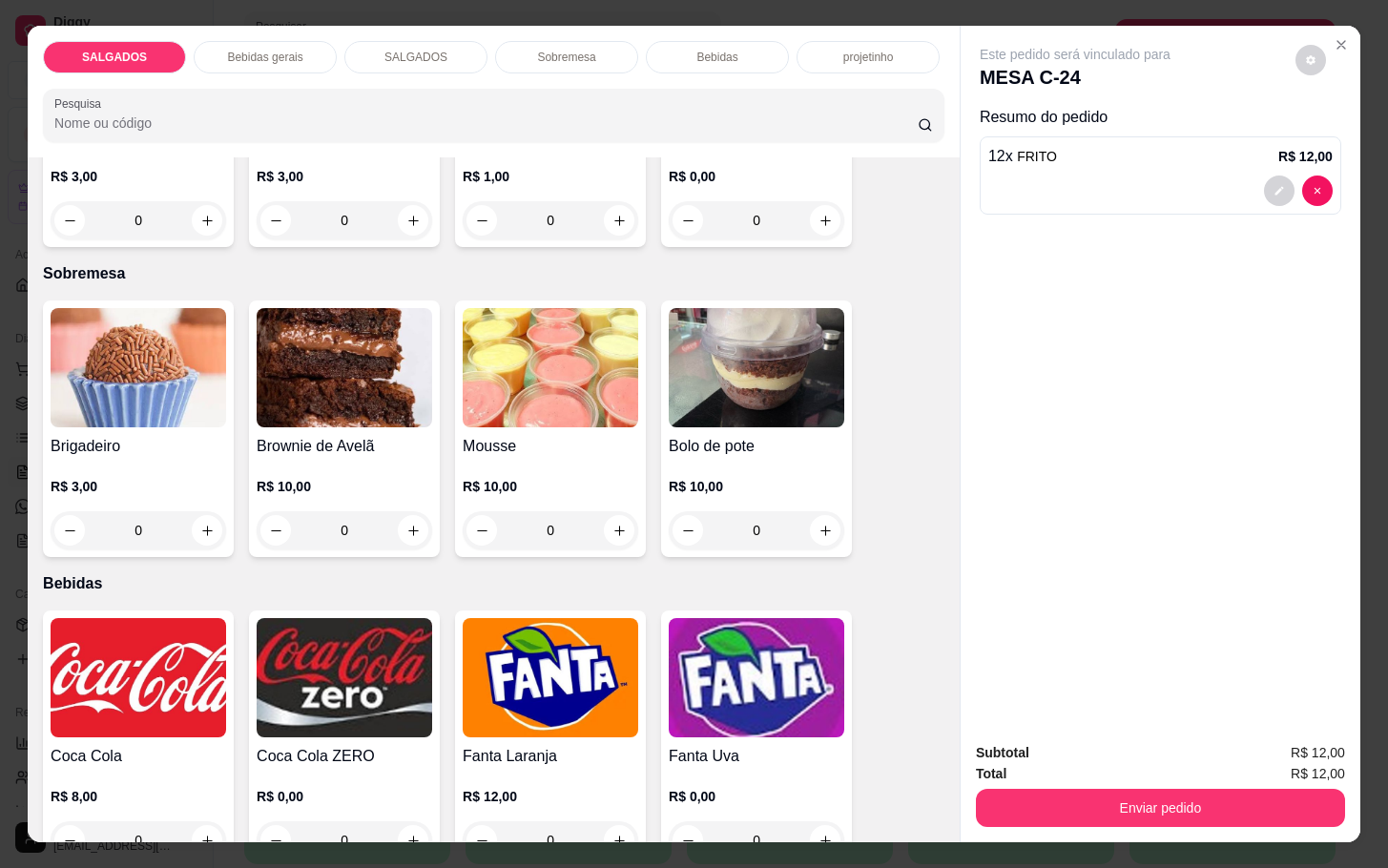
scroll to position [3004, 0]
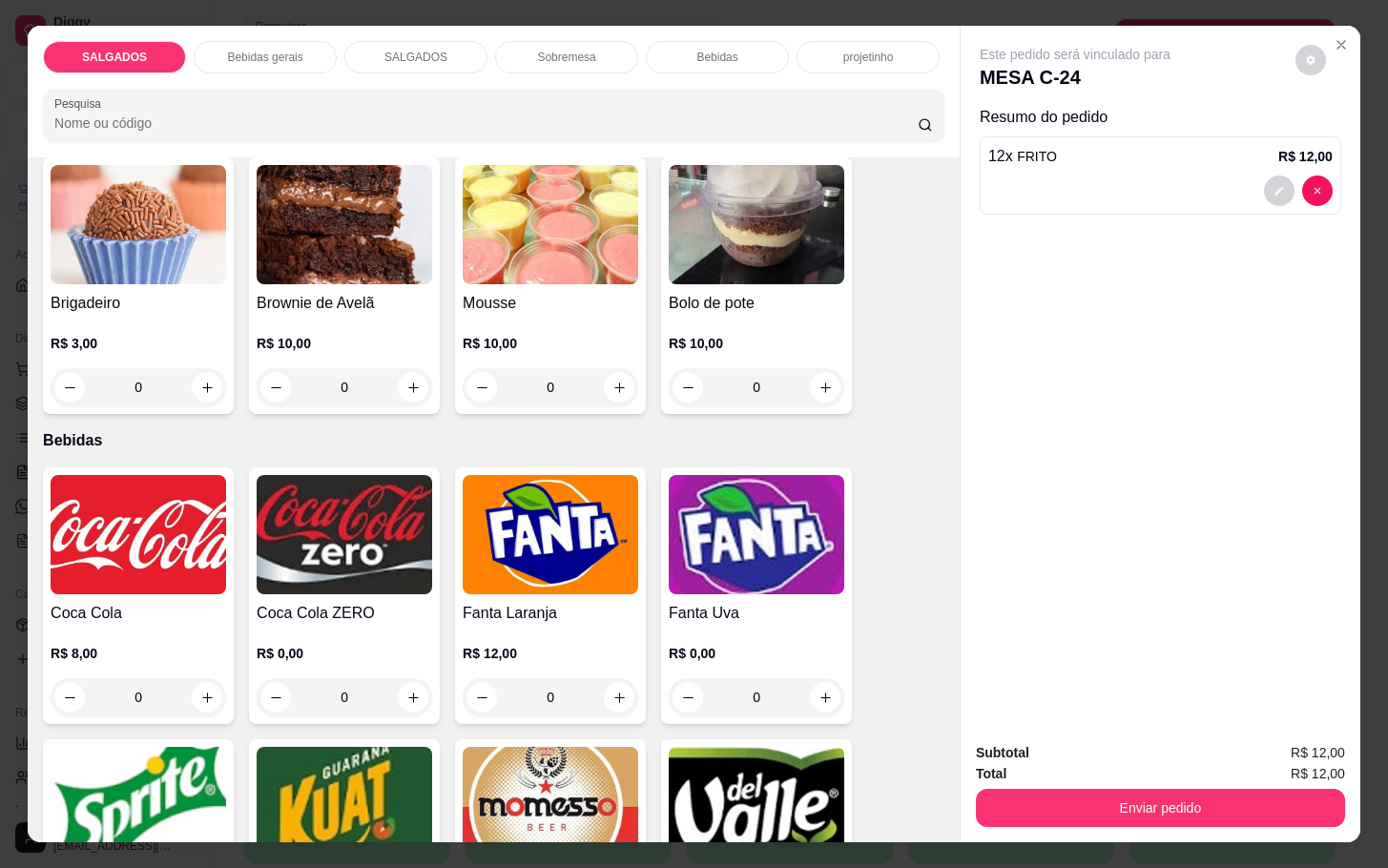
click at [578, 746] on img at bounding box center [550, 806] width 176 height 119
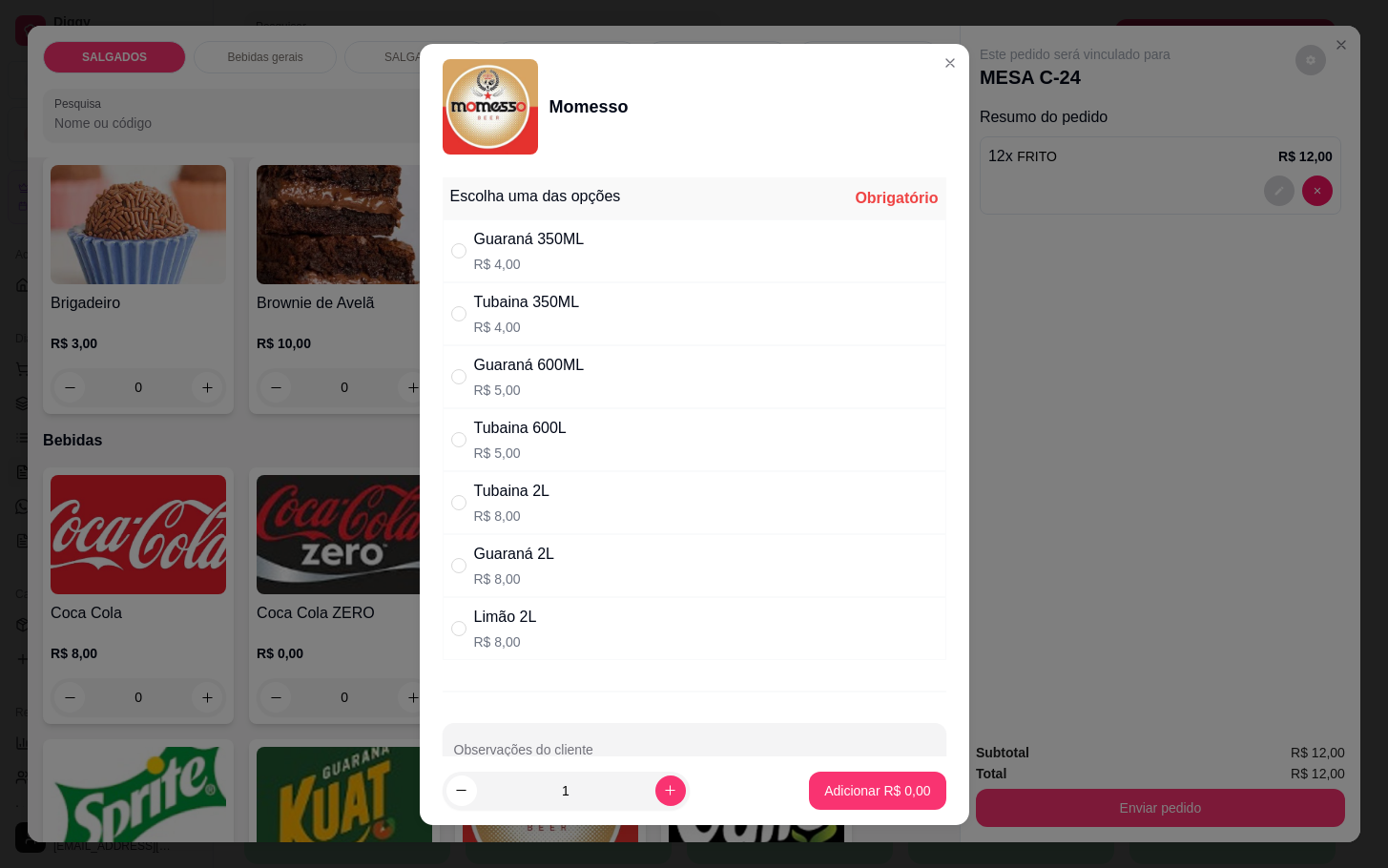
click at [505, 364] on div "Guaraná 600ML" at bounding box center [529, 365] width 110 height 23
radio input "true"
click at [880, 779] on button "Adicionar R$ 5,00" at bounding box center [877, 790] width 136 height 38
type input "1"
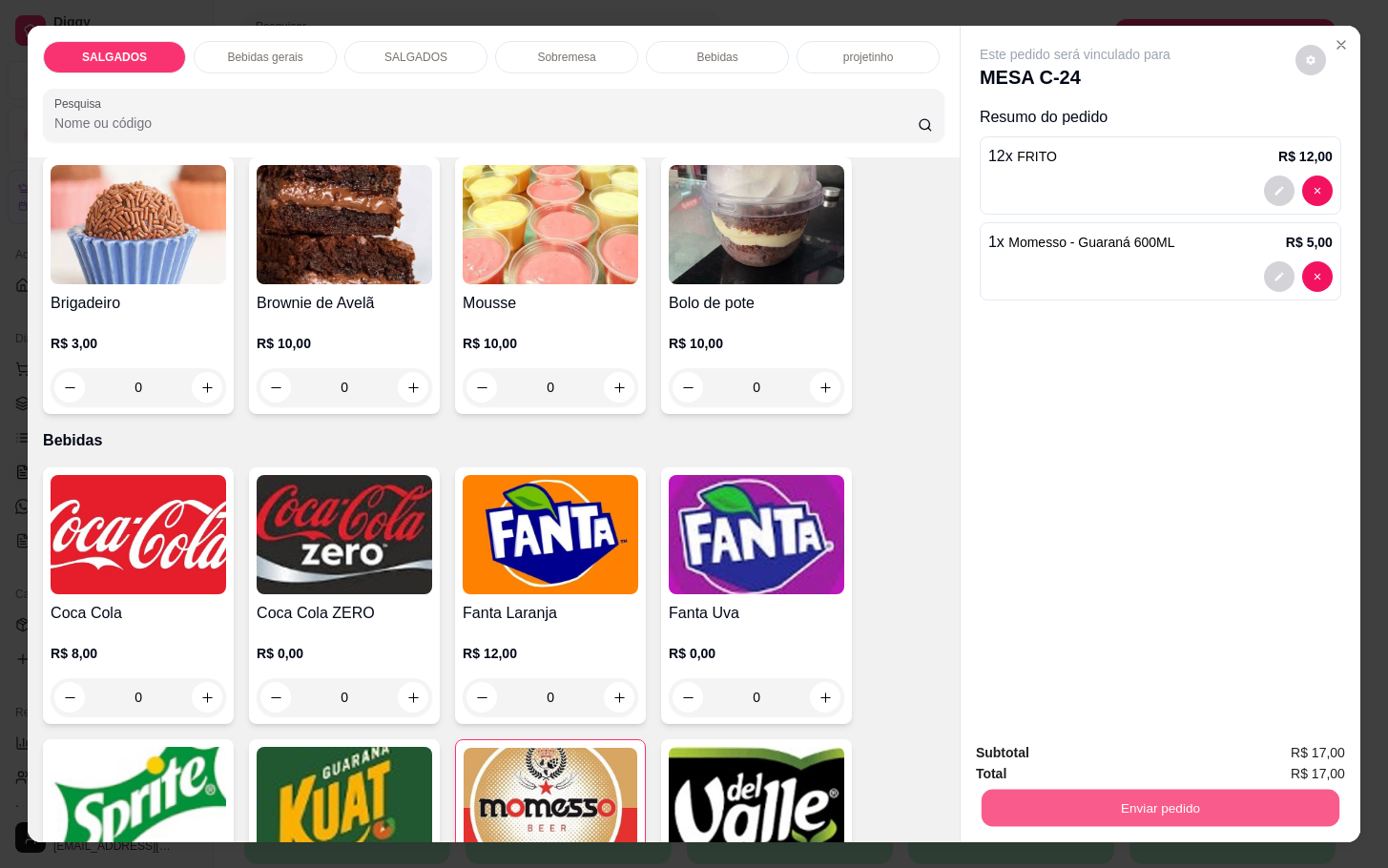
click at [1113, 802] on button "Enviar pedido" at bounding box center [1160, 807] width 358 height 37
click at [1280, 747] on button "Enviar pedido" at bounding box center [1292, 751] width 107 height 36
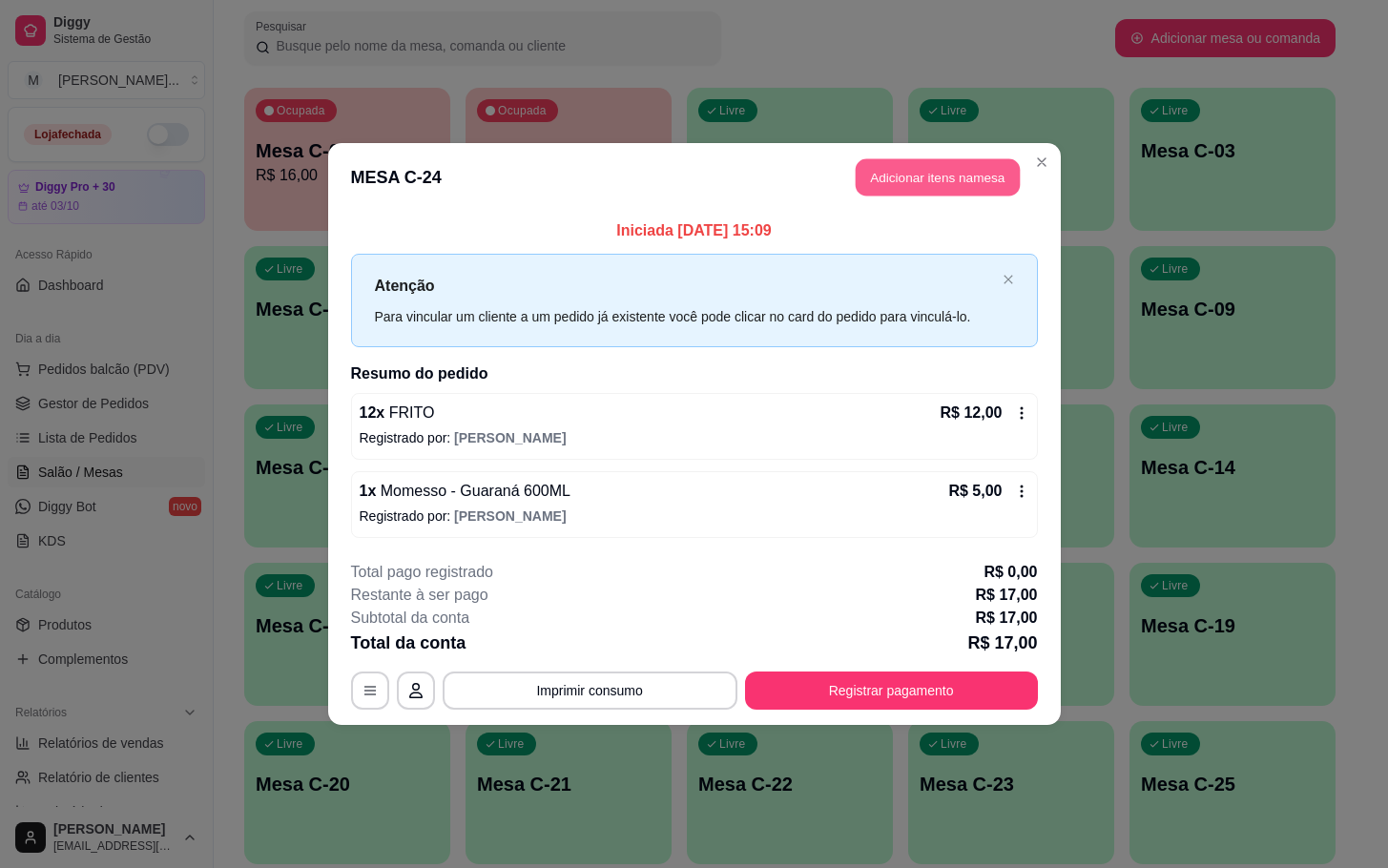
click at [893, 180] on button "Adicionar itens na mesa" at bounding box center [937, 177] width 164 height 37
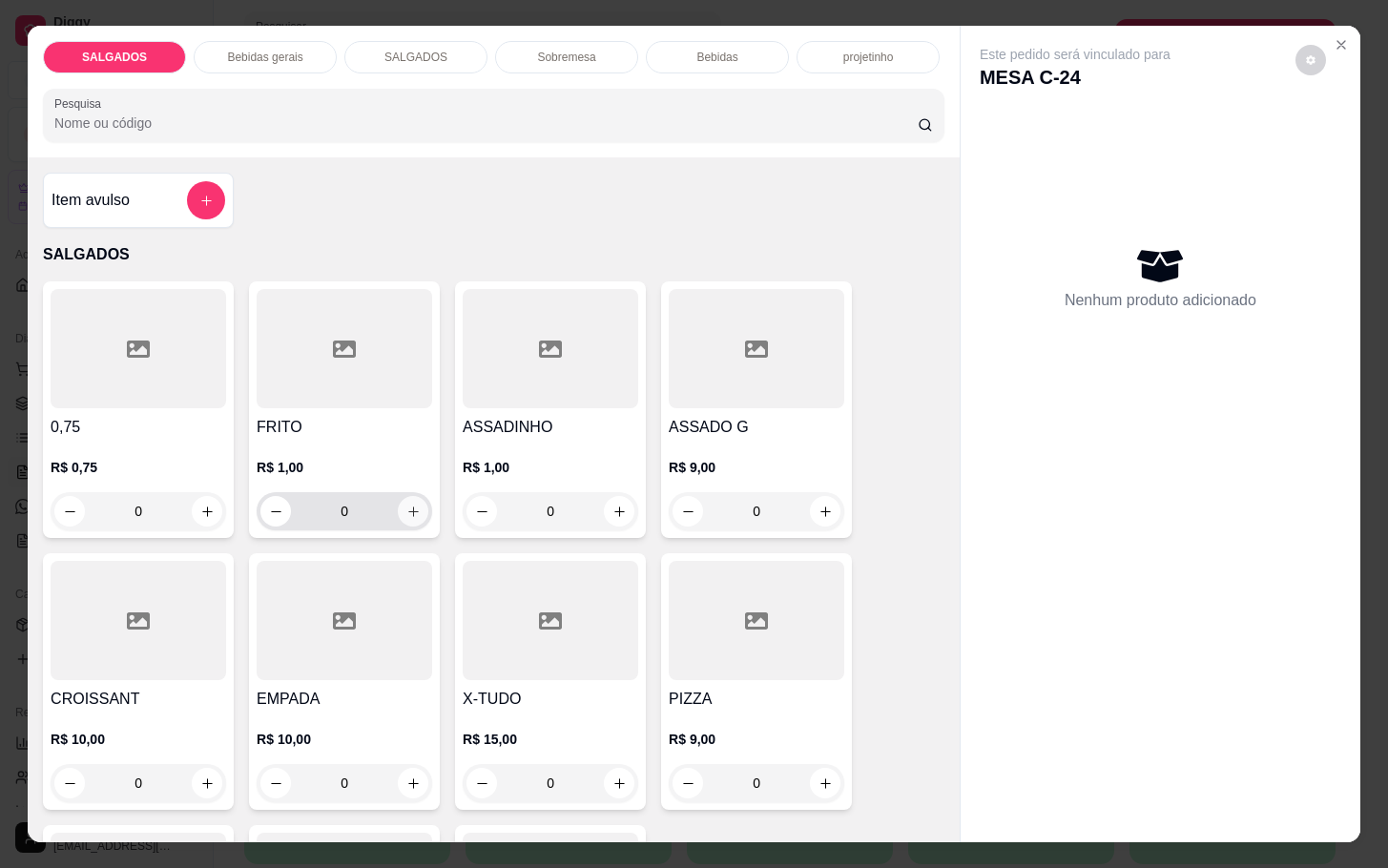
click at [407, 504] on icon "increase-product-quantity" at bounding box center [413, 511] width 14 height 14
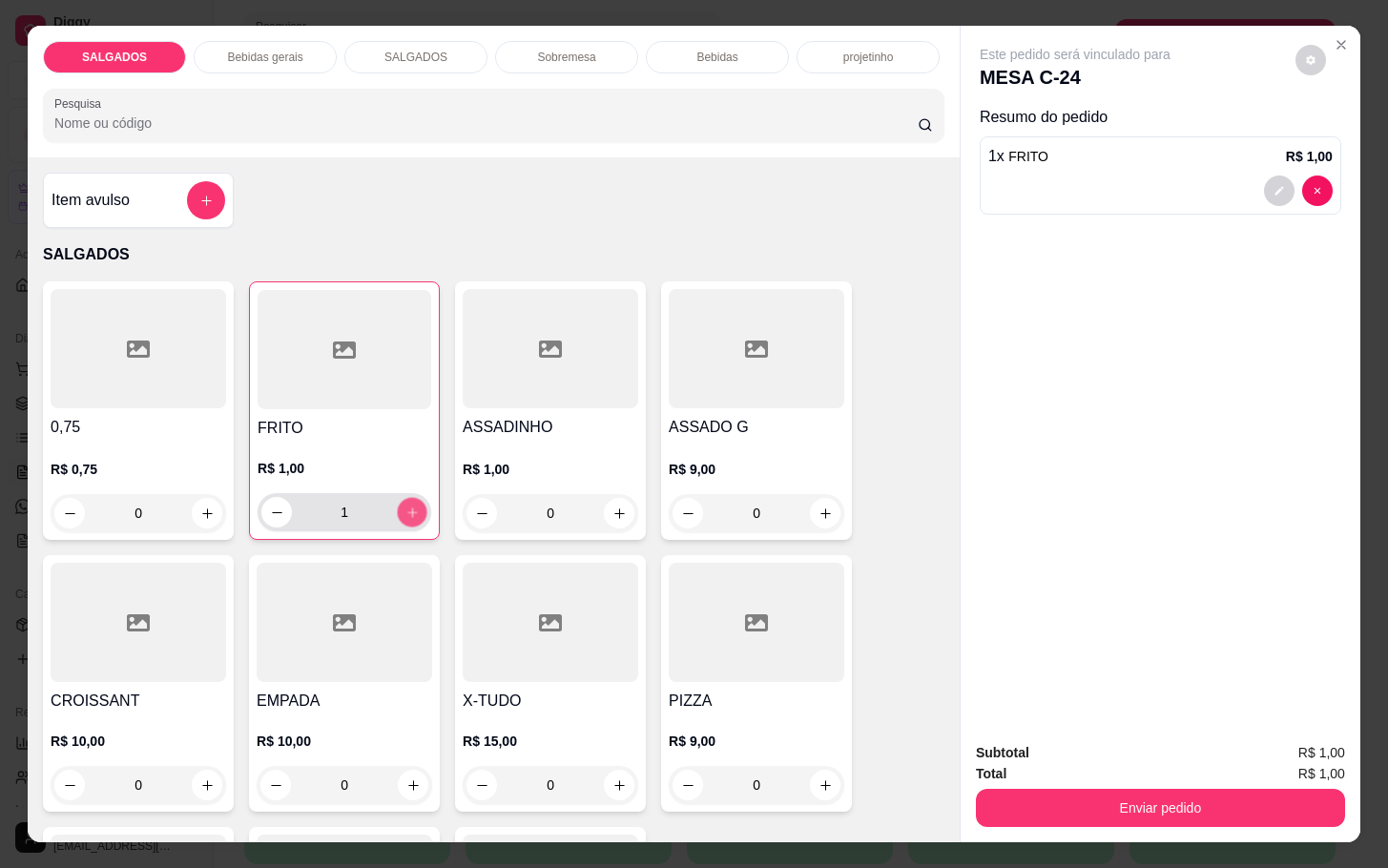
click at [406, 505] on icon "increase-product-quantity" at bounding box center [412, 512] width 14 height 14
type input "4"
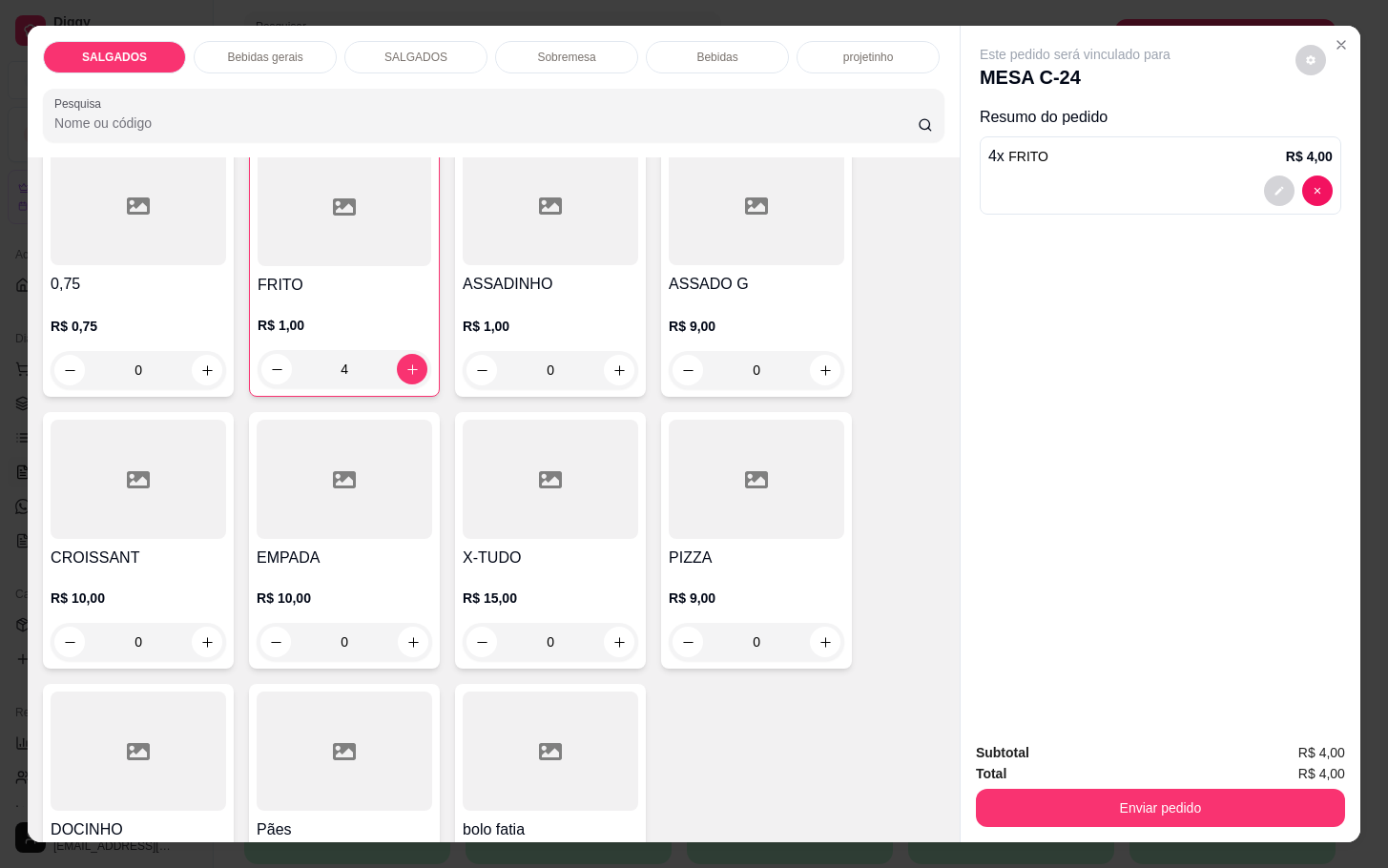
scroll to position [286, 0]
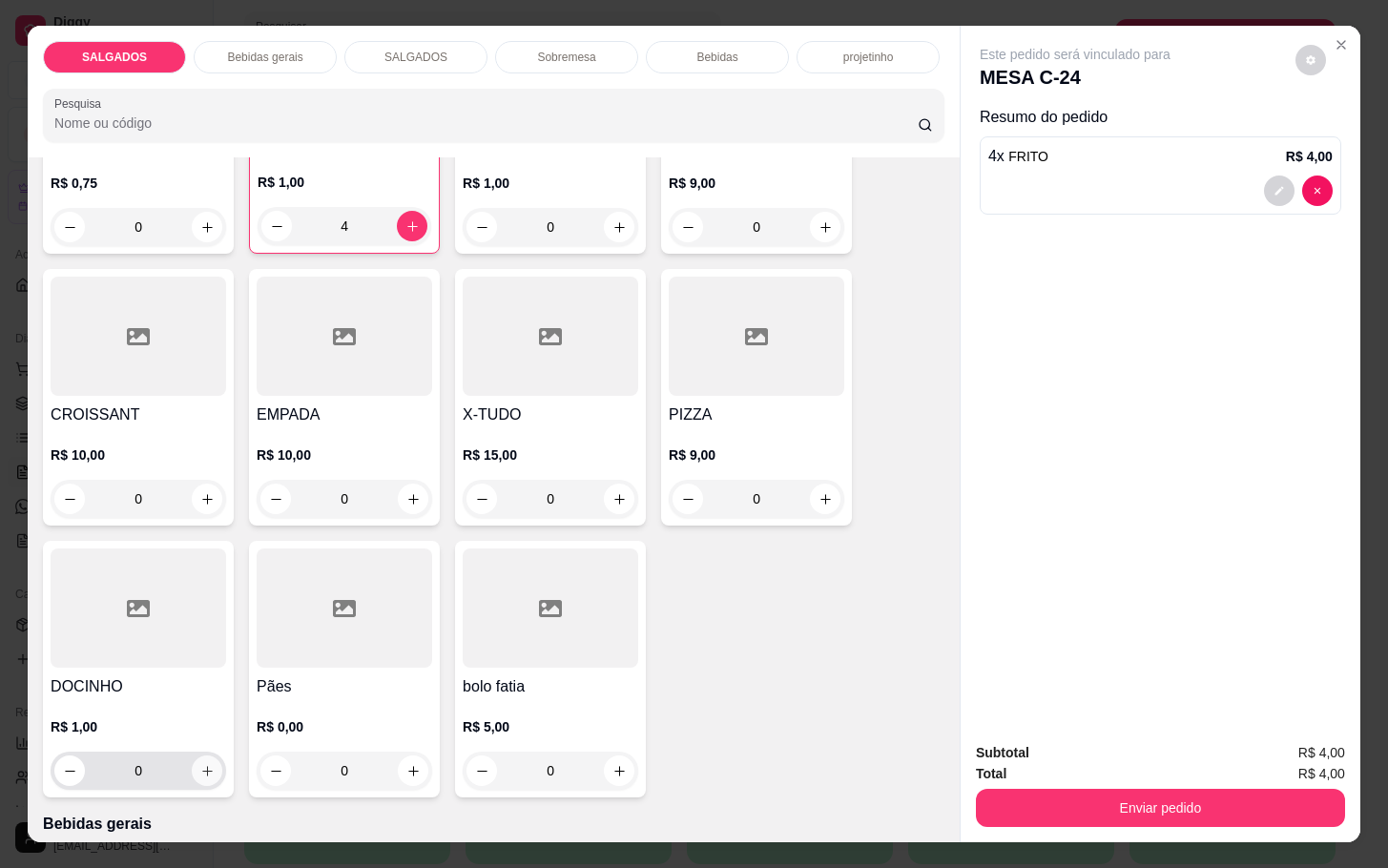
click at [192, 755] on button "increase-product-quantity" at bounding box center [207, 770] width 31 height 31
click at [192, 757] on button "increase-product-quantity" at bounding box center [206, 771] width 30 height 30
type input "2"
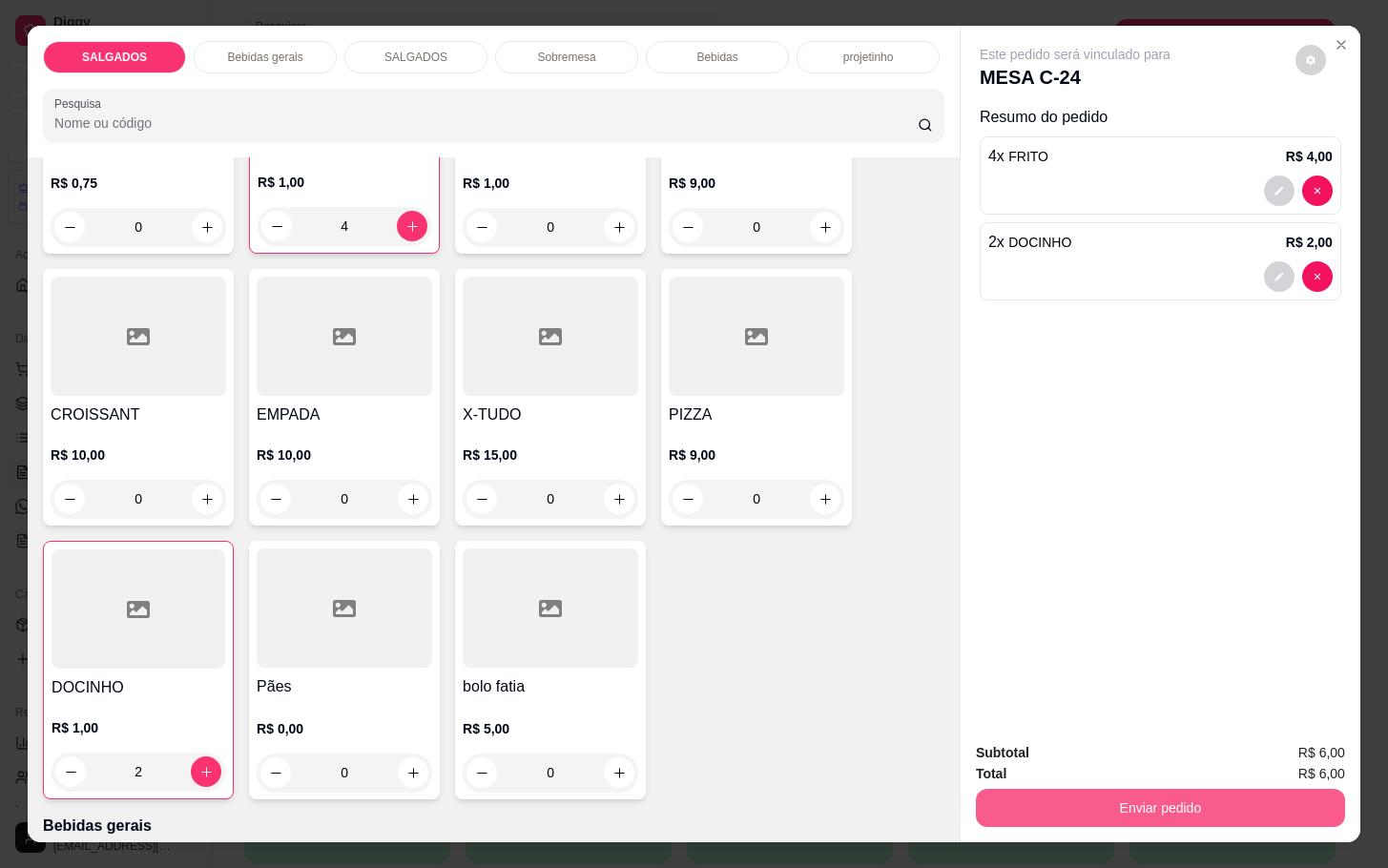
click at [1028, 789] on button "Enviar pedido" at bounding box center [1160, 808] width 369 height 38
click at [1333, 739] on button "Enviar pedido" at bounding box center [1291, 750] width 105 height 35
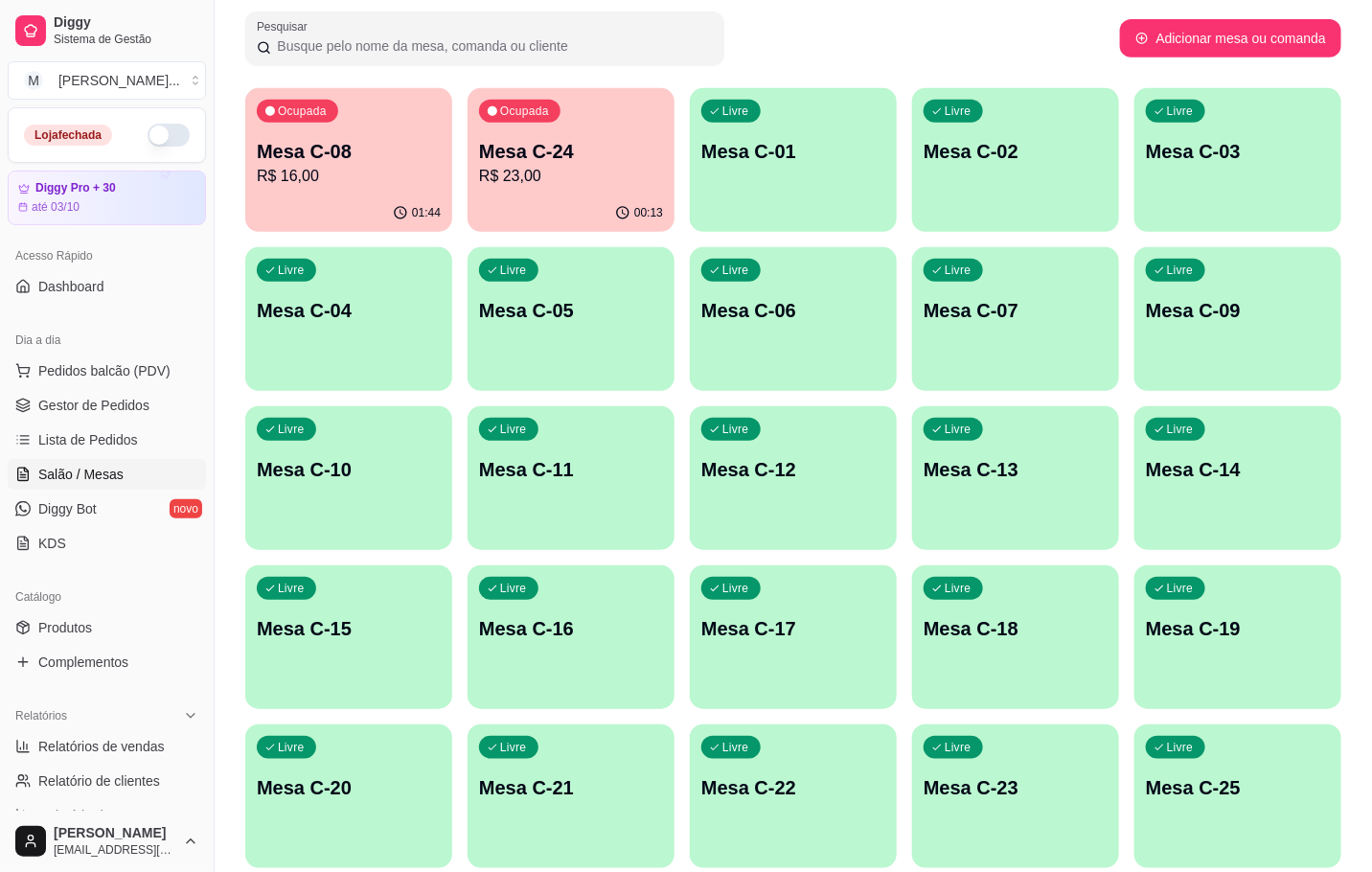
click at [539, 171] on p "R$ 23,00" at bounding box center [570, 176] width 184 height 23
